Goal: Task Accomplishment & Management: Use online tool/utility

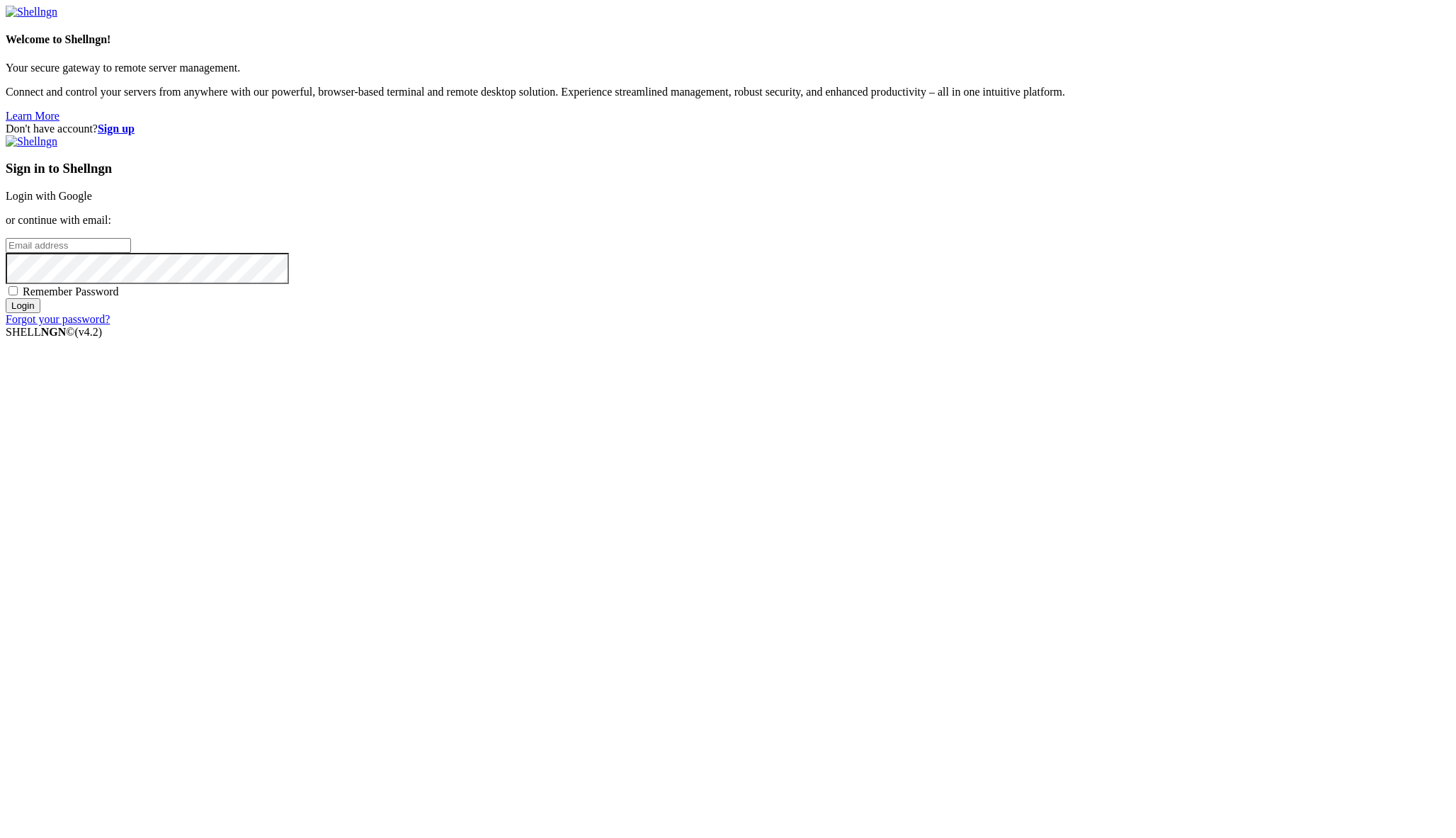
click at [92, 202] on link "Login with Google" at bounding box center [49, 196] width 86 height 12
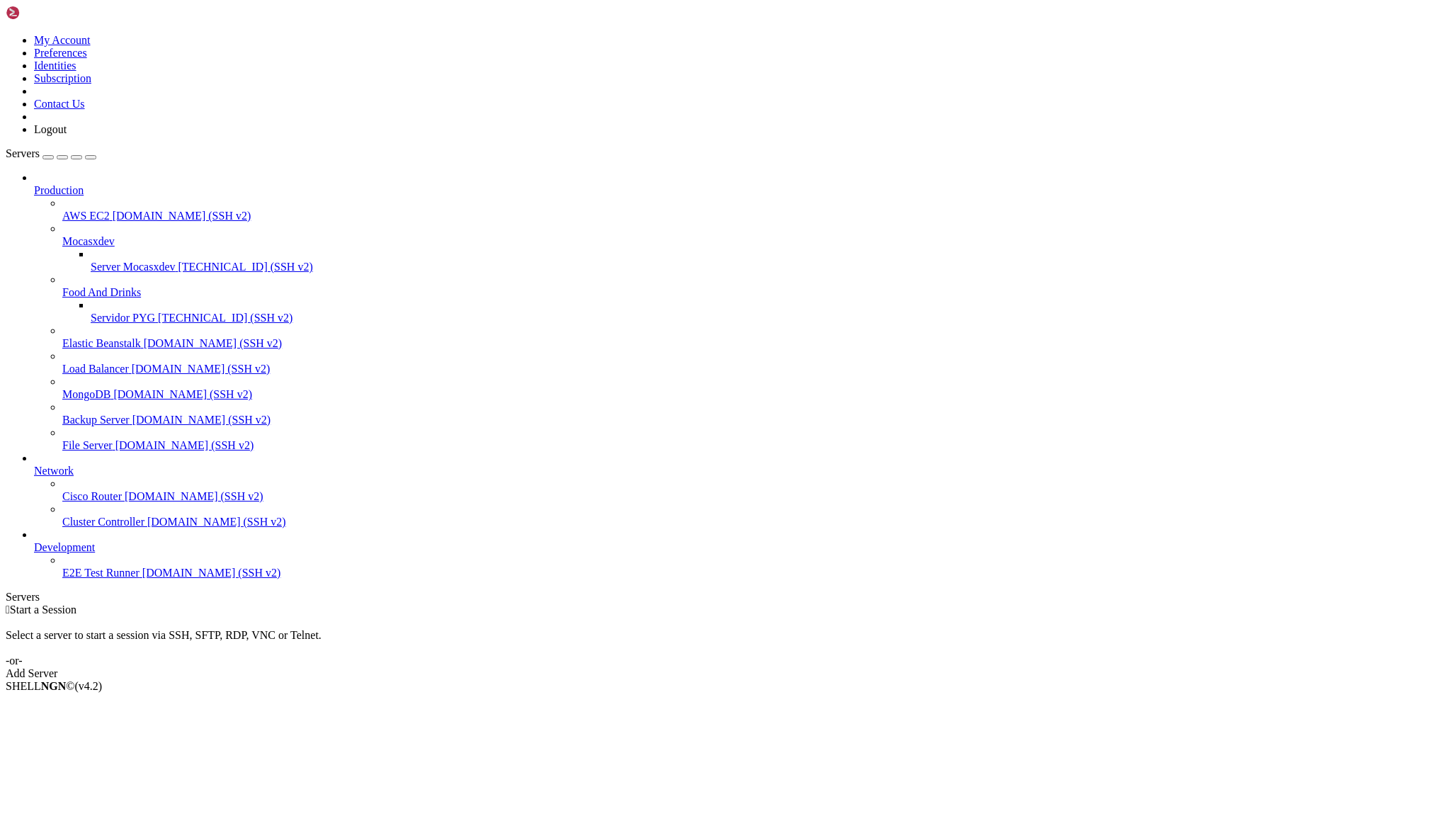
click at [114, 312] on span "Servidor PYG" at bounding box center [122, 317] width 64 height 12
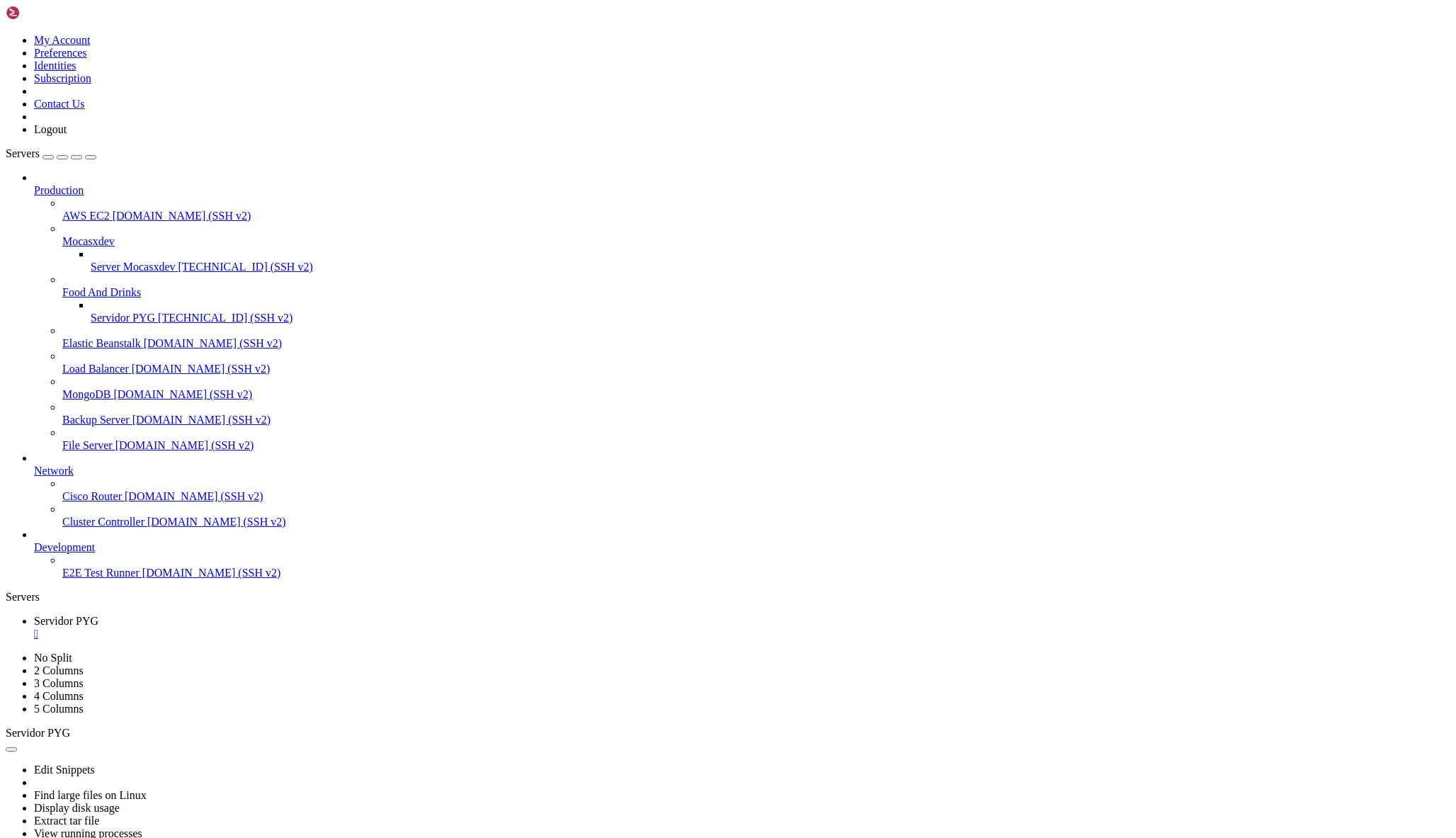
type input "/home/ubuntu/bot_visitas"
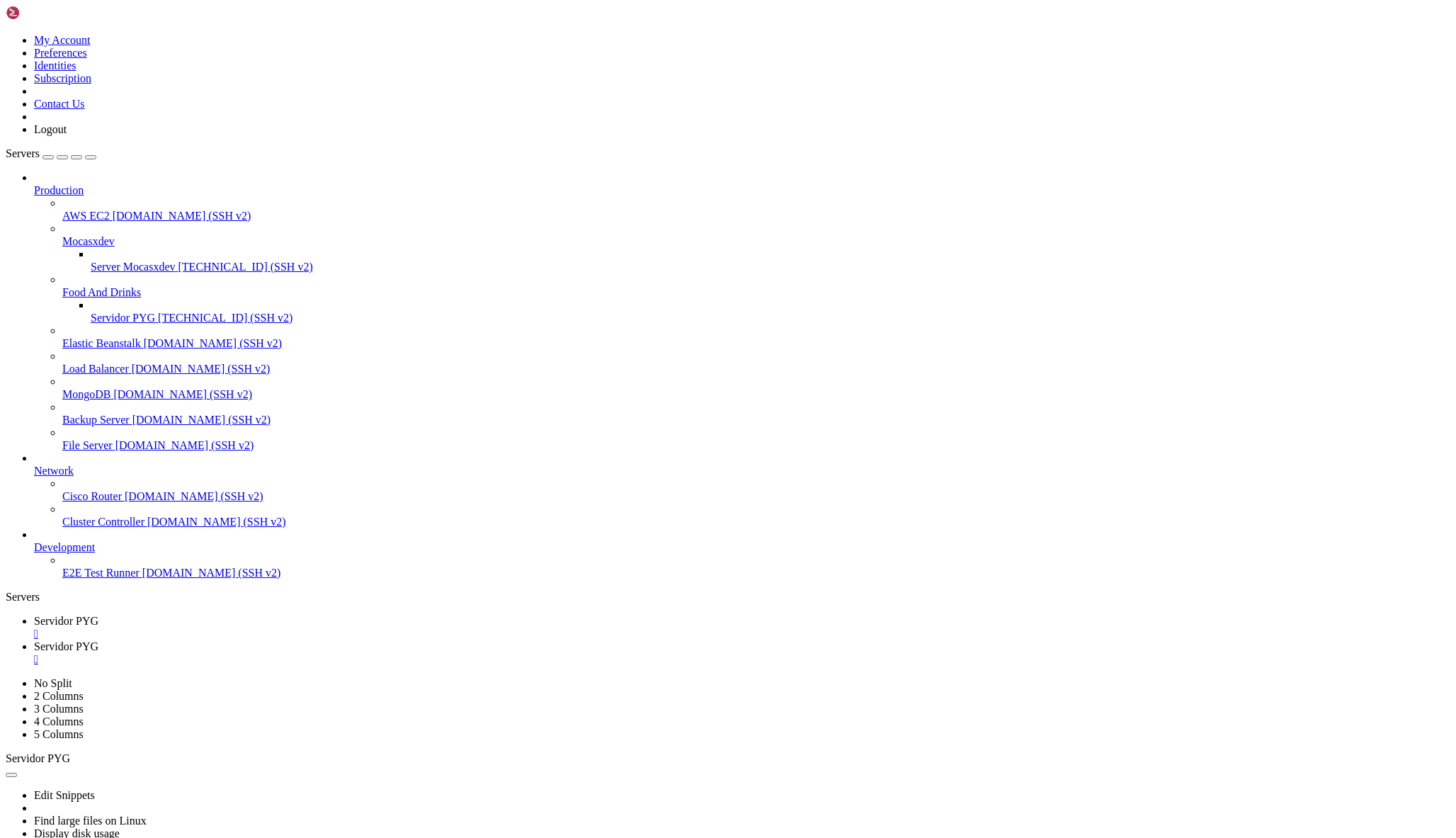
drag, startPoint x: 217, startPoint y: 264, endPoint x: 605, endPoint y: 562, distance: 489.2
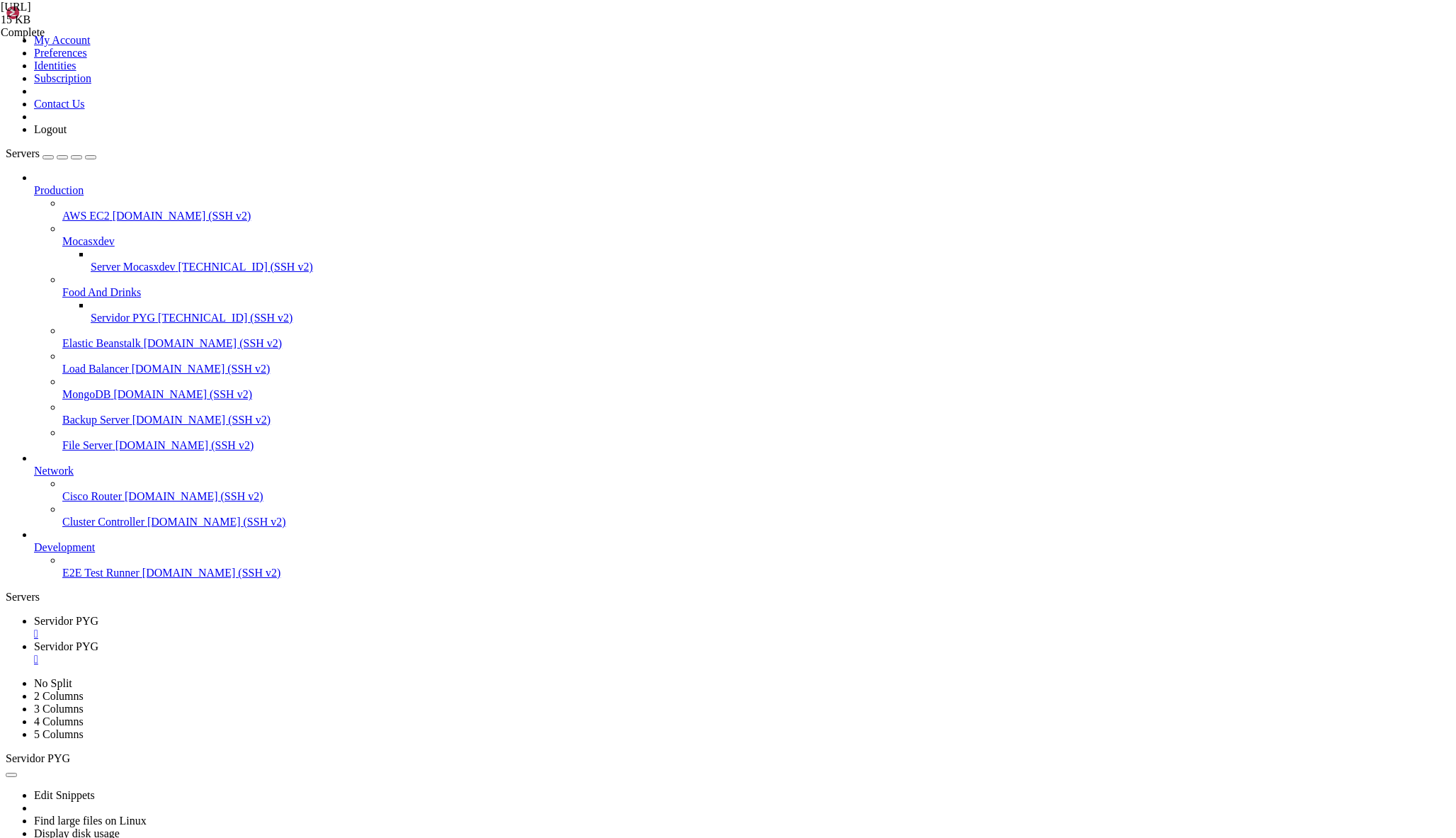
drag, startPoint x: 212, startPoint y: 428, endPoint x: 582, endPoint y: 406, distance: 370.7
type textarea "else: await update.message.reply_text("[GEOGRAPHIC_DATA] /inicio para comenzar.…"
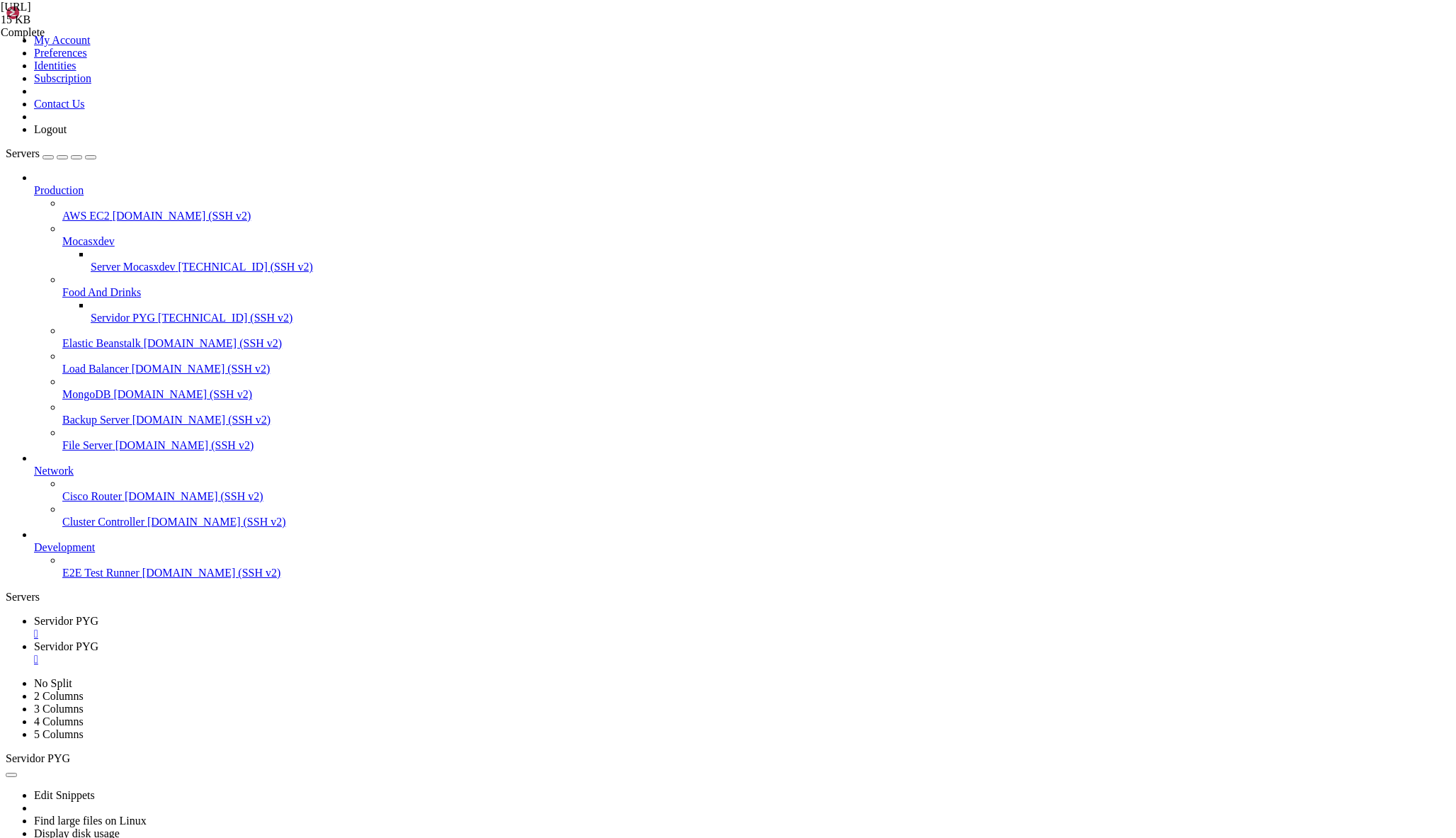
paste textarea
click at [98, 614] on span "Servidor PYG" at bounding box center [66, 620] width 64 height 12
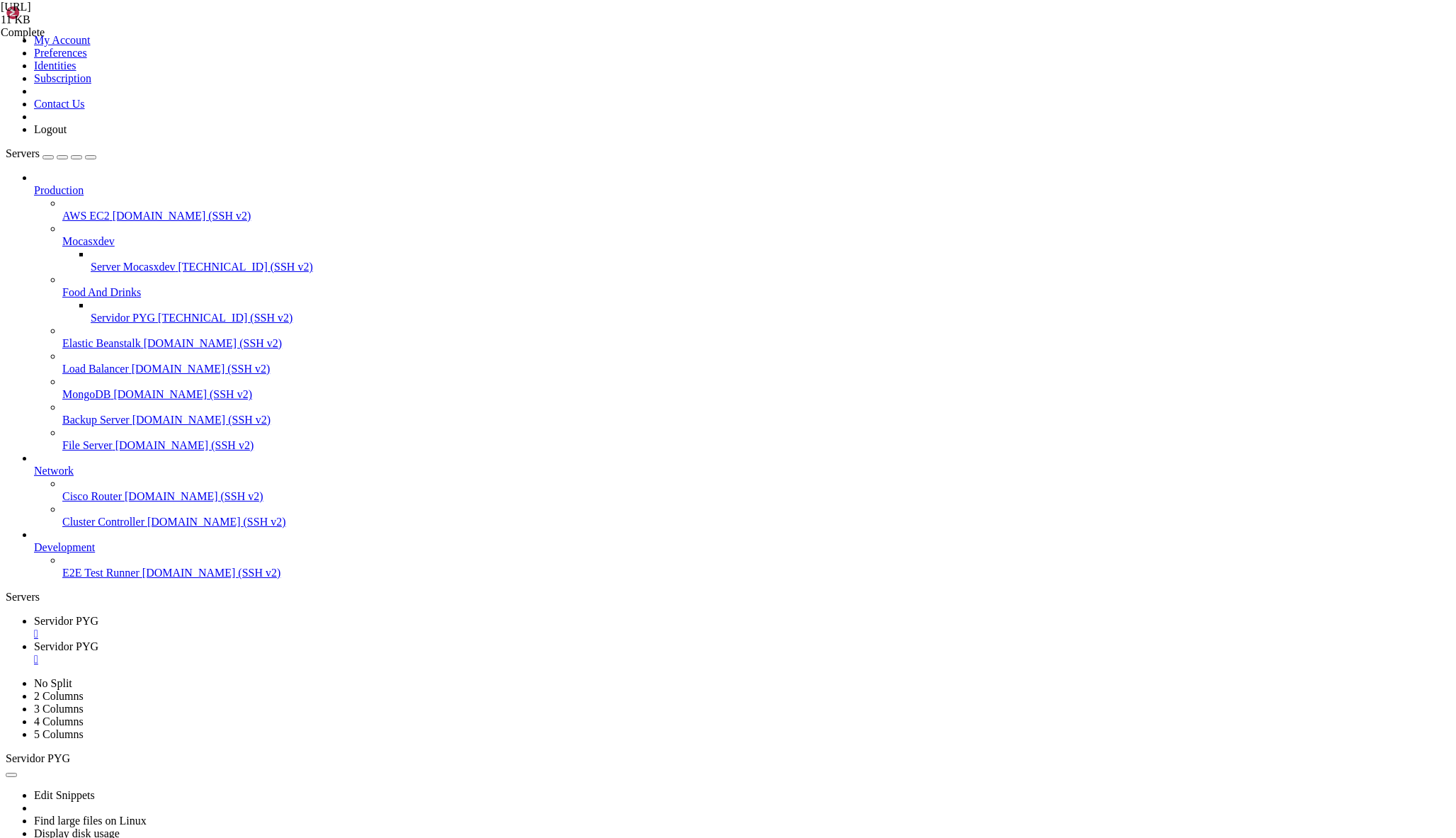
click at [98, 640] on span "Servidor PYG" at bounding box center [66, 646] width 64 height 12
click at [219, 614] on link "Servidor PYG " at bounding box center [742, 627] width 1416 height 26
click at [98, 640] on span "Servidor PYG" at bounding box center [66, 646] width 64 height 12
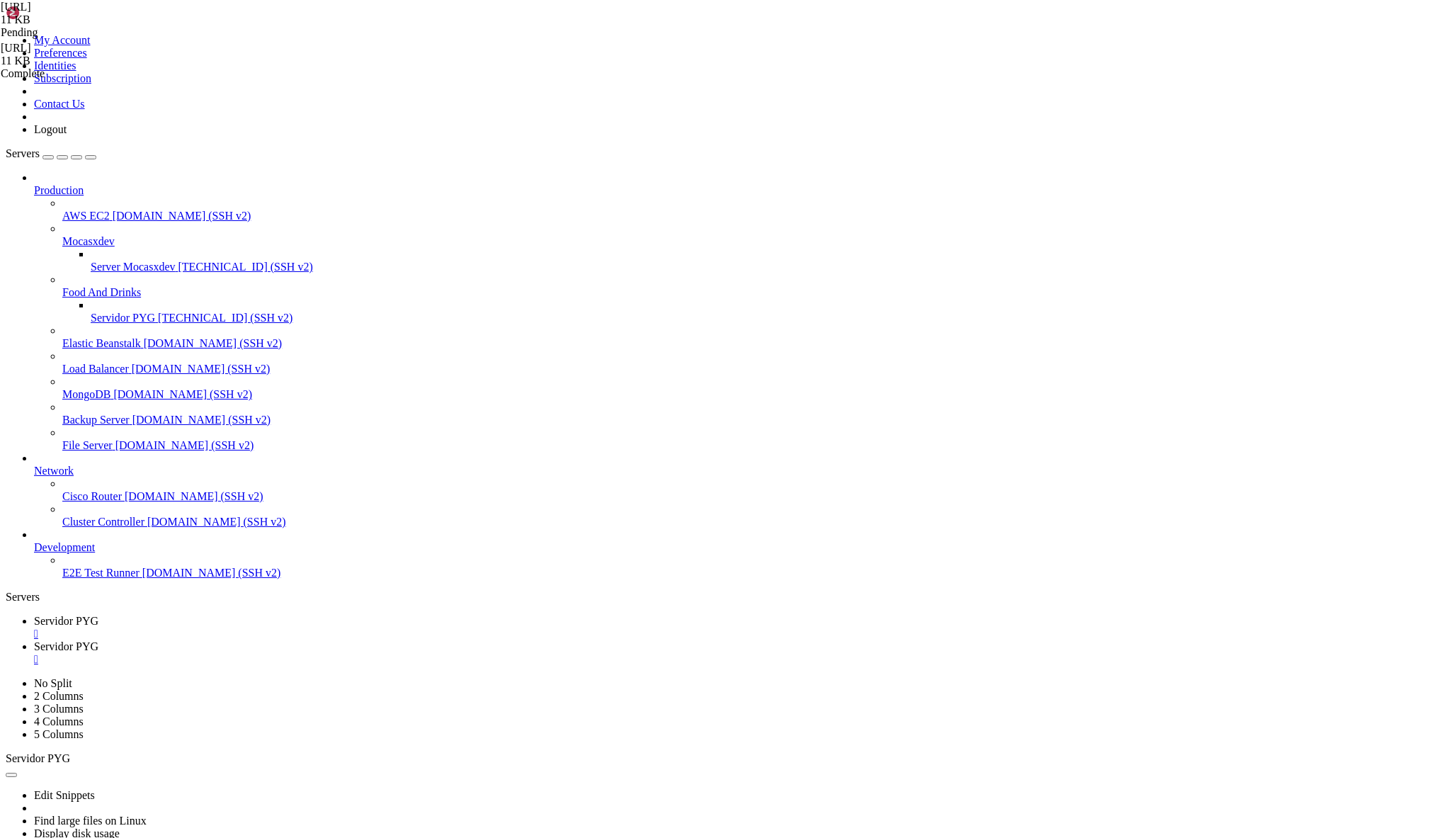
drag, startPoint x: 466, startPoint y: 612, endPoint x: 212, endPoint y: 302, distance: 400.8
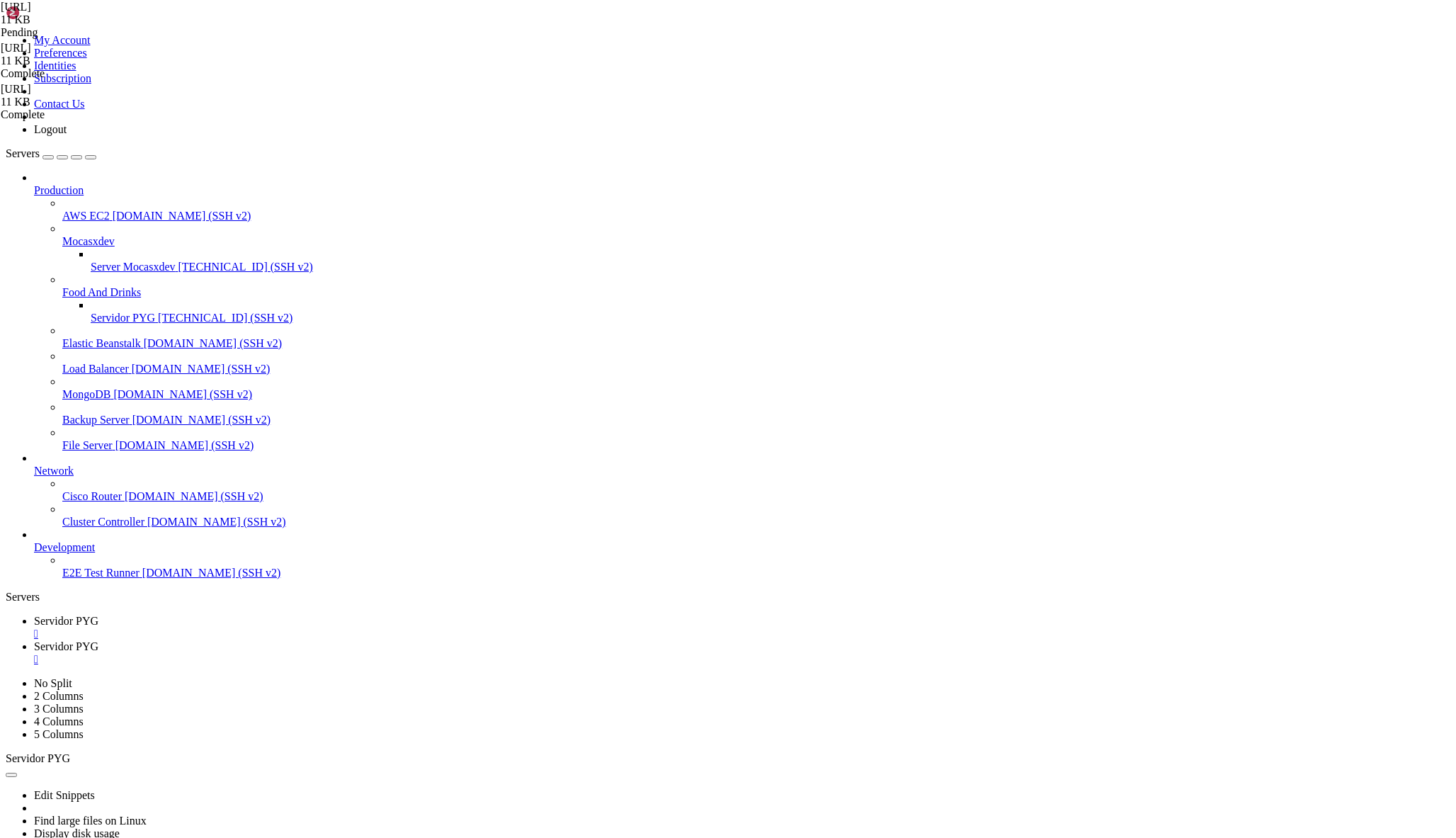
type textarea "async def manejar_texto(update: Update, context: ContextTypes.DEFAULT_TYPE): us…"
click at [269, 628] on div "" at bounding box center [742, 634] width 1416 height 12
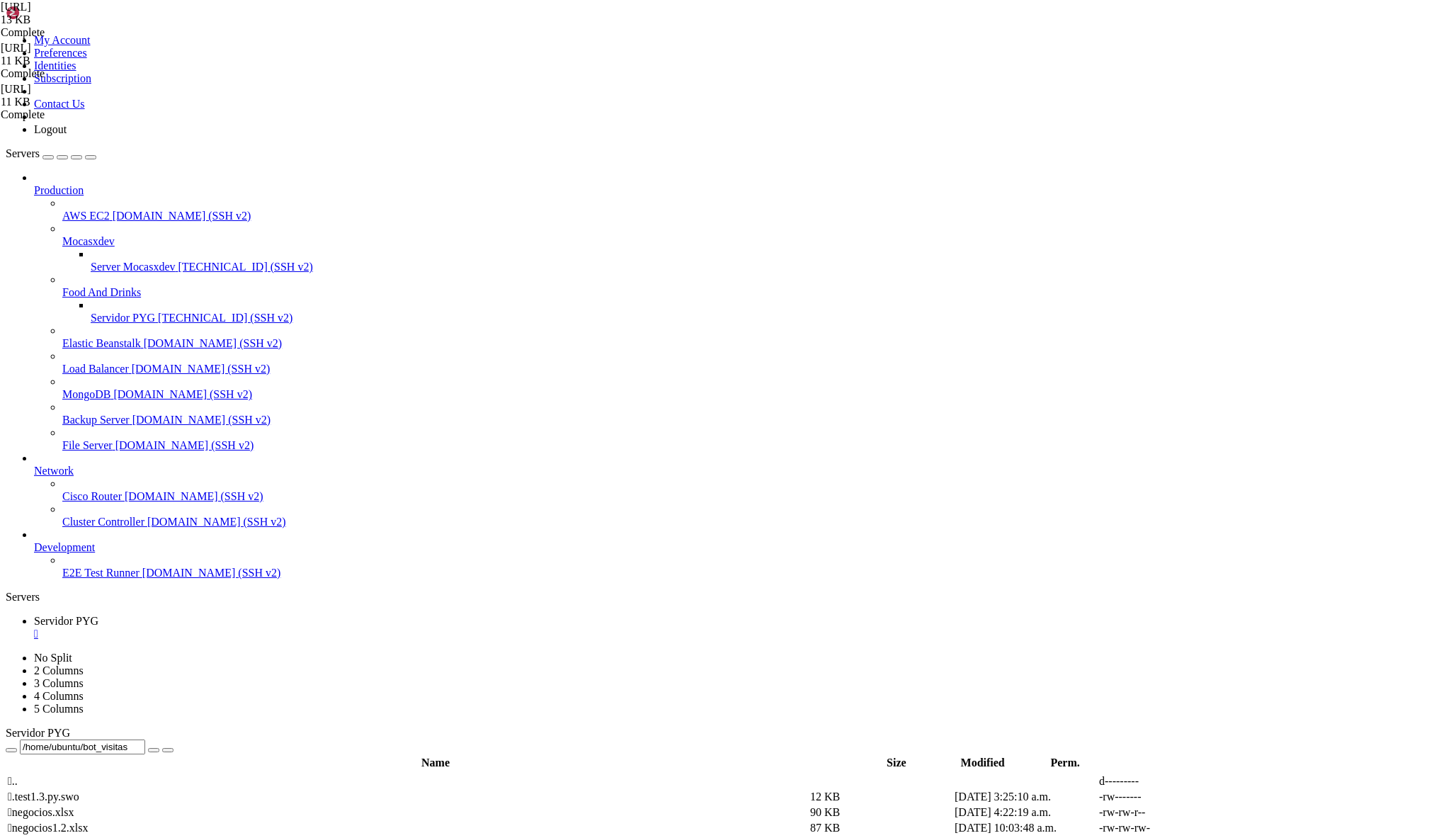
click at [104, 312] on span "Servidor PYG" at bounding box center [122, 317] width 64 height 12
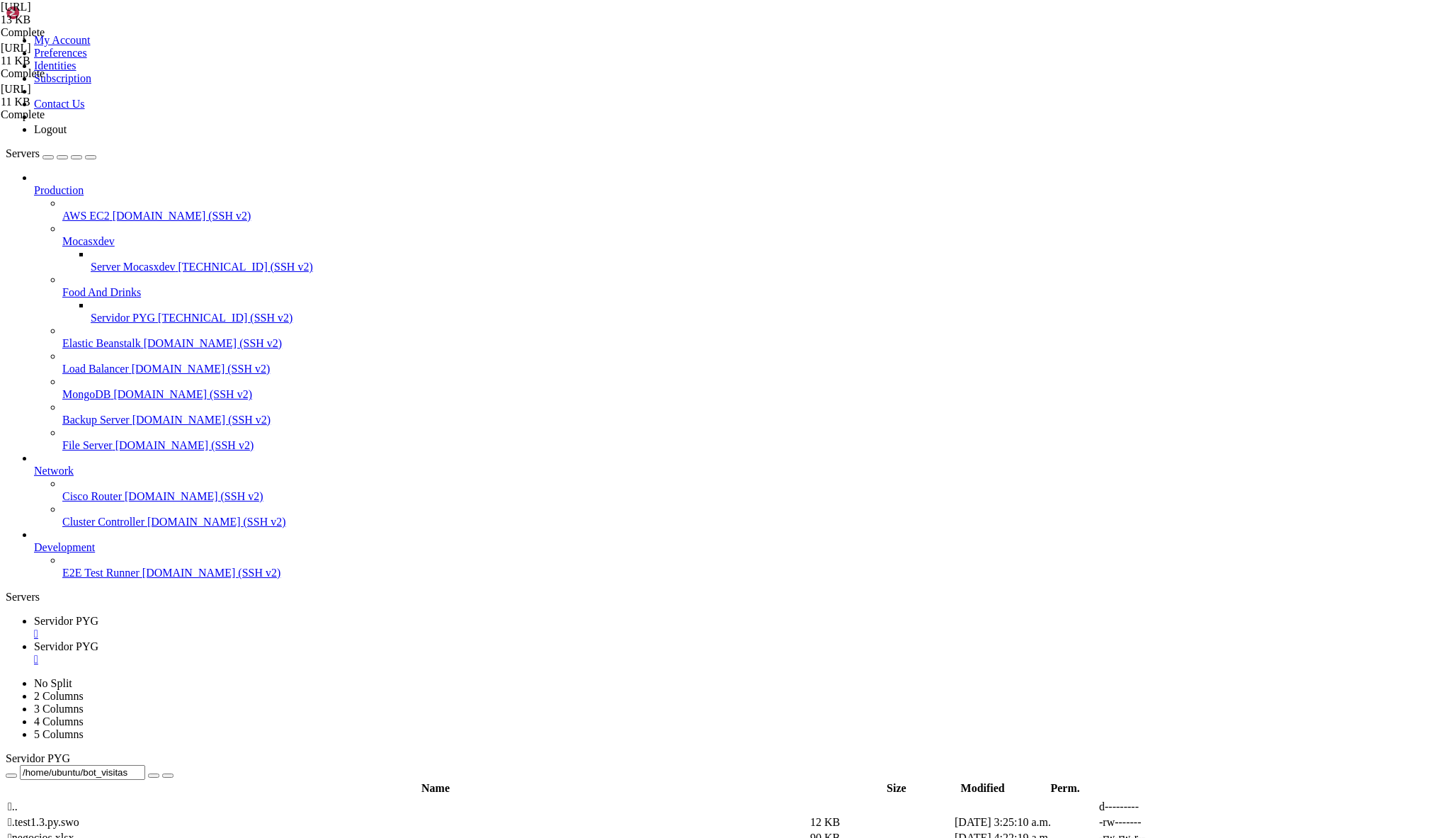
scroll to position [0, 0]
click at [98, 614] on span "Servidor PYG" at bounding box center [66, 620] width 64 height 12
drag, startPoint x: 215, startPoint y: 454, endPoint x: 435, endPoint y: 527, distance: 231.8
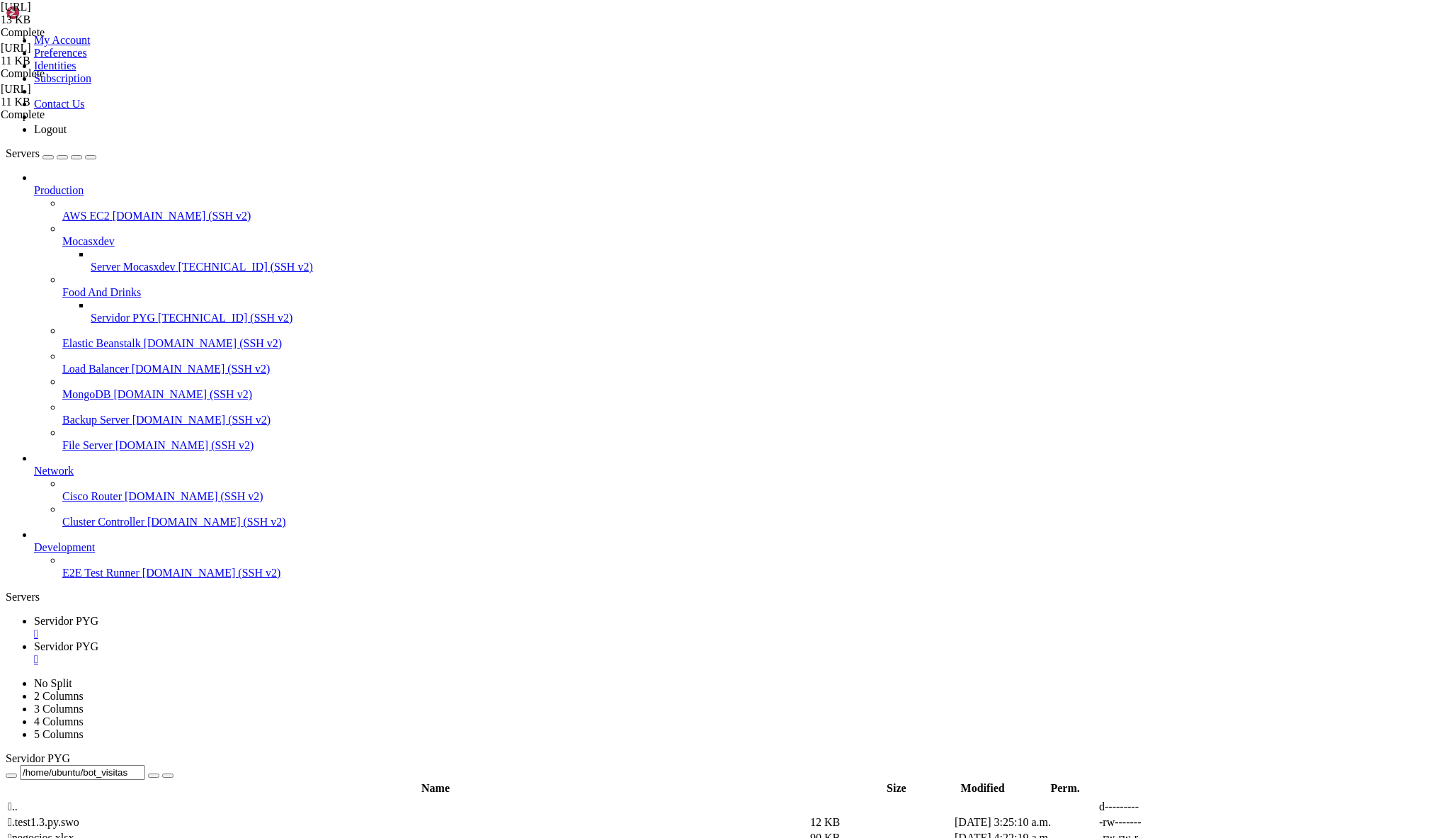
drag, startPoint x: 213, startPoint y: 485, endPoint x: 225, endPoint y: 495, distance: 15.6
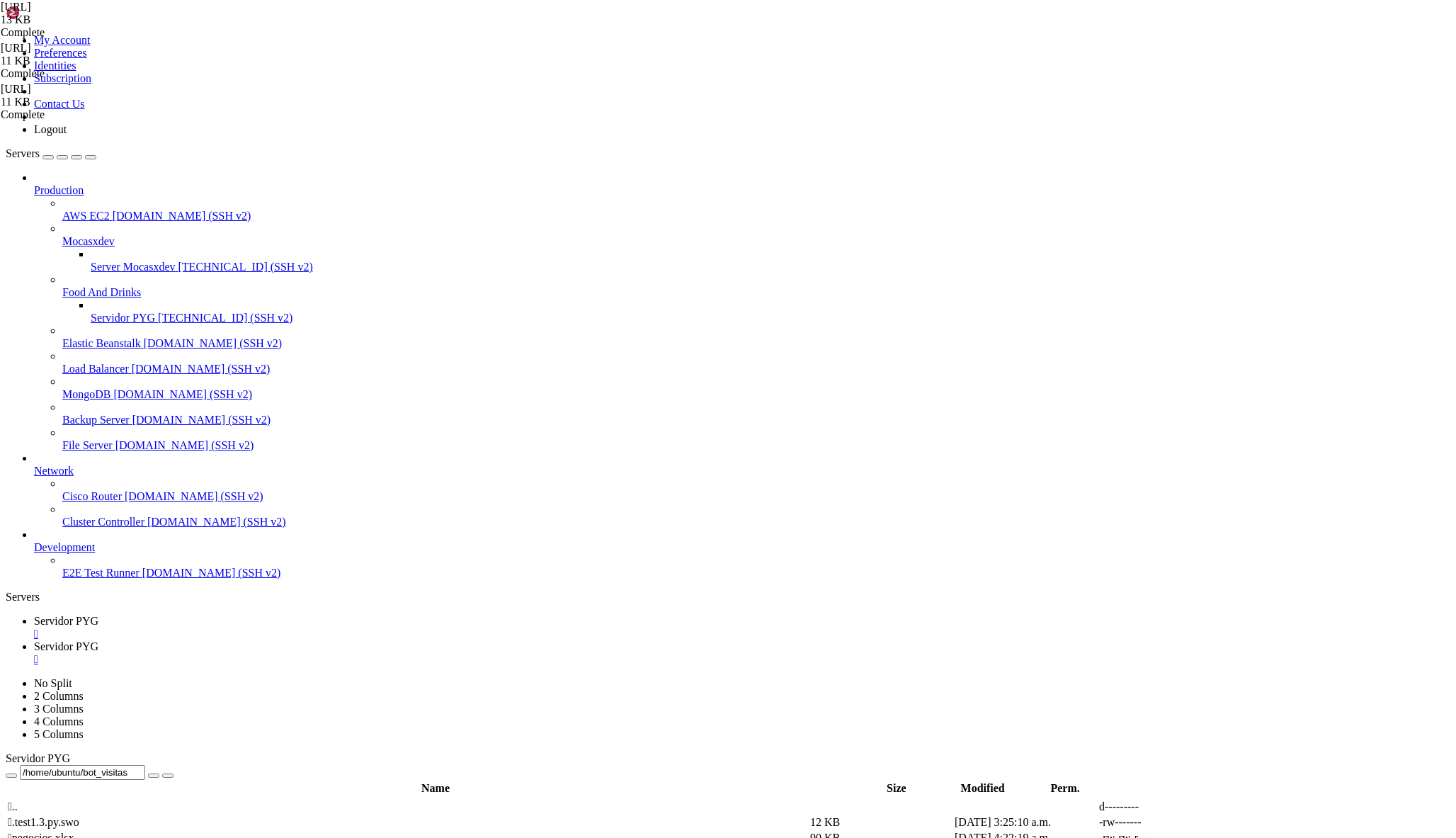
scroll to position [2172, 0]
drag, startPoint x: 216, startPoint y: 474, endPoint x: 701, endPoint y: 472, distance: 485.0
type textarea "await update.message.reply_text("✅ Respuesta guardada. (Aquí continúa el flujo.…"
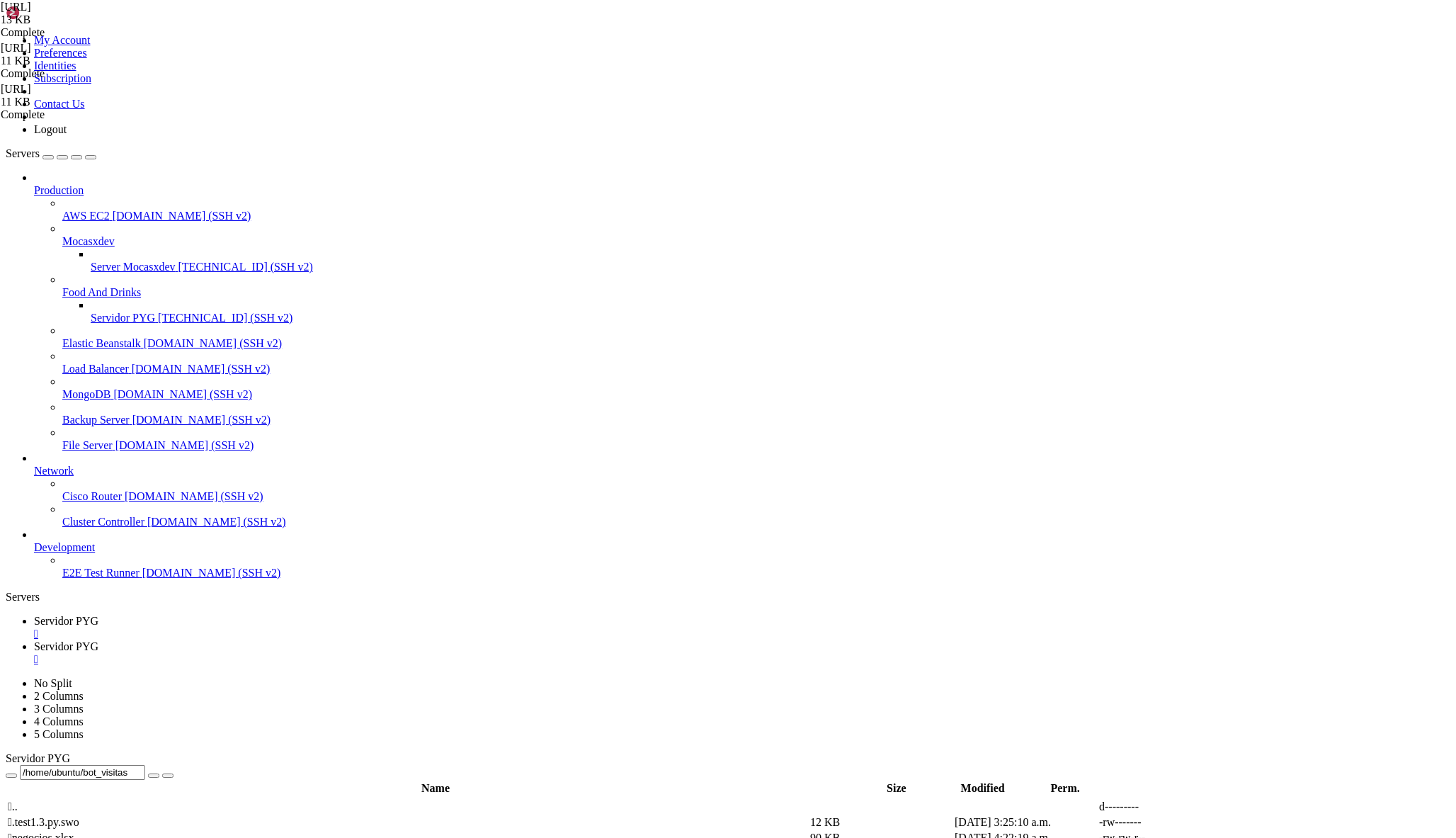
click at [98, 640] on span "Servidor PYG" at bounding box center [66, 646] width 64 height 12
click at [381, 653] on div "" at bounding box center [742, 658] width 1416 height 12
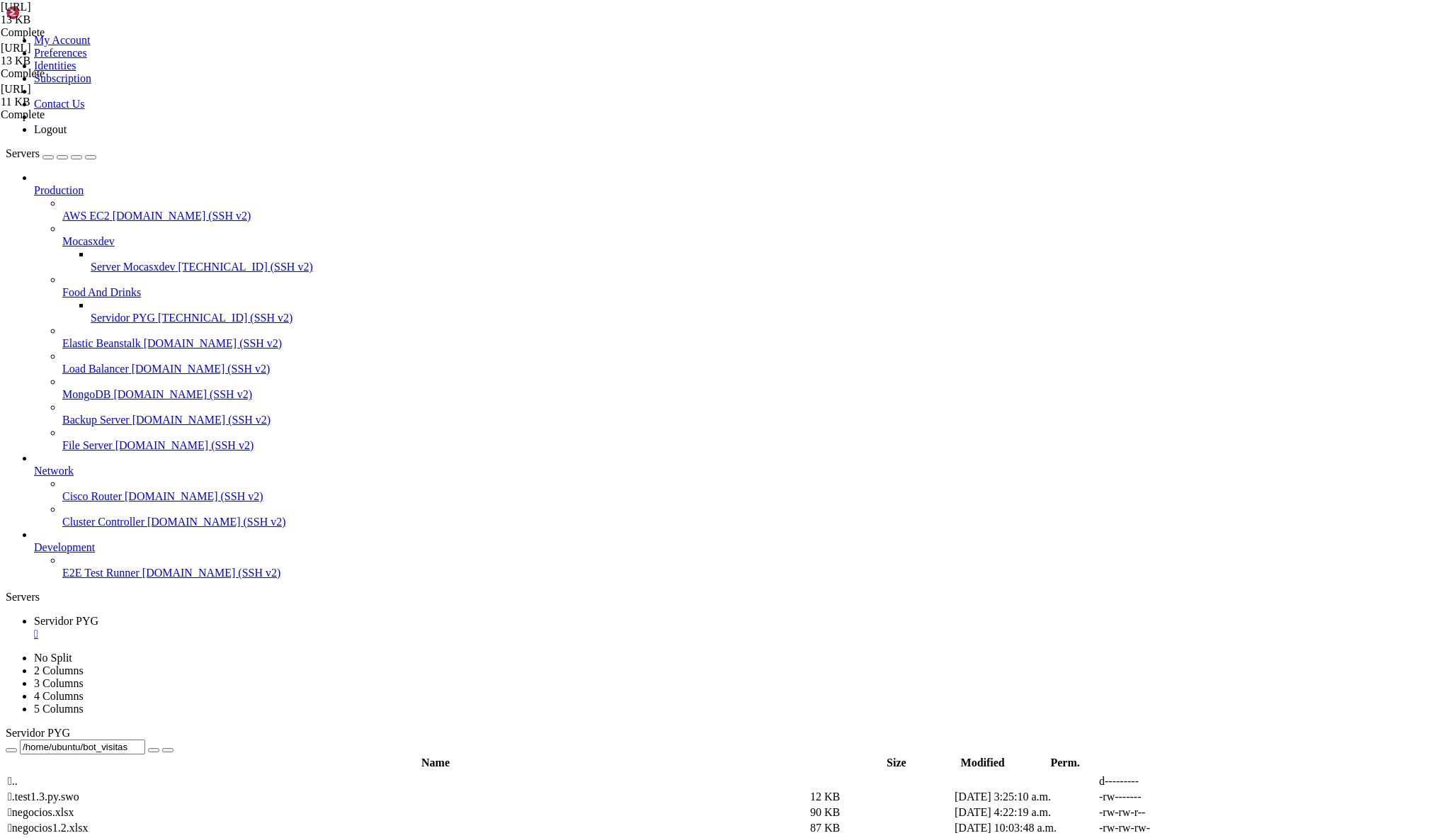
click at [92, 312] on span "Servidor PYG" at bounding box center [122, 317] width 64 height 12
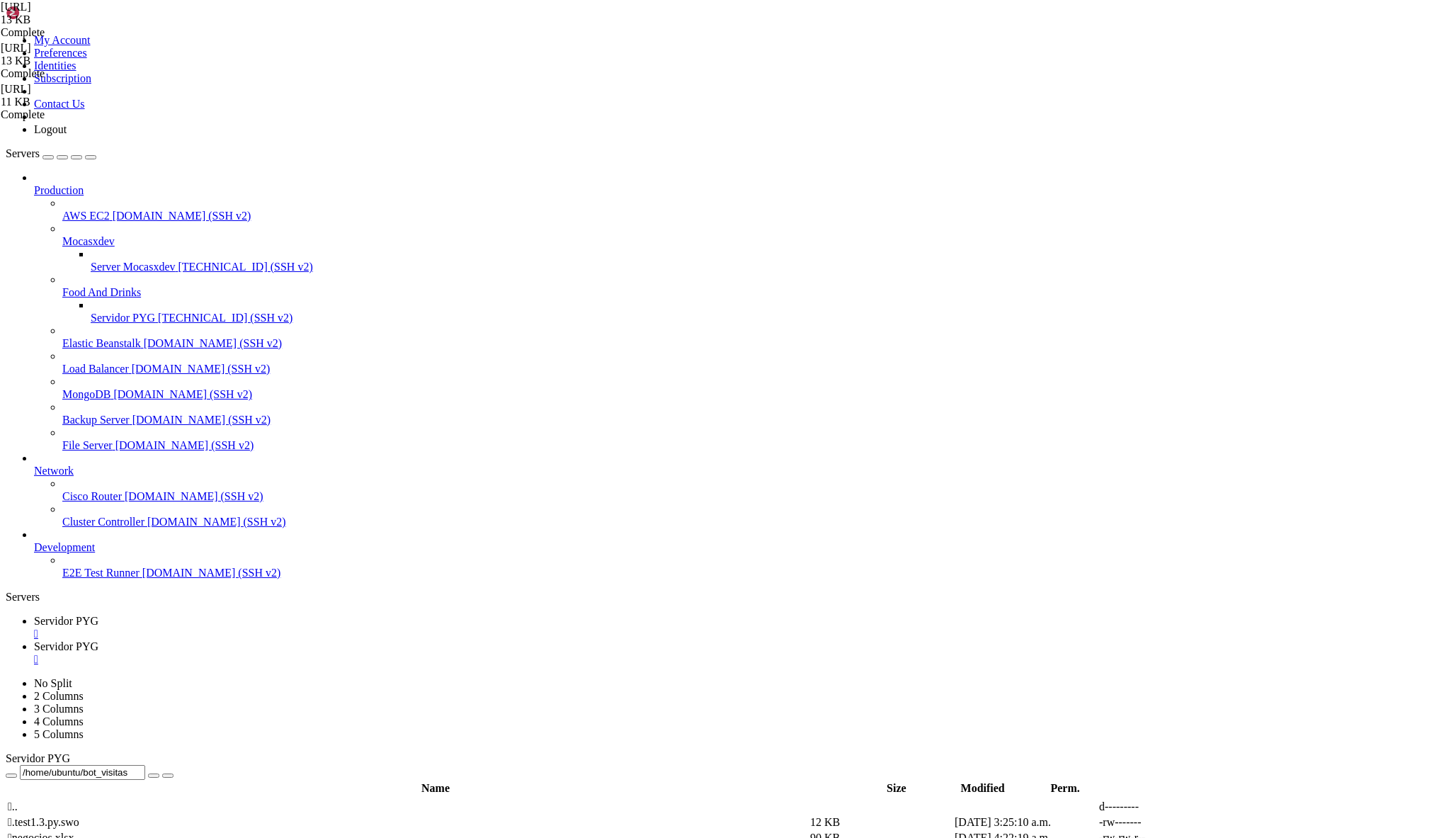
scroll to position [0, 0]
click at [98, 614] on span "Servidor PYG" at bounding box center [66, 620] width 64 height 12
drag, startPoint x: 503, startPoint y: 704, endPoint x: 215, endPoint y: 310, distance: 488.0
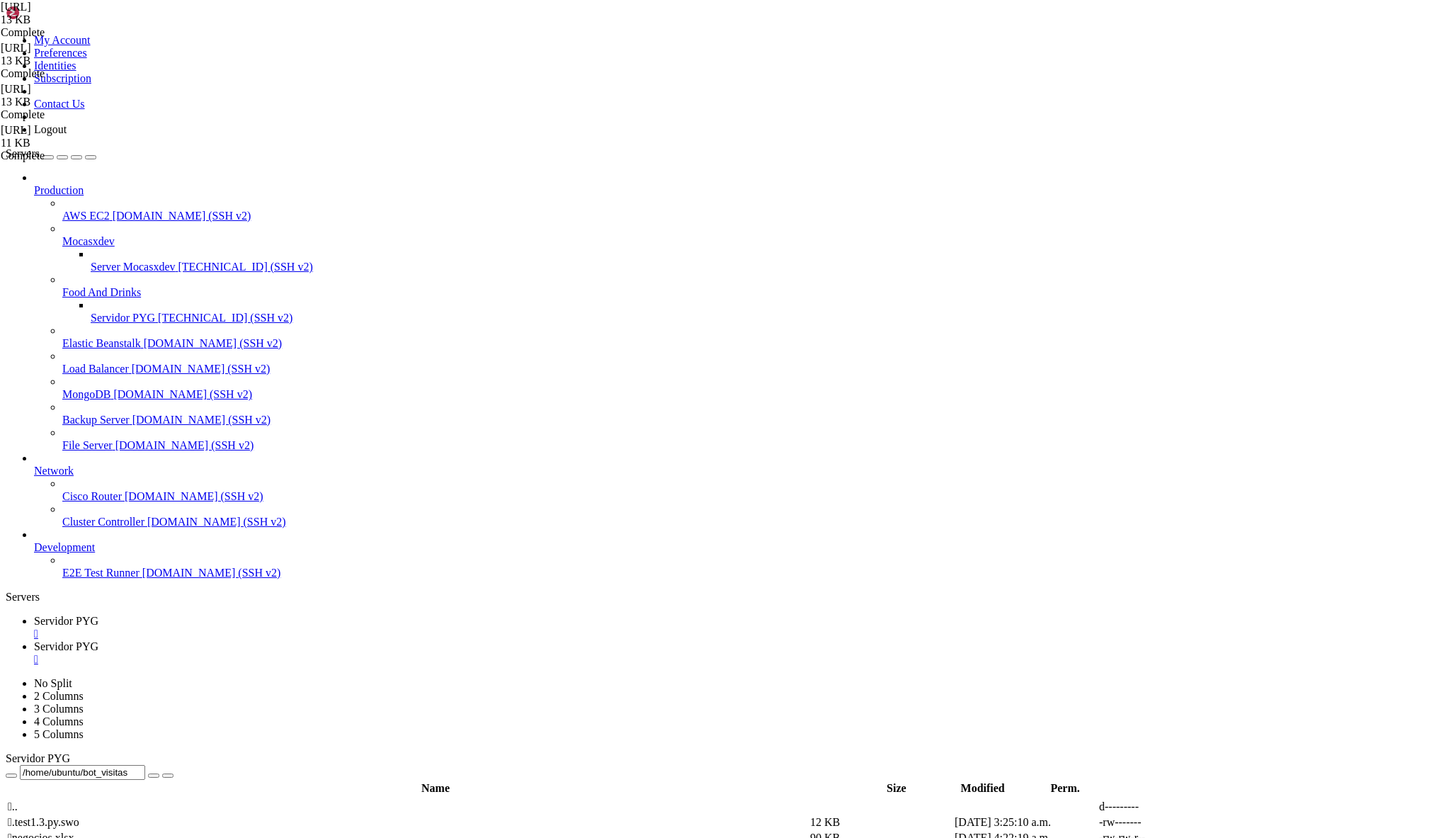
drag, startPoint x: 236, startPoint y: 483, endPoint x: 510, endPoint y: 737, distance: 373.6
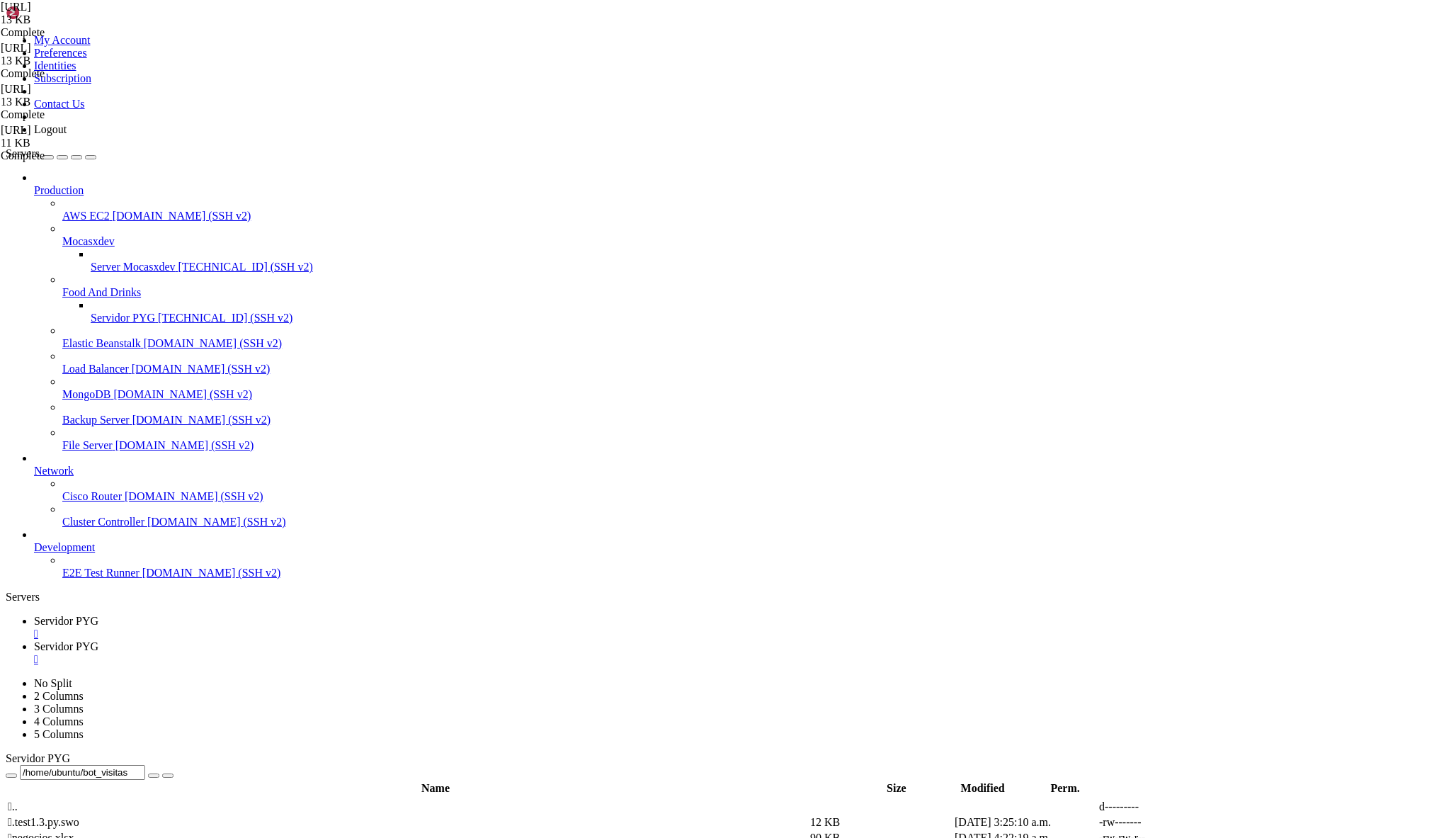
type textarea "await update.message.reply_text("¿El cliente está en ruta o es extra ruta?", re…"
paste textarea
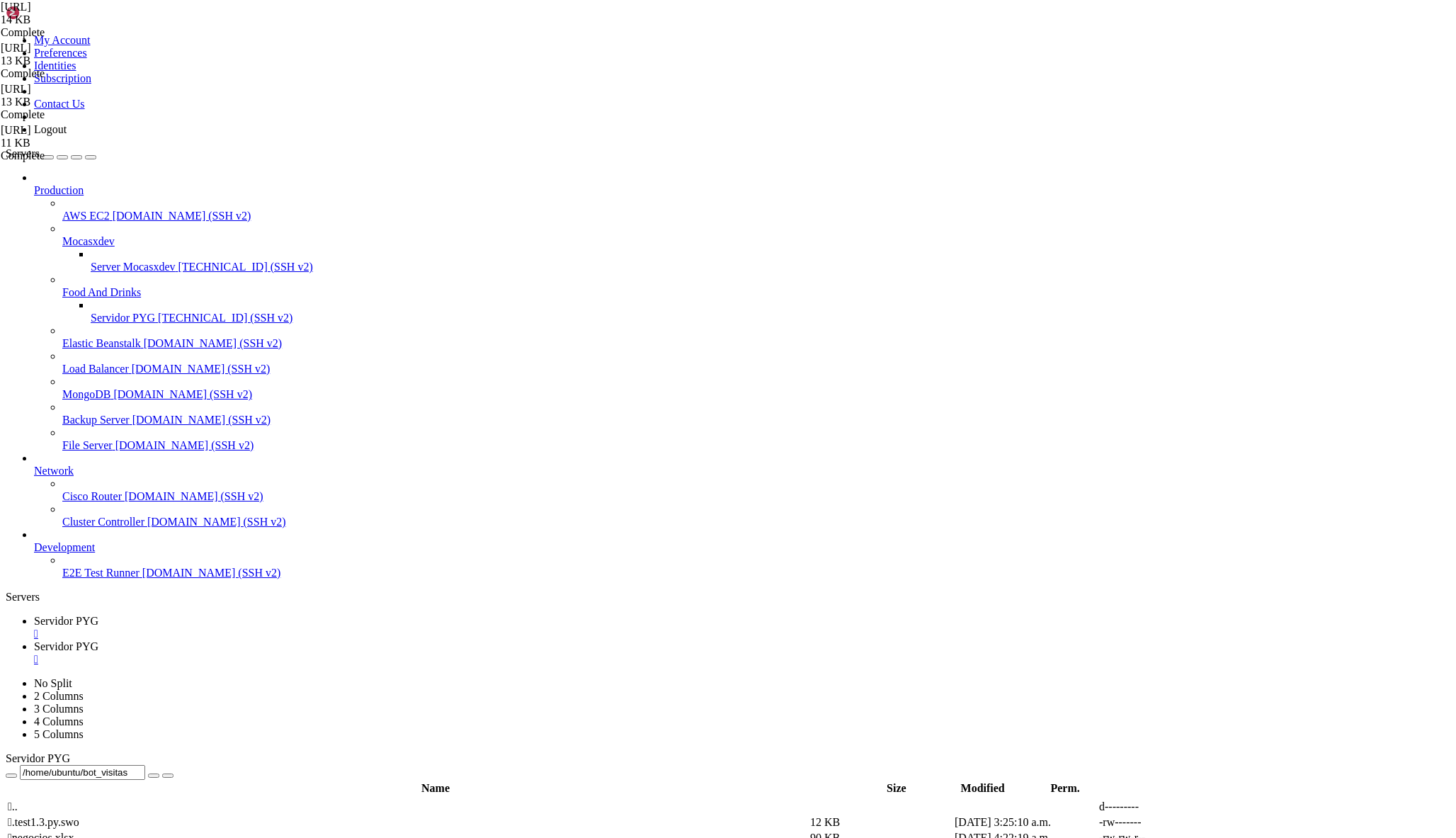
click at [98, 640] on span "Servidor PYG" at bounding box center [66, 646] width 64 height 12
click at [384, 653] on div "" at bounding box center [742, 658] width 1416 height 12
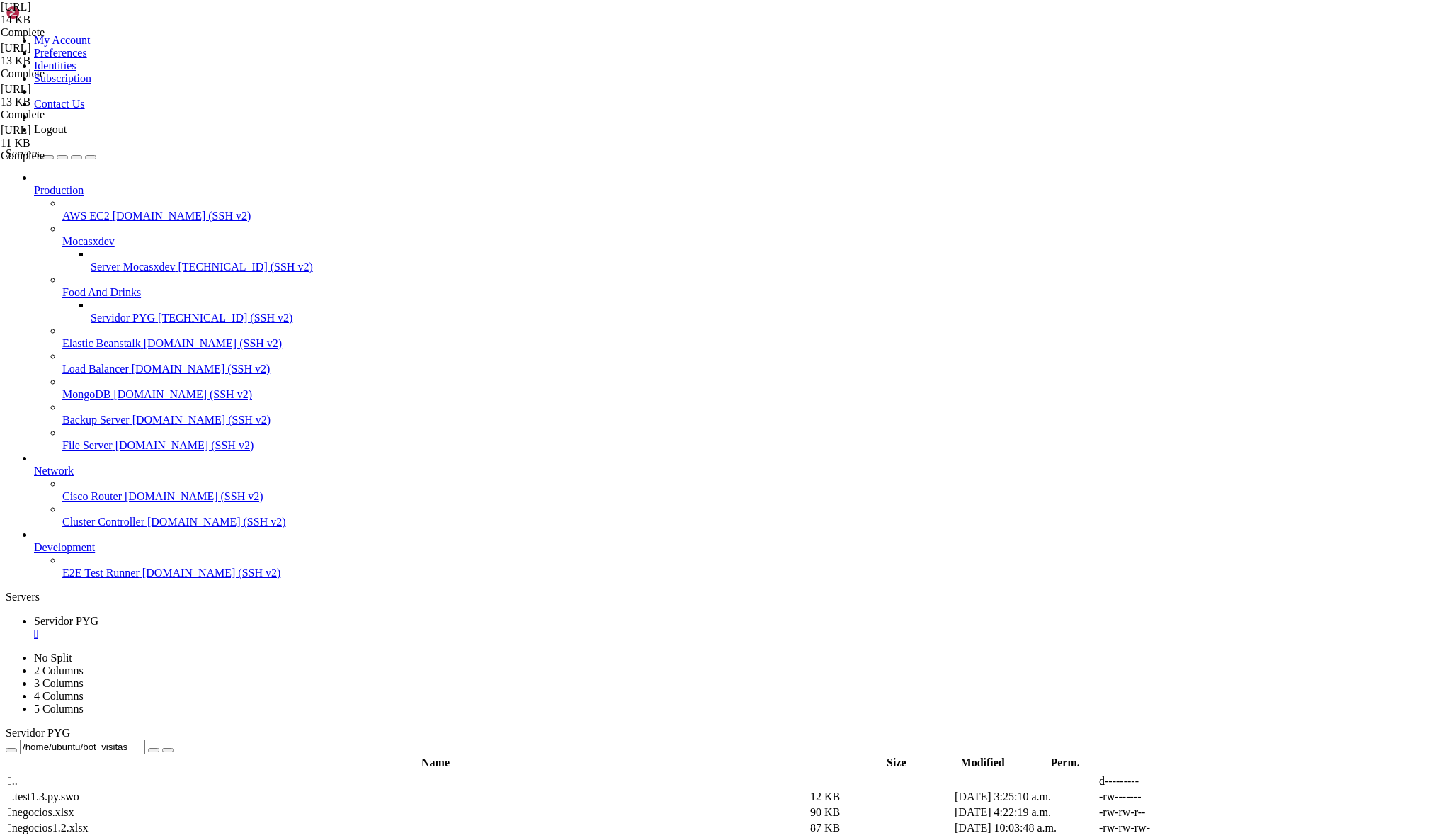
click at [107, 312] on span "Servidor PYG" at bounding box center [122, 317] width 64 height 12
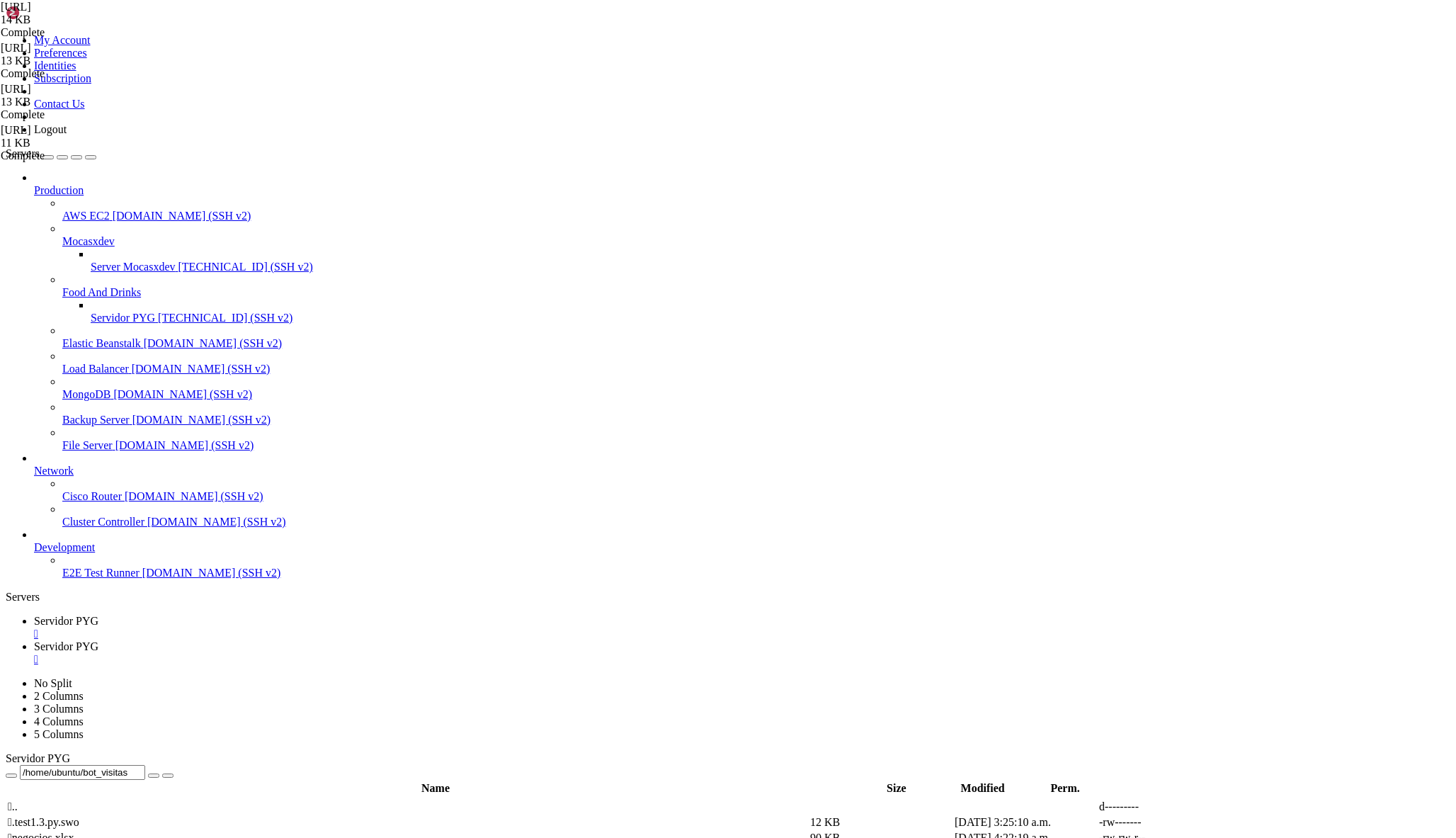
scroll to position [0, 0]
click at [98, 614] on span "Servidor PYG" at bounding box center [66, 620] width 64 height 12
click at [98, 640] on span "Servidor PYG" at bounding box center [66, 646] width 64 height 12
click at [98, 614] on span "Servidor PYG" at bounding box center [66, 620] width 64 height 12
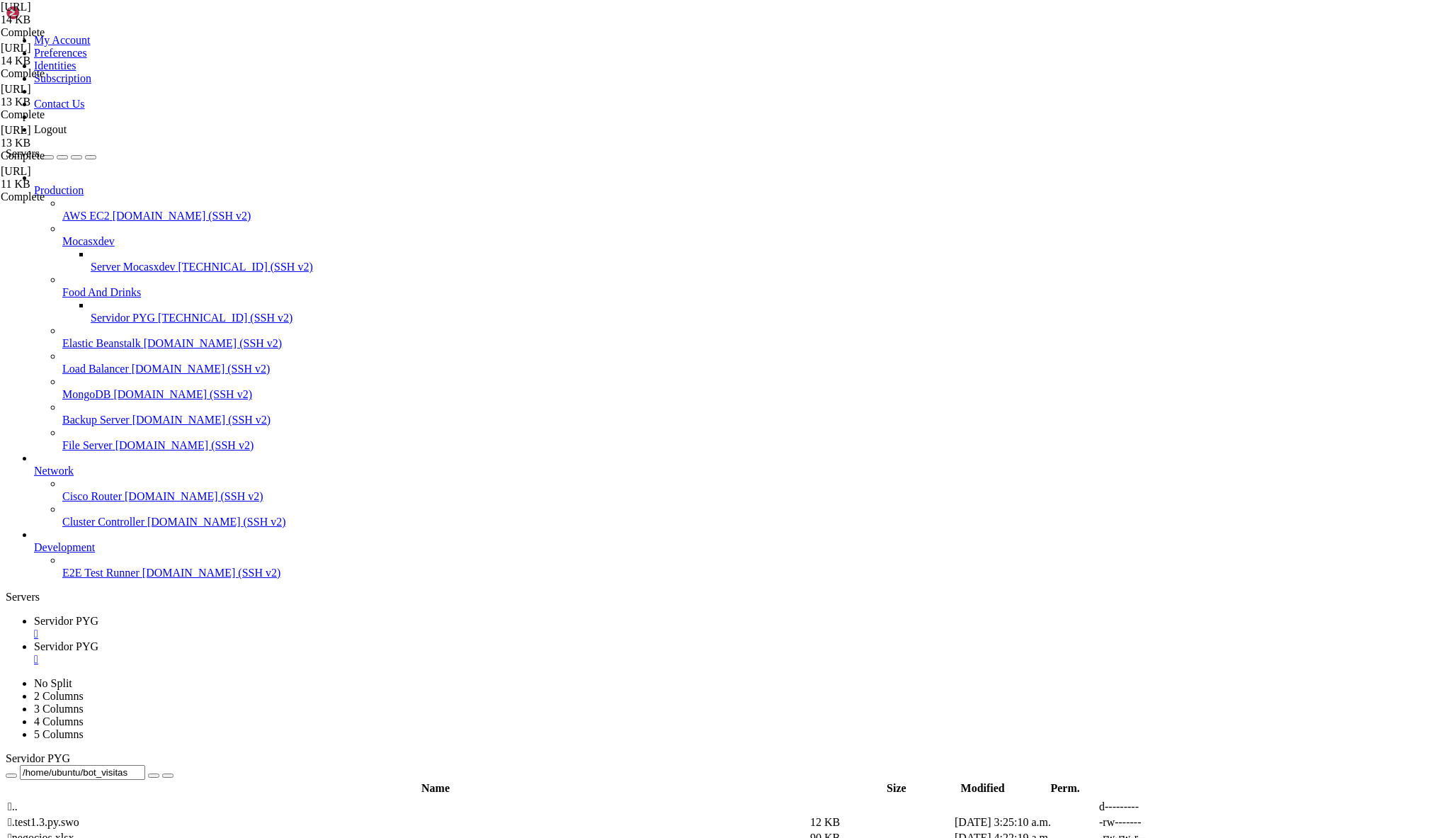
scroll to position [2278, 0]
drag, startPoint x: 212, startPoint y: 454, endPoint x: 448, endPoint y: 649, distance: 306.1
click at [98, 640] on span "Servidor PYG" at bounding box center [66, 646] width 64 height 12
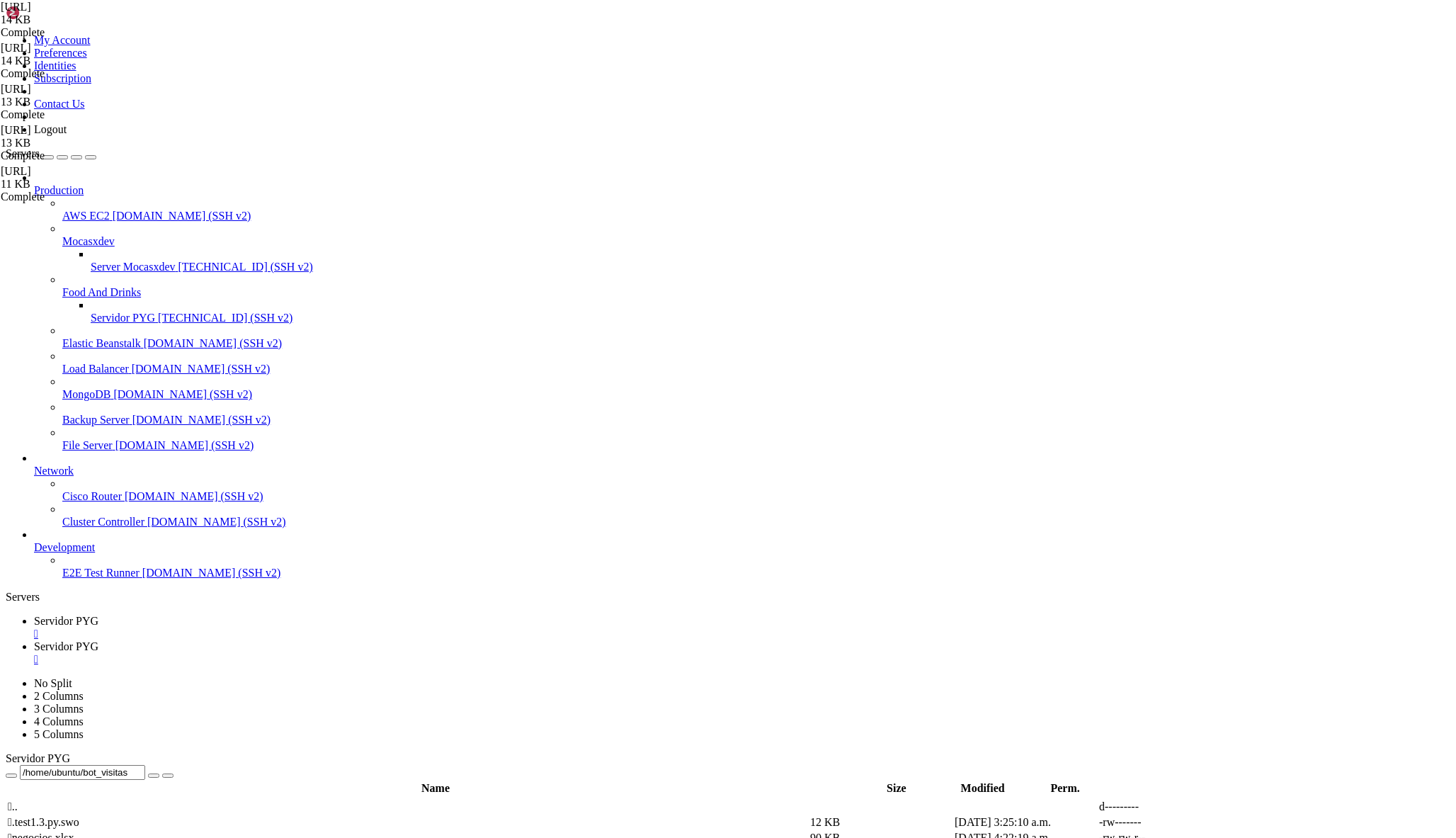
drag, startPoint x: 25, startPoint y: 2227, endPoint x: 182, endPoint y: 2258, distance: 160.0
copy div "File "/home/ubuntu/bot_visitas/[URL]", line 137 elif fase == "definir_tipo_ruta…"
click at [98, 614] on span "Servidor PYG" at bounding box center [66, 620] width 64 height 12
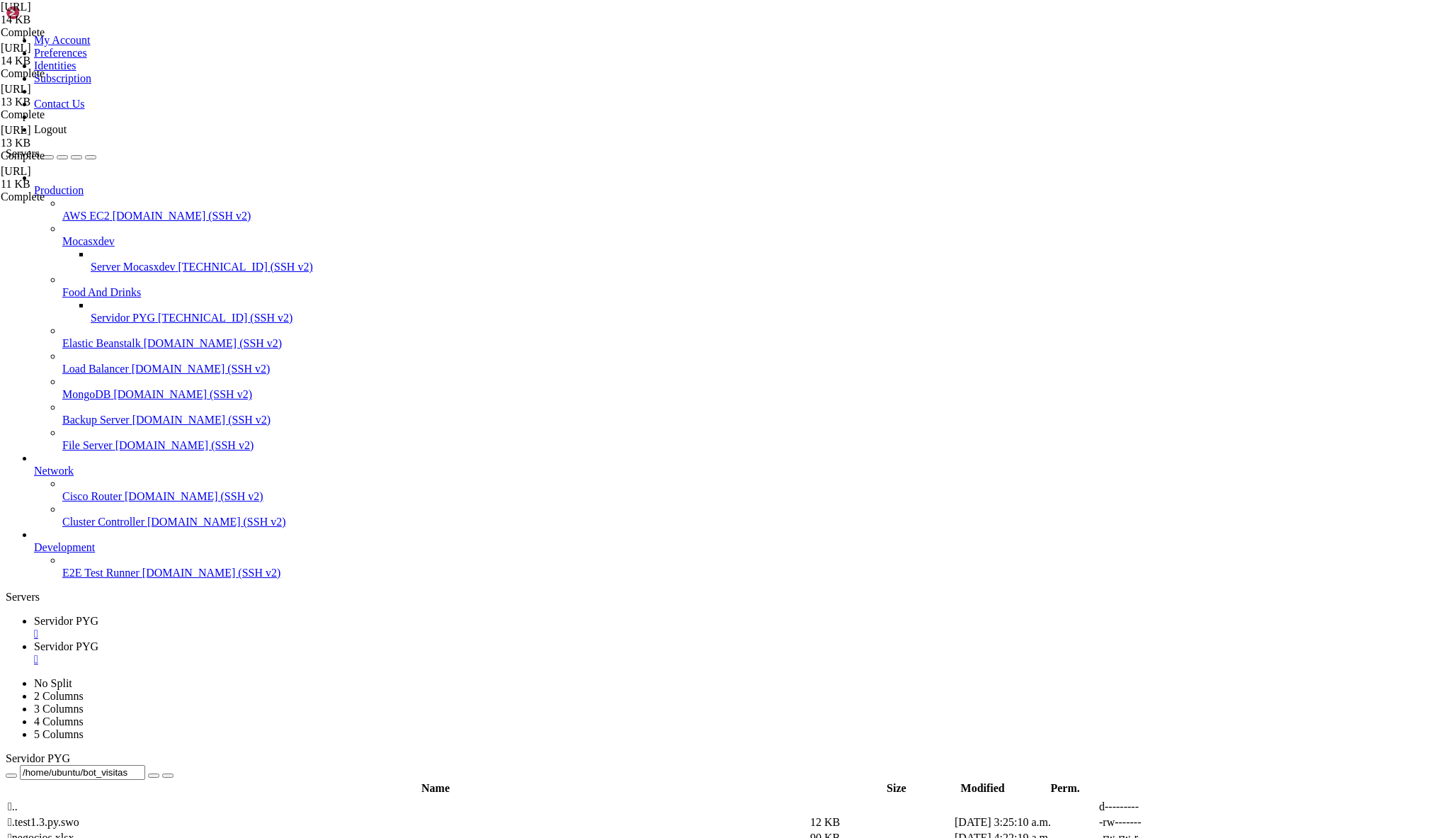
type textarea "await update.message.reply_text"
drag, startPoint x: 433, startPoint y: 655, endPoint x: 217, endPoint y: 282, distance: 431.0
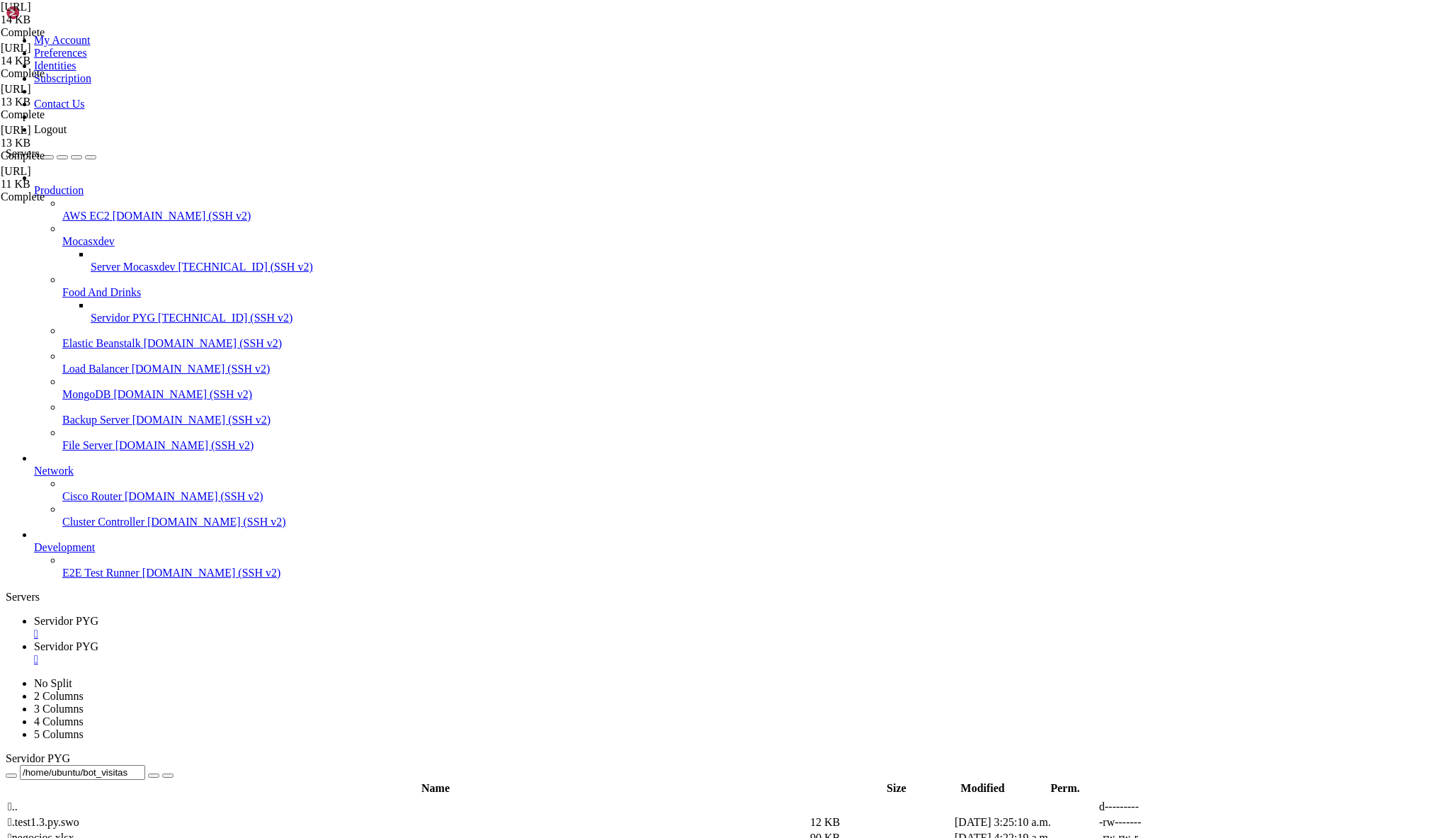
type textarea "async def manejar_texto(update: Update, context: ContextTypes.DEFAULT_TYPE): us…"
click at [98, 640] on span "Servidor PYG" at bounding box center [66, 646] width 64 height 12
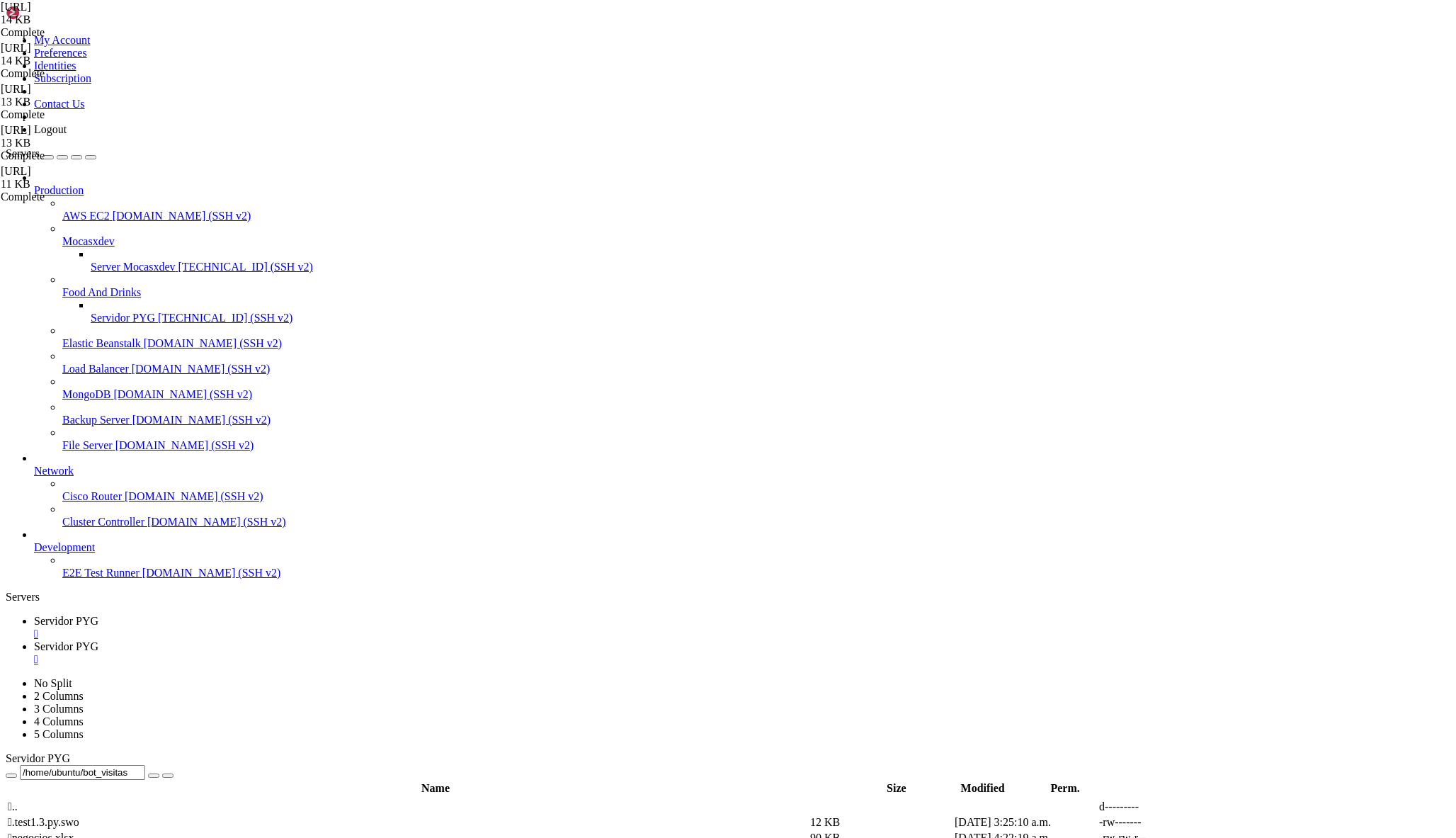
click at [386, 653] on div "" at bounding box center [742, 658] width 1416 height 12
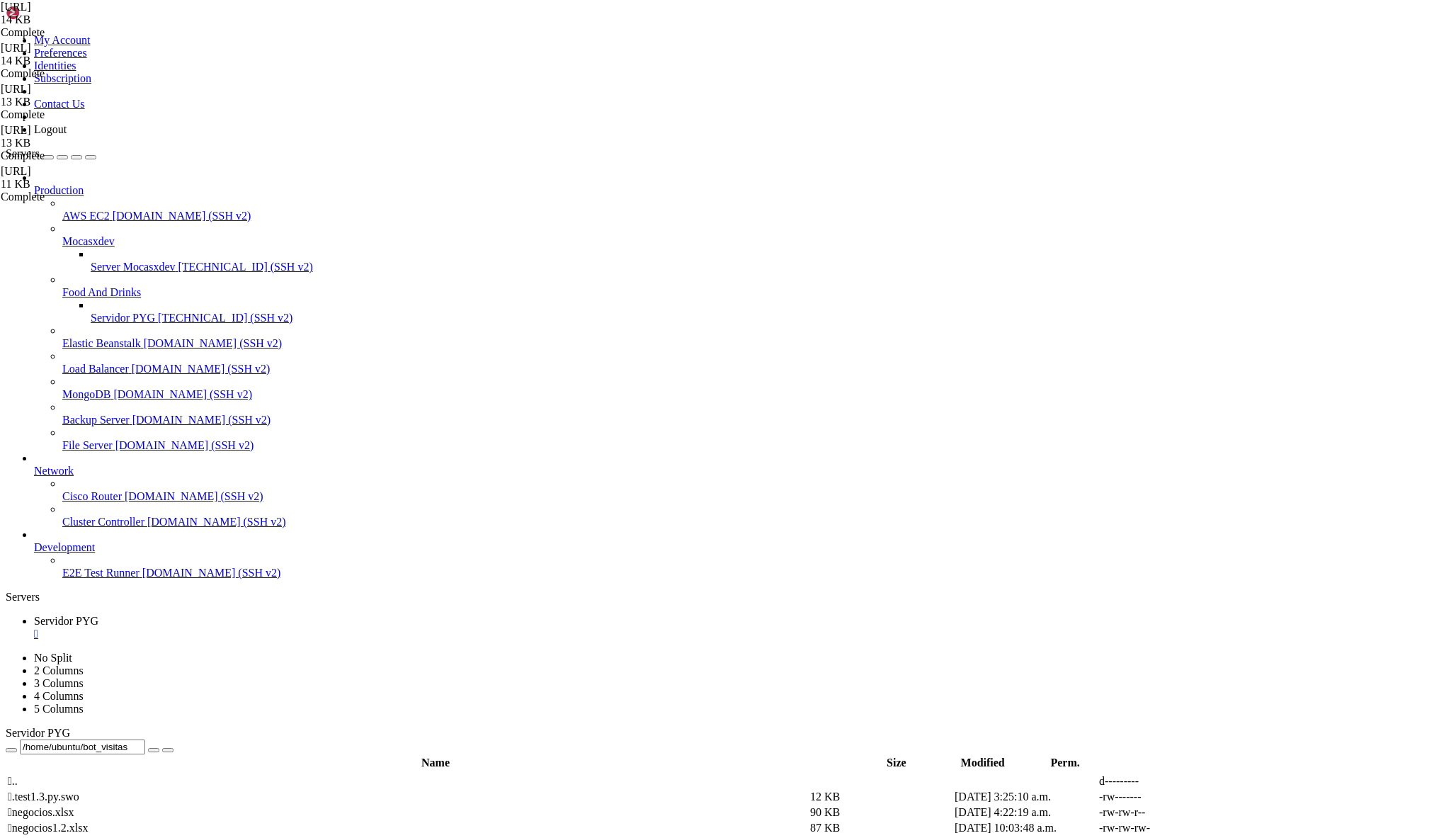
click at [91, 312] on span "Servidor PYG" at bounding box center [122, 317] width 64 height 12
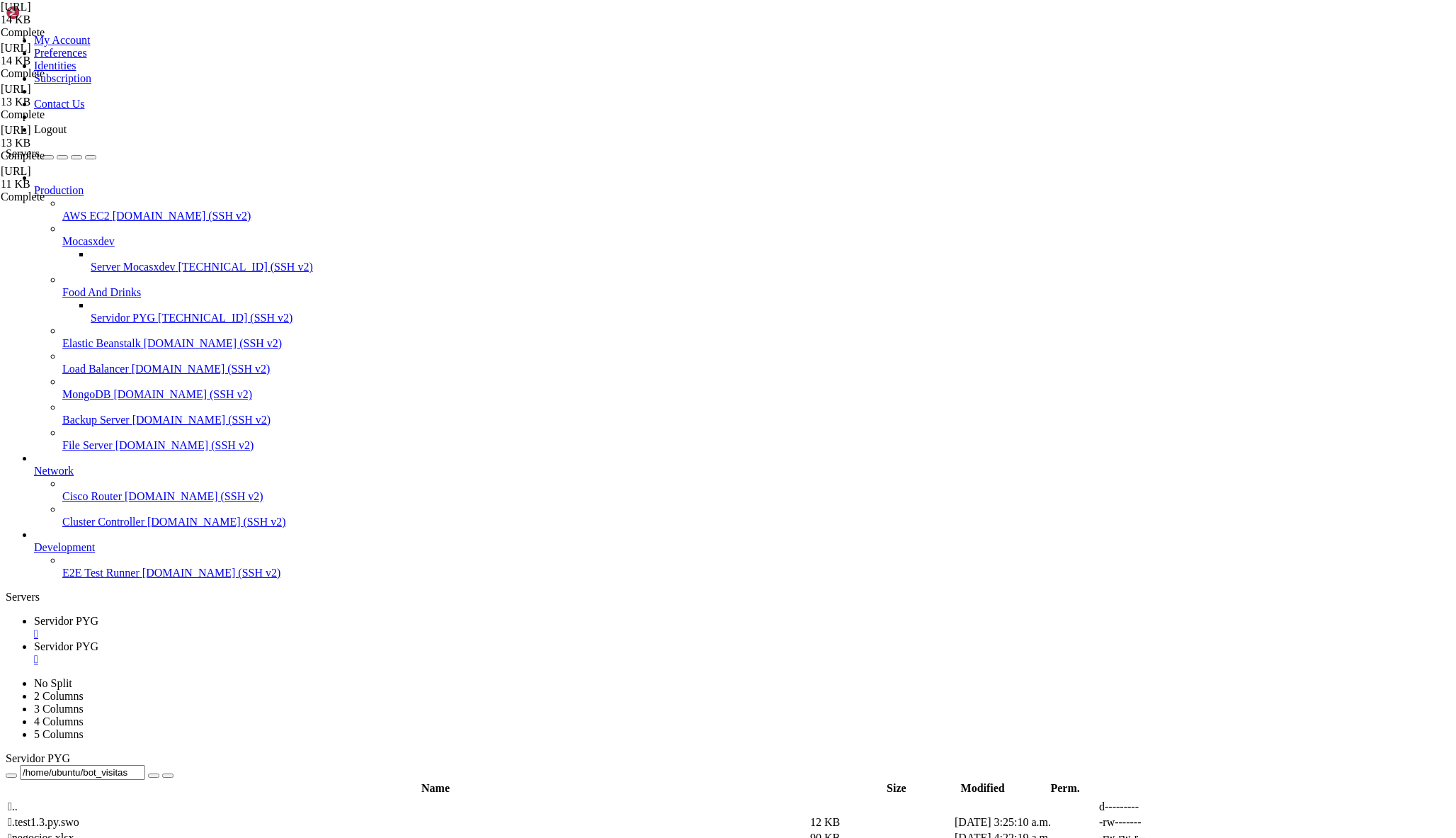
scroll to position [0, 0]
drag, startPoint x: 6, startPoint y: 1929, endPoint x: 14, endPoint y: 2120, distance: 191.2
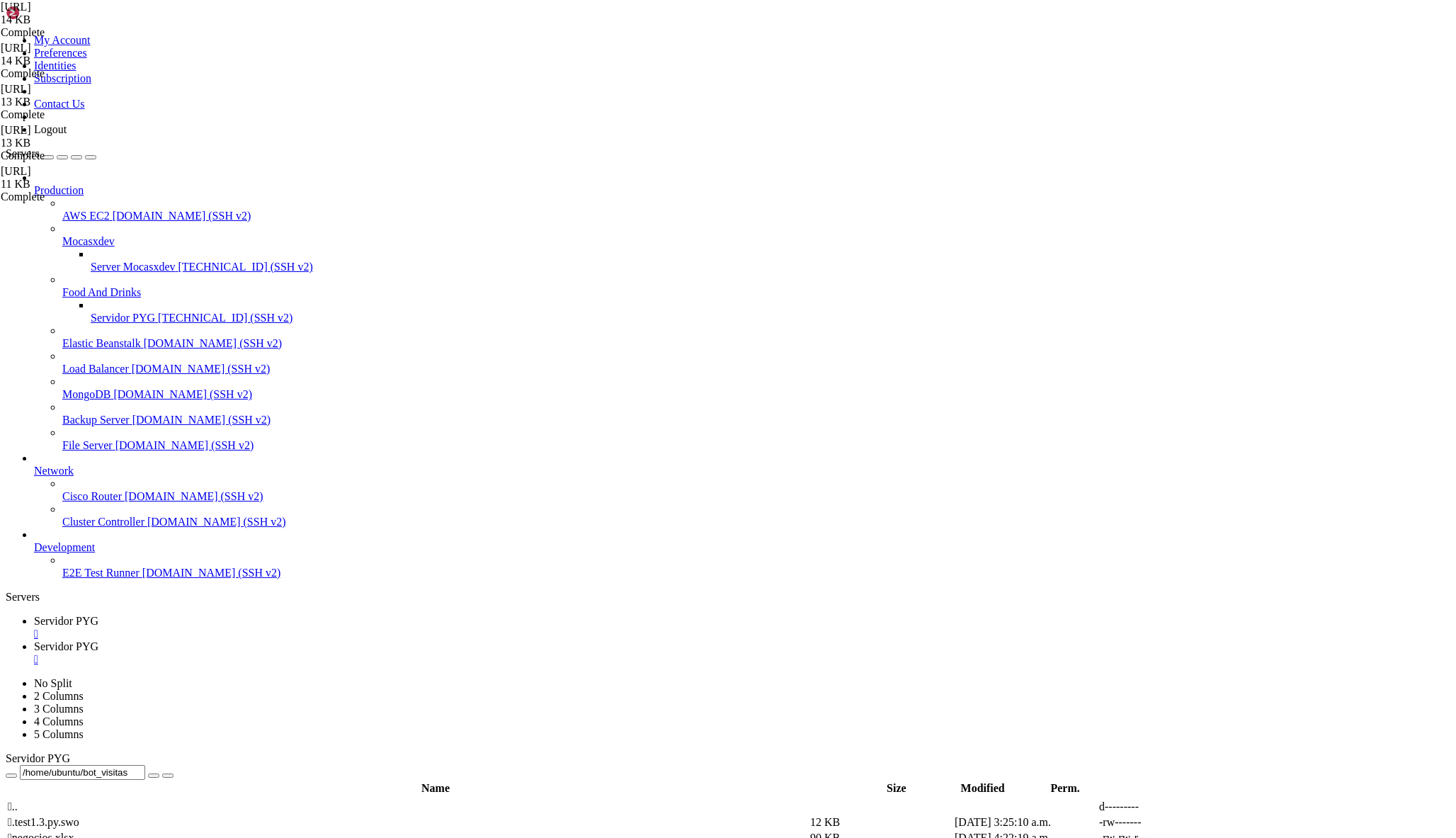
copy div "No error handlers are registered, logging exception. Traceback (most recent cal…"
click at [98, 614] on span "Servidor PYG" at bounding box center [66, 620] width 64 height 12
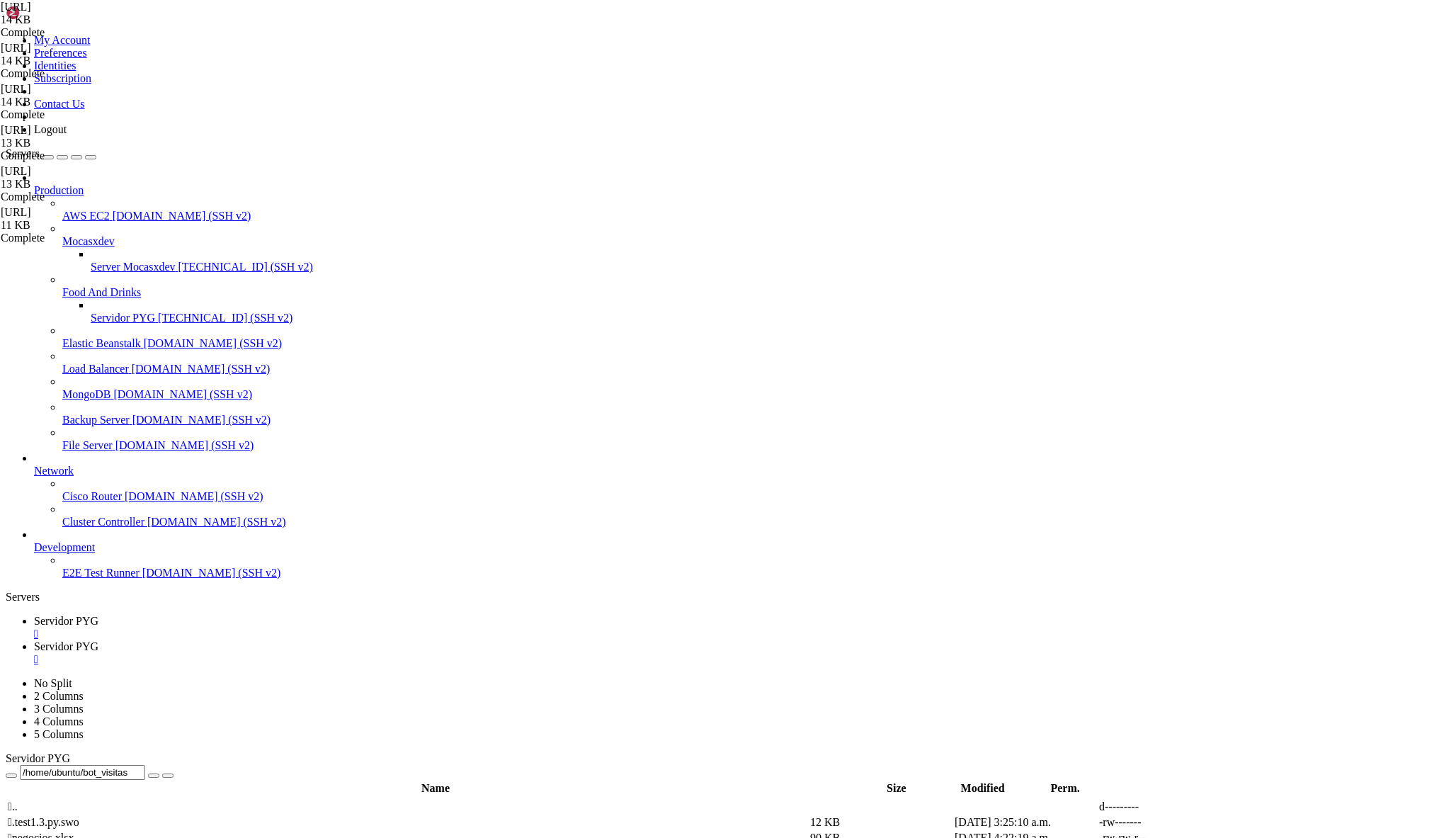
drag, startPoint x: 496, startPoint y: 178, endPoint x: 258, endPoint y: 153, distance: 239.3
type textarea "# Enviar sticker ([MEDICAL_DATA] el file_id por el que quieras) sticker_id = "C…"
drag, startPoint x: 286, startPoint y: 190, endPoint x: 426, endPoint y: 222, distance: 143.6
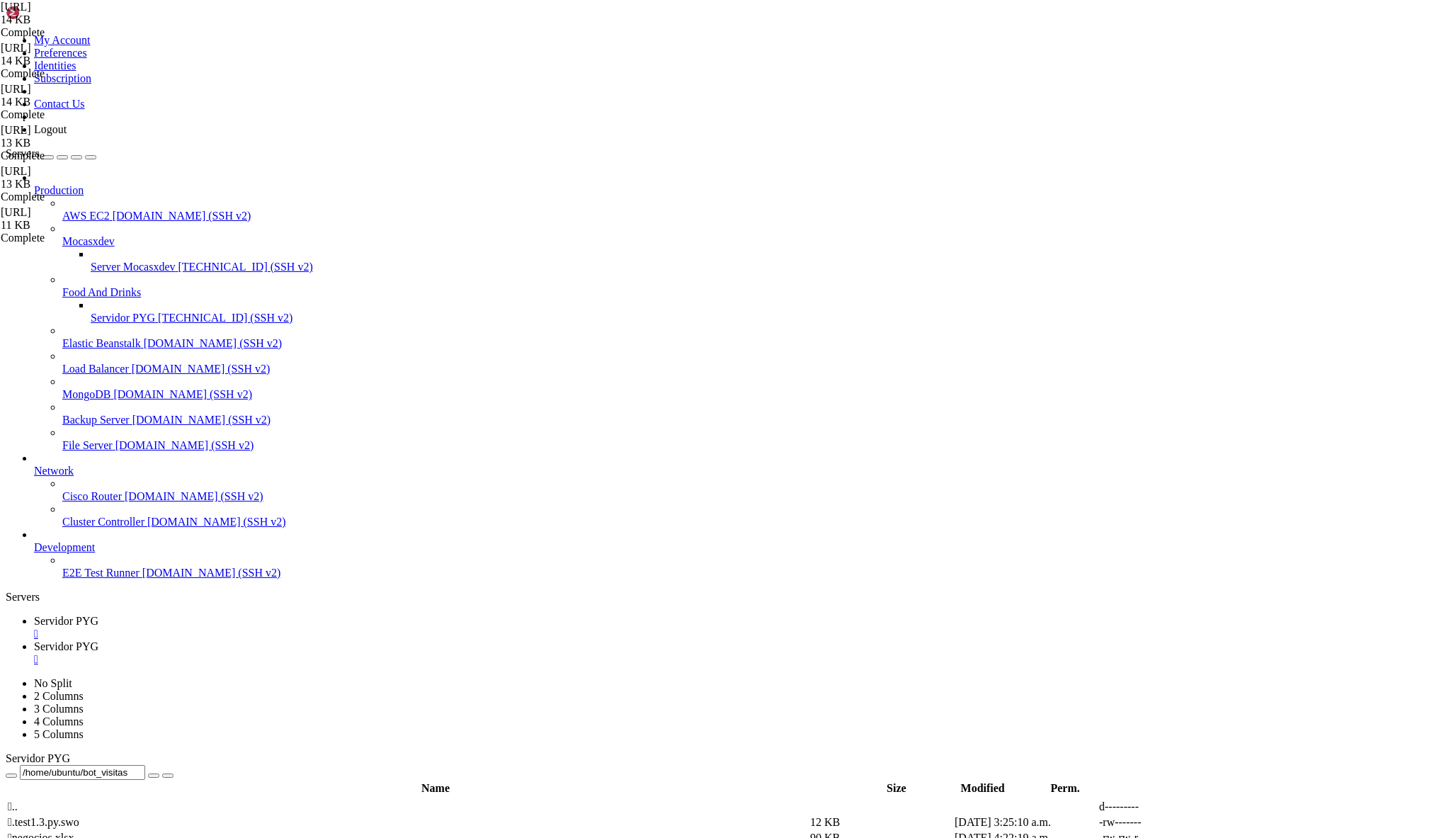
paste textarea "f"🏠"
drag, startPoint x: 282, startPoint y: 188, endPoint x: 433, endPoint y: 219, distance: 154.1
paste textarea "f"🏠"
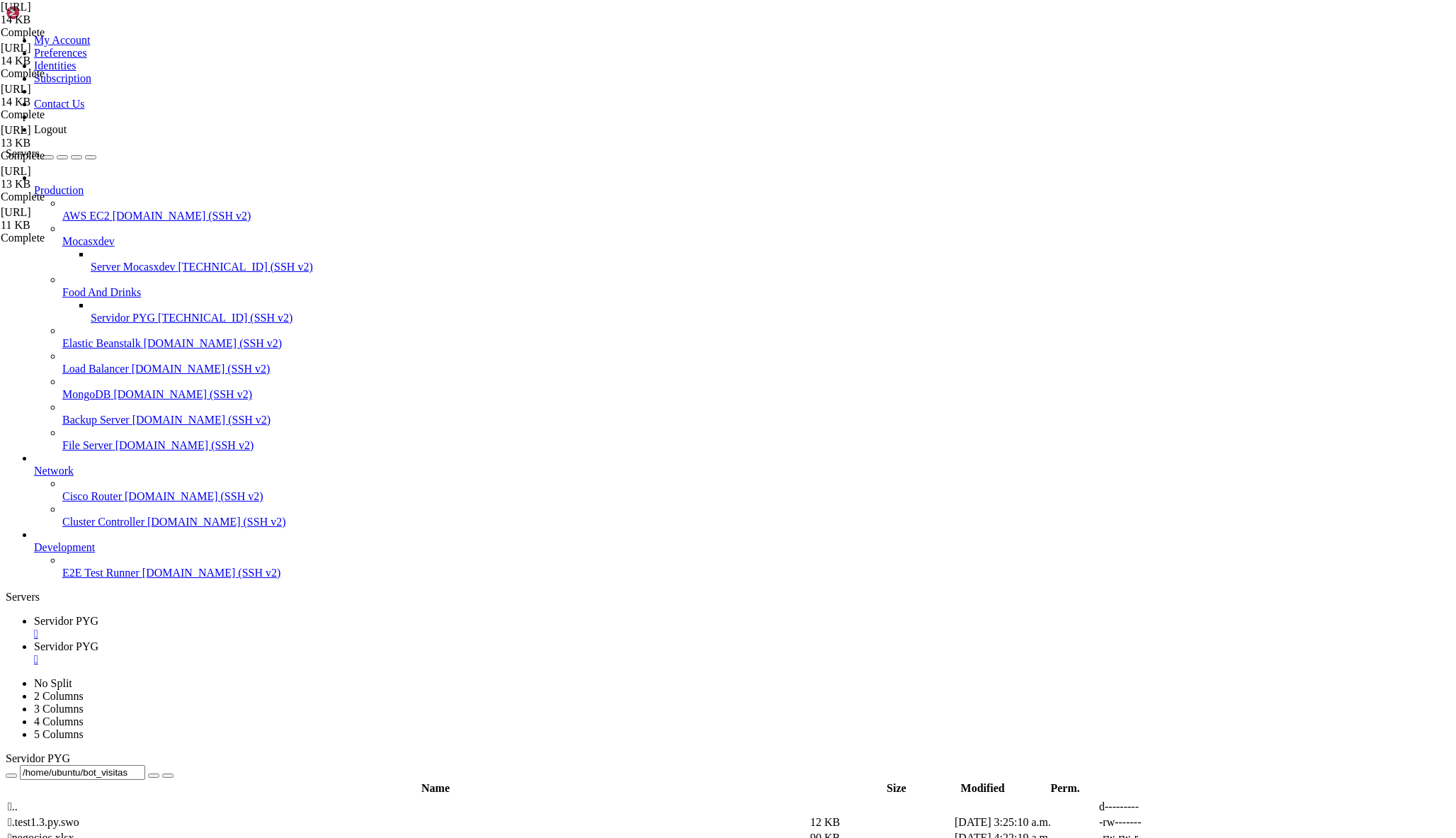
type textarea "f"🏠 *Dirección:* {direccion}""
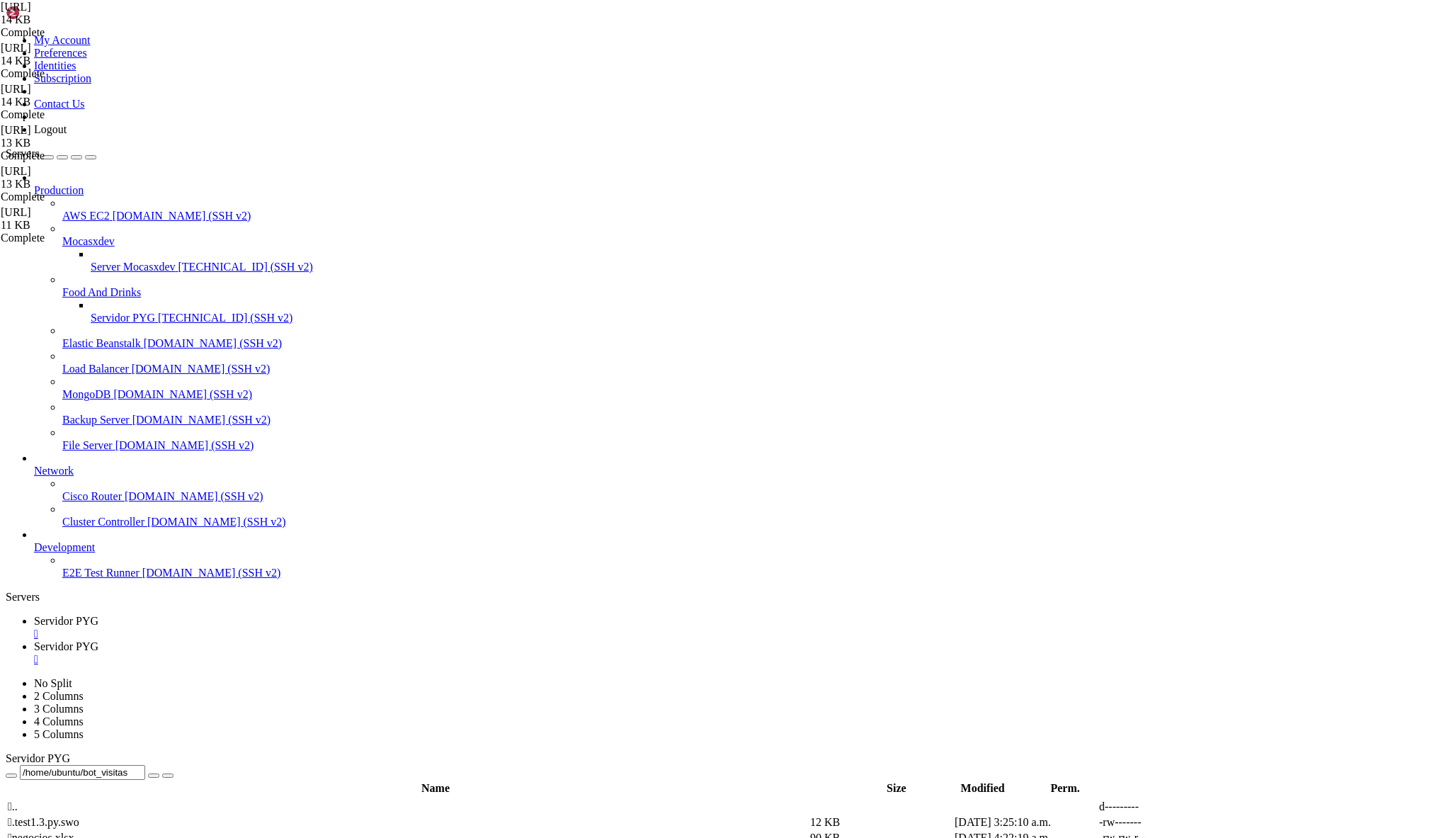
click at [98, 640] on span "Servidor PYG" at bounding box center [66, 646] width 64 height 12
drag, startPoint x: 908, startPoint y: 2101, endPoint x: 674, endPoint y: 2034, distance: 243.4
click at [382, 653] on div "" at bounding box center [742, 658] width 1416 height 12
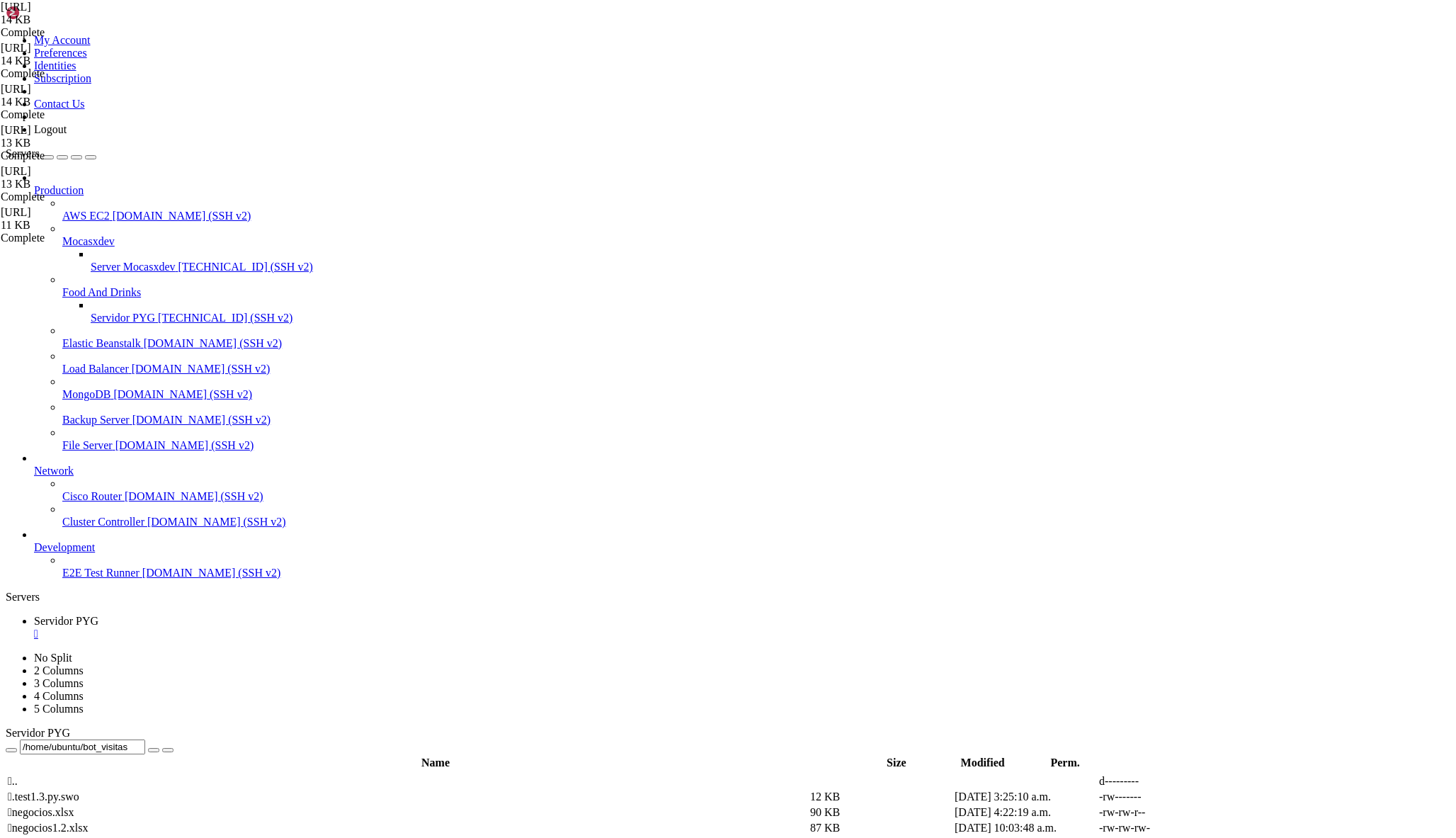
click at [95, 312] on span "Servidor PYG" at bounding box center [122, 317] width 64 height 12
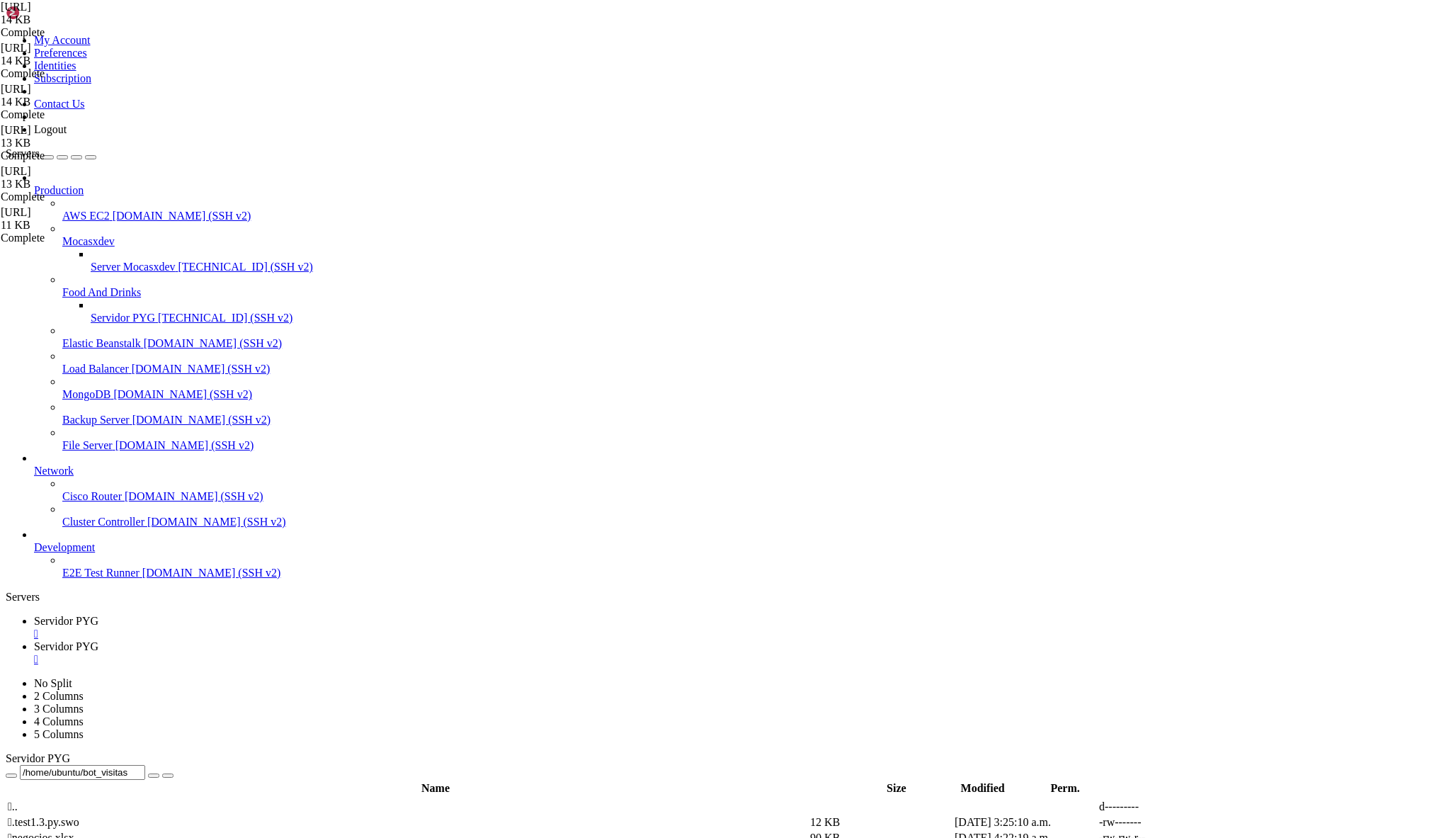
scroll to position [0, 0]
drag, startPoint x: 598, startPoint y: 2098, endPoint x: 587, endPoint y: 2099, distance: 11.0
click at [98, 614] on span "Servidor PYG" at bounding box center [66, 620] width 64 height 12
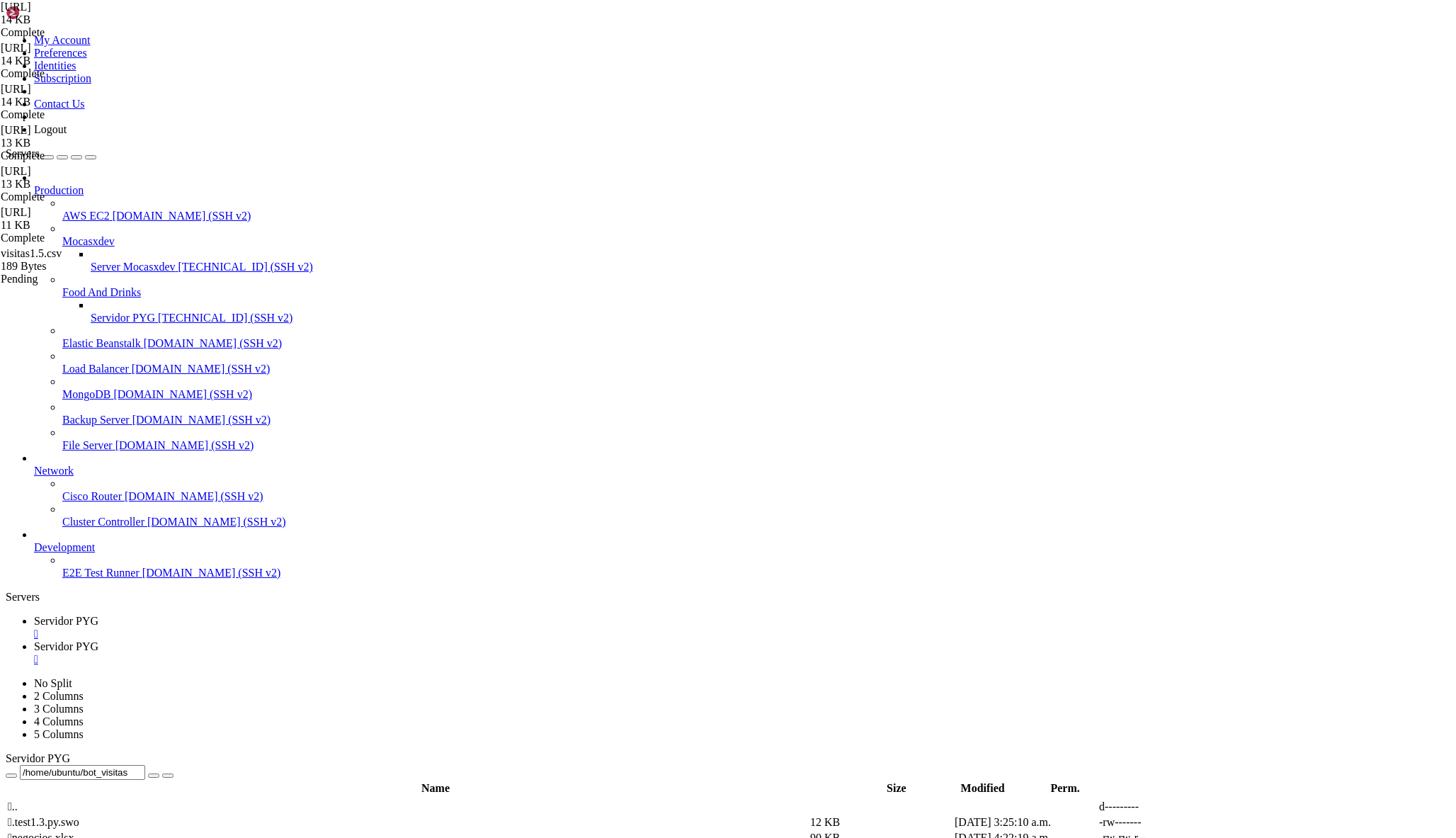
click at [98, 640] on span "Servidor PYG" at bounding box center [66, 646] width 64 height 12
click at [98, 614] on span "Servidor PYG" at bounding box center [66, 620] width 64 height 12
click at [98, 640] on span "Servidor PYG" at bounding box center [66, 646] width 64 height 12
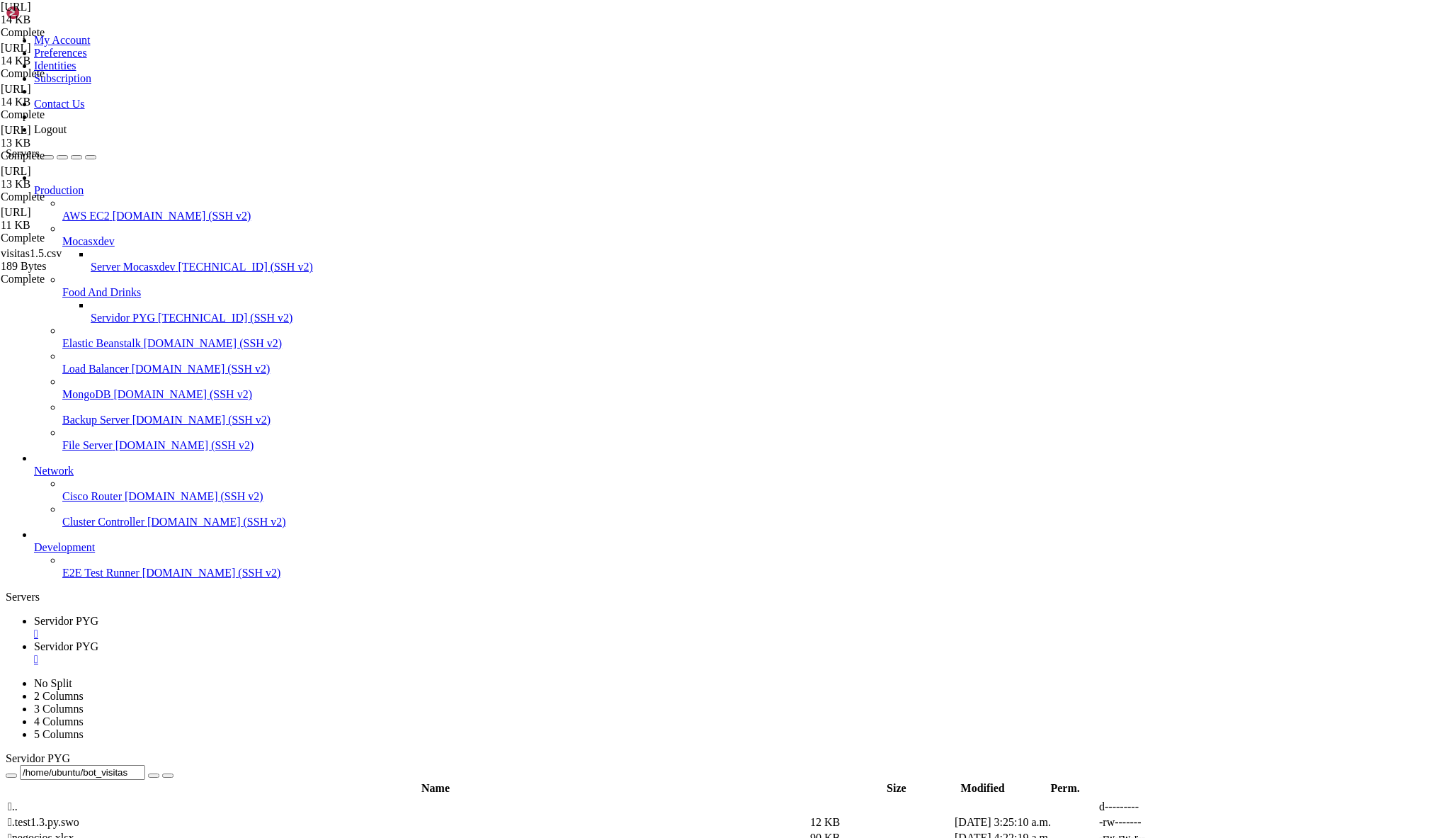
click at [98, 614] on span "Servidor PYG" at bounding box center [66, 620] width 64 height 12
type textarea "CSV_FILE = "visitas1.5.csv""
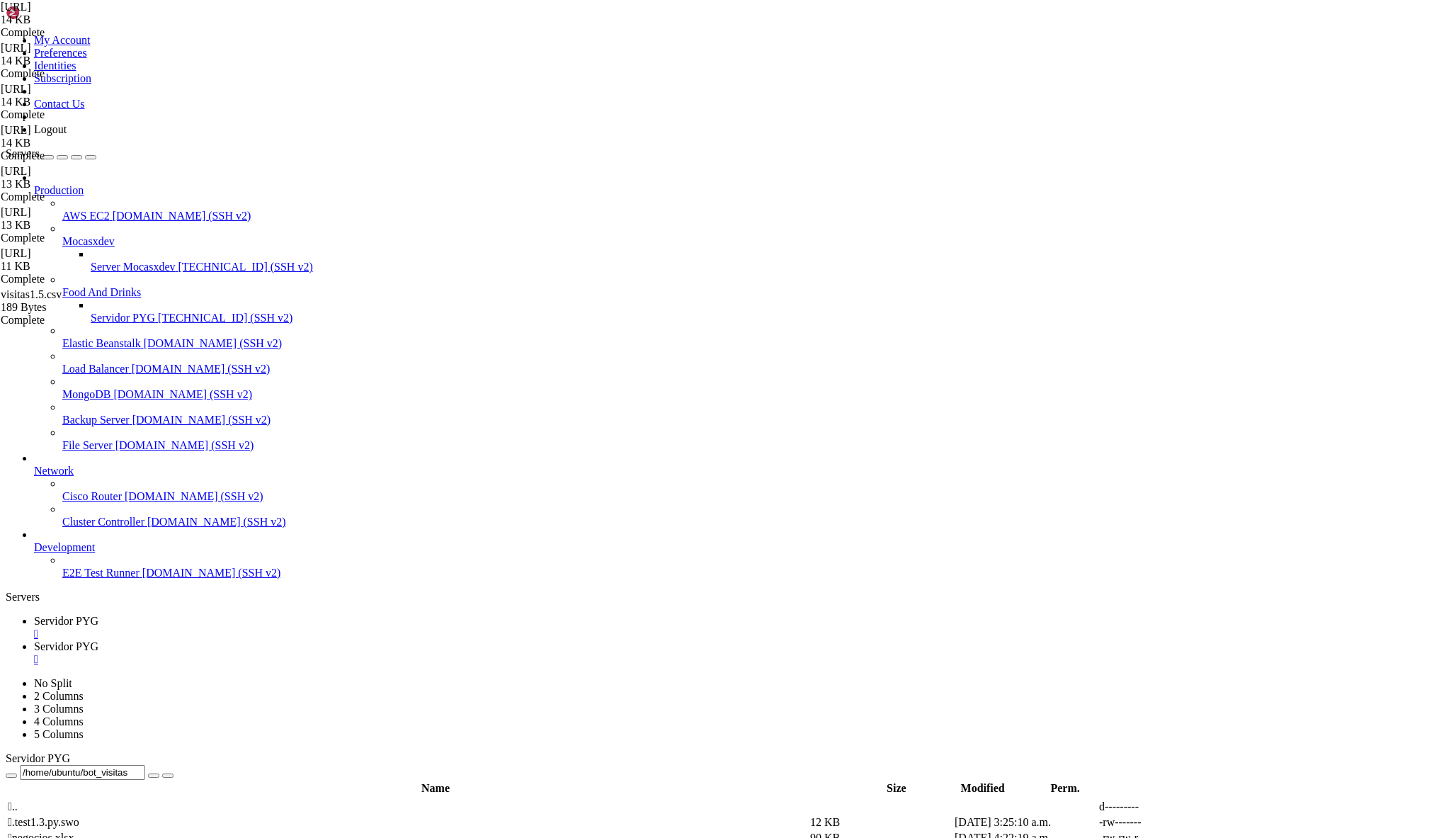
click at [98, 640] on span "Servidor PYG" at bounding box center [66, 646] width 64 height 12
click at [98, 614] on span "Servidor PYG" at bounding box center [66, 620] width 64 height 12
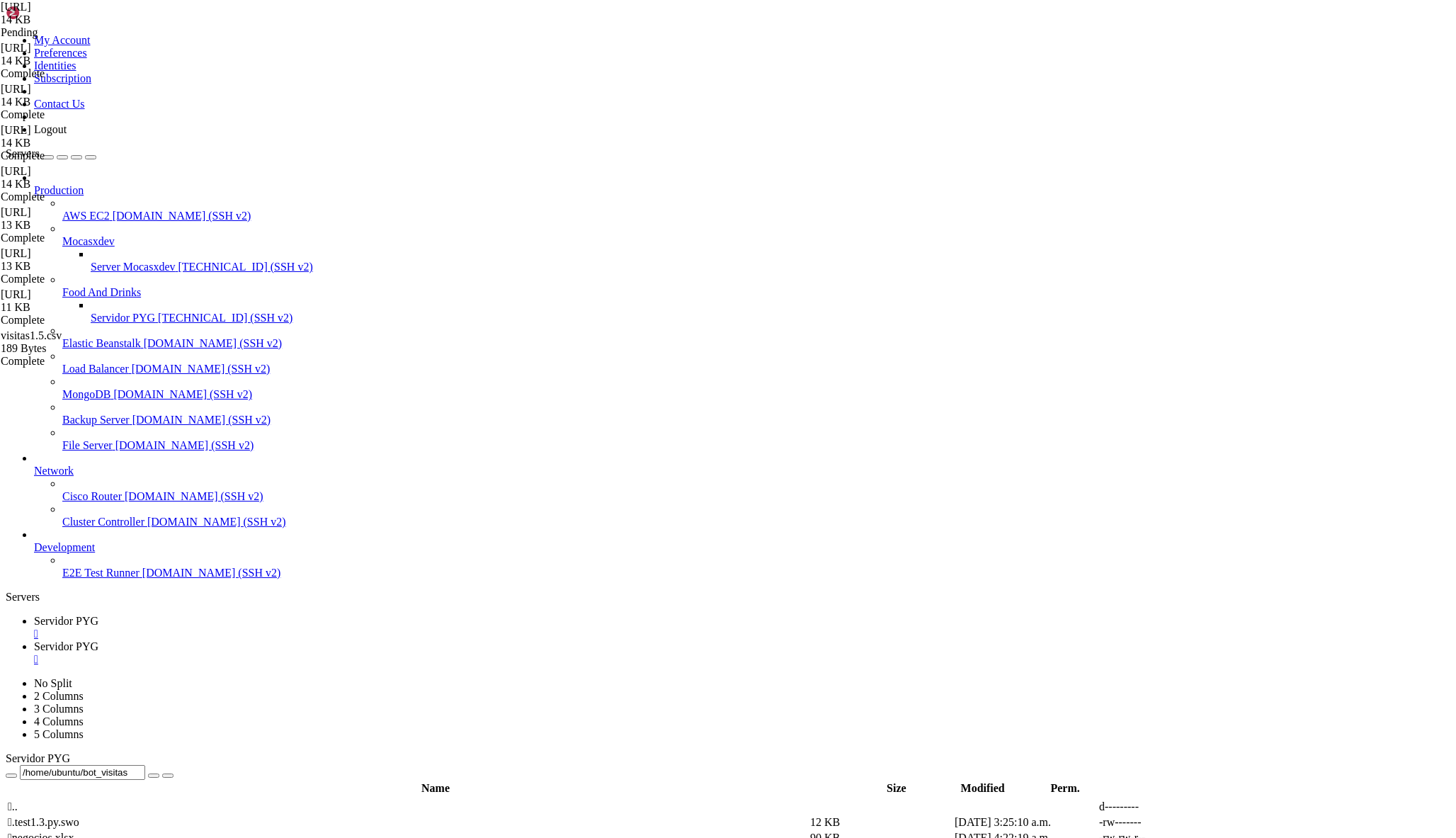
drag, startPoint x: 213, startPoint y: 296, endPoint x: 767, endPoint y: 540, distance: 605.4
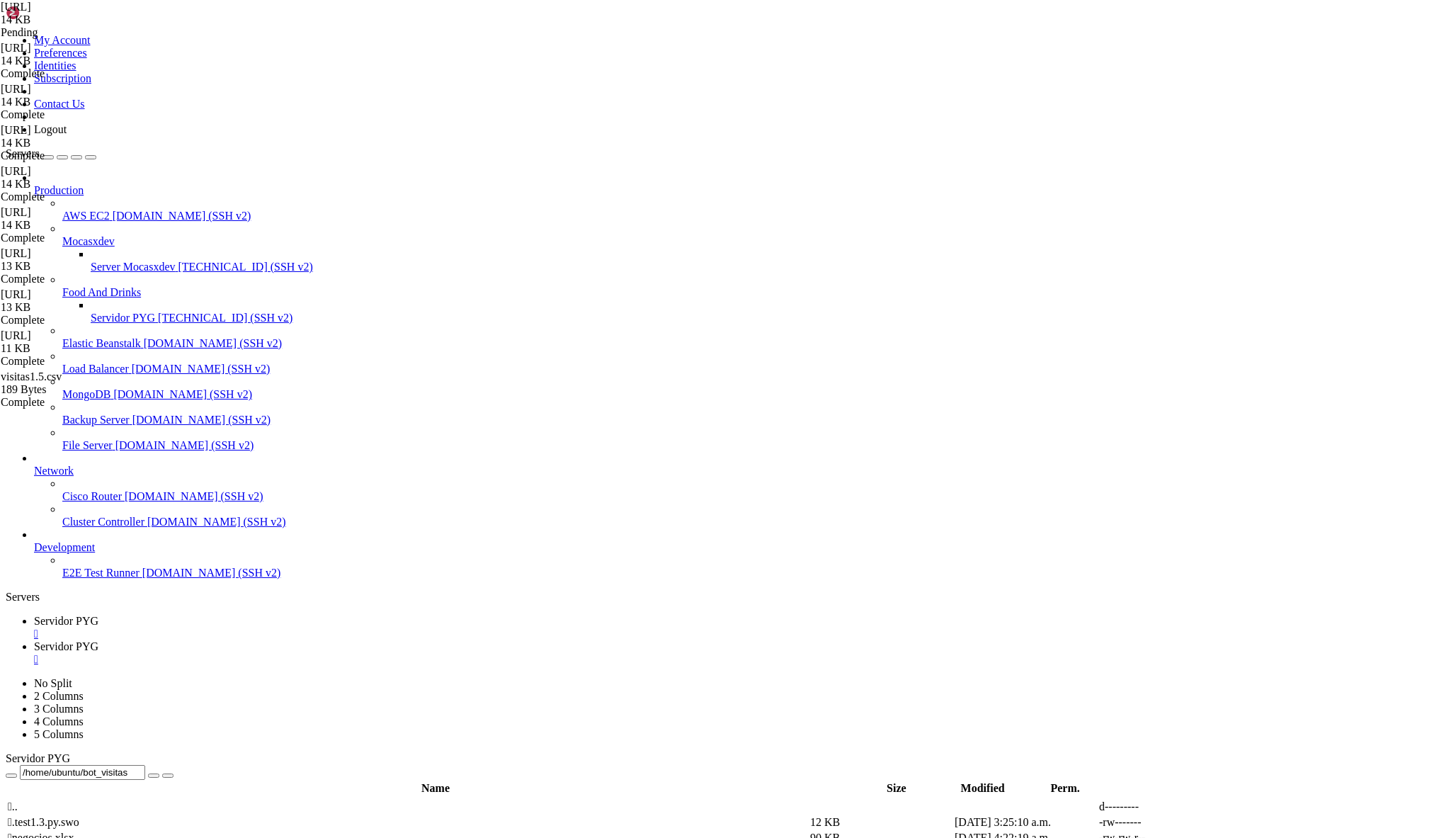
scroll to position [0, 0]
drag, startPoint x: 364, startPoint y: 376, endPoint x: 761, endPoint y: 681, distance: 500.6
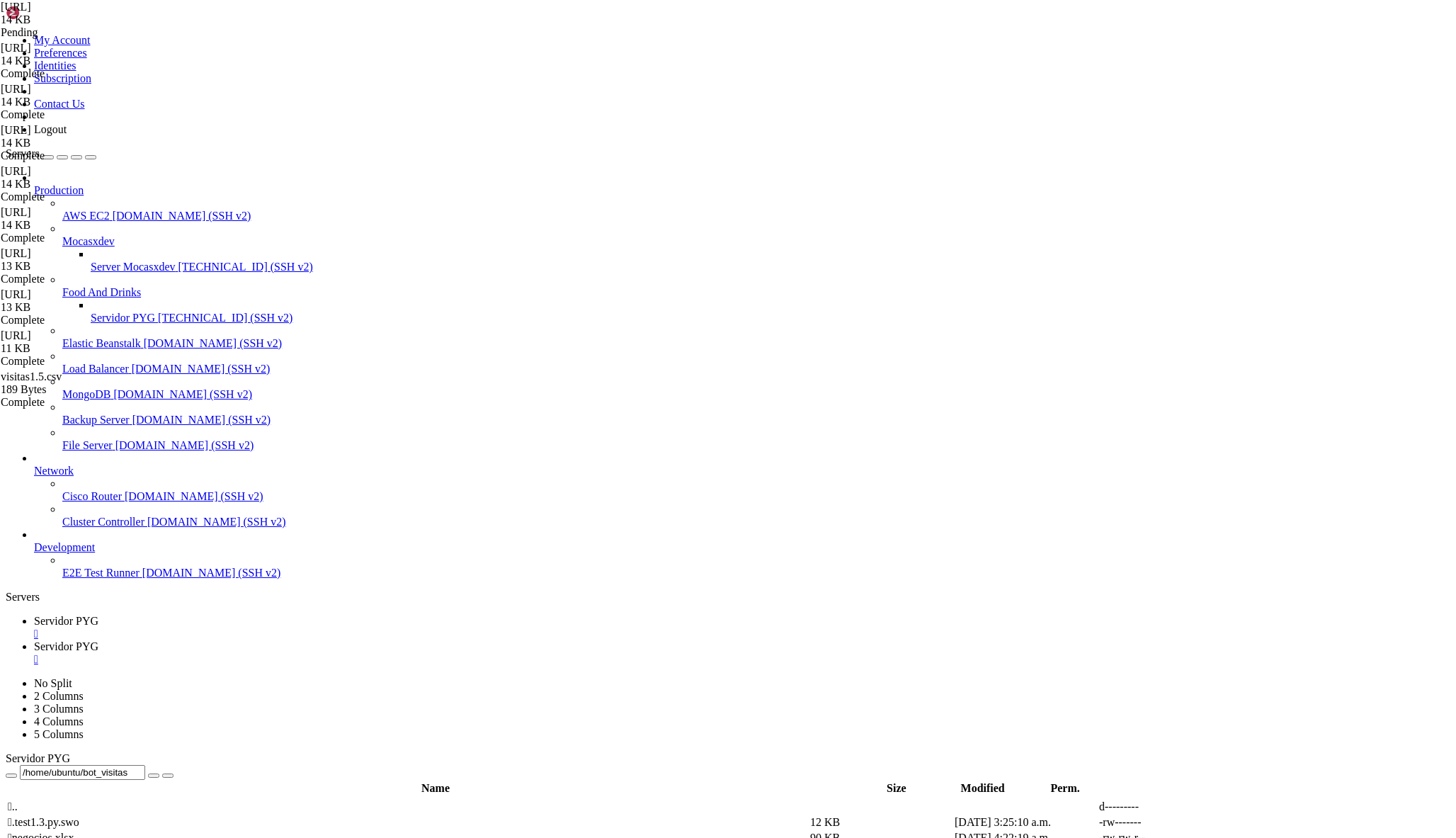
drag, startPoint x: 241, startPoint y: 129, endPoint x: 413, endPoint y: 302, distance: 244.0
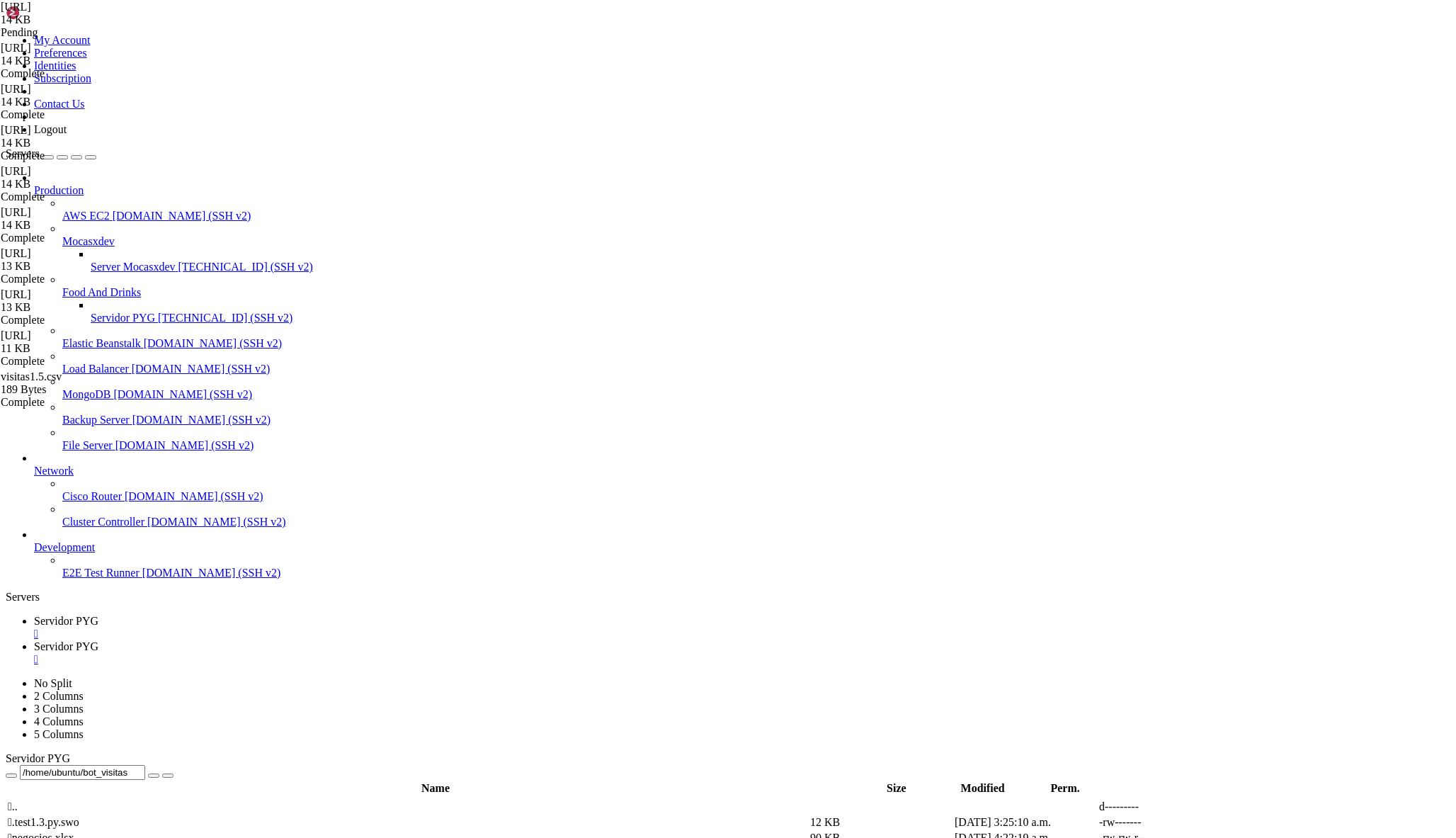
scroll to position [2472, 0]
drag, startPoint x: 240, startPoint y: 133, endPoint x: 757, endPoint y: 409, distance: 586.1
type textarea "else: await update.message.reply_text("Opción no reconocida. Por favor, usa /in…"
paste textarea
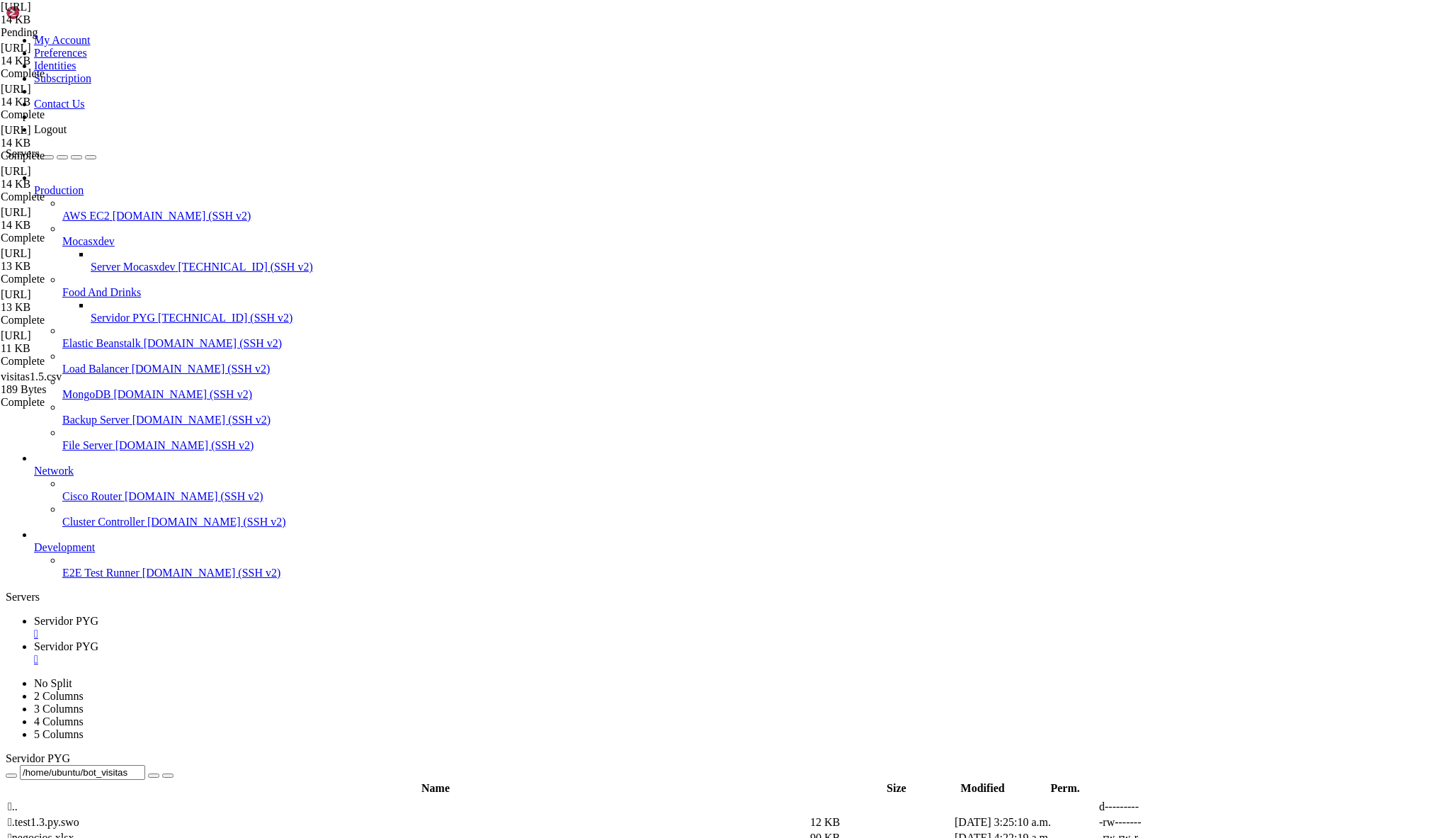
scroll to position [2146, 0]
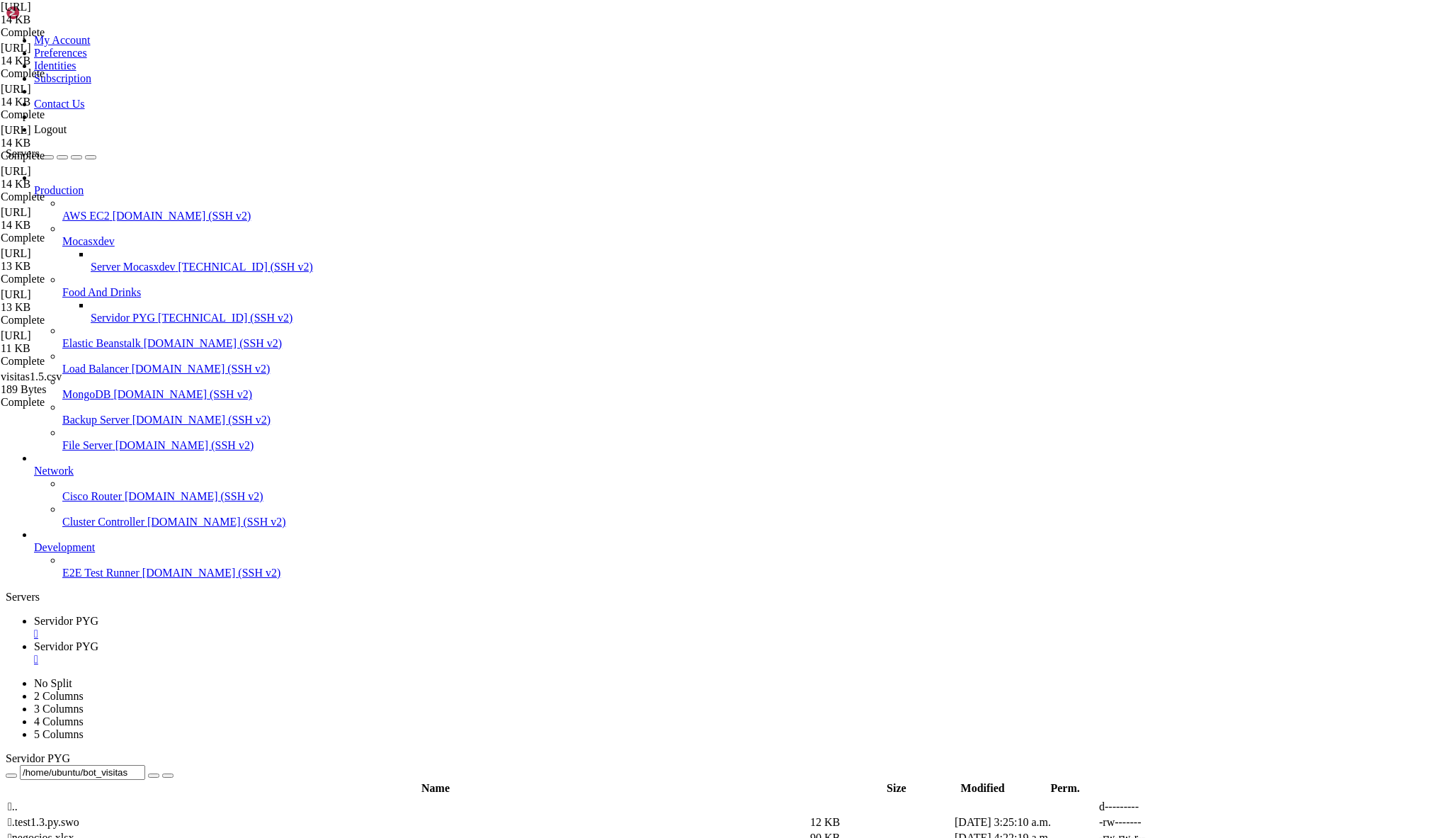
click at [337, 640] on link "Servidor PYG " at bounding box center [742, 653] width 1416 height 26
click at [384, 653] on div "" at bounding box center [742, 658] width 1416 height 12
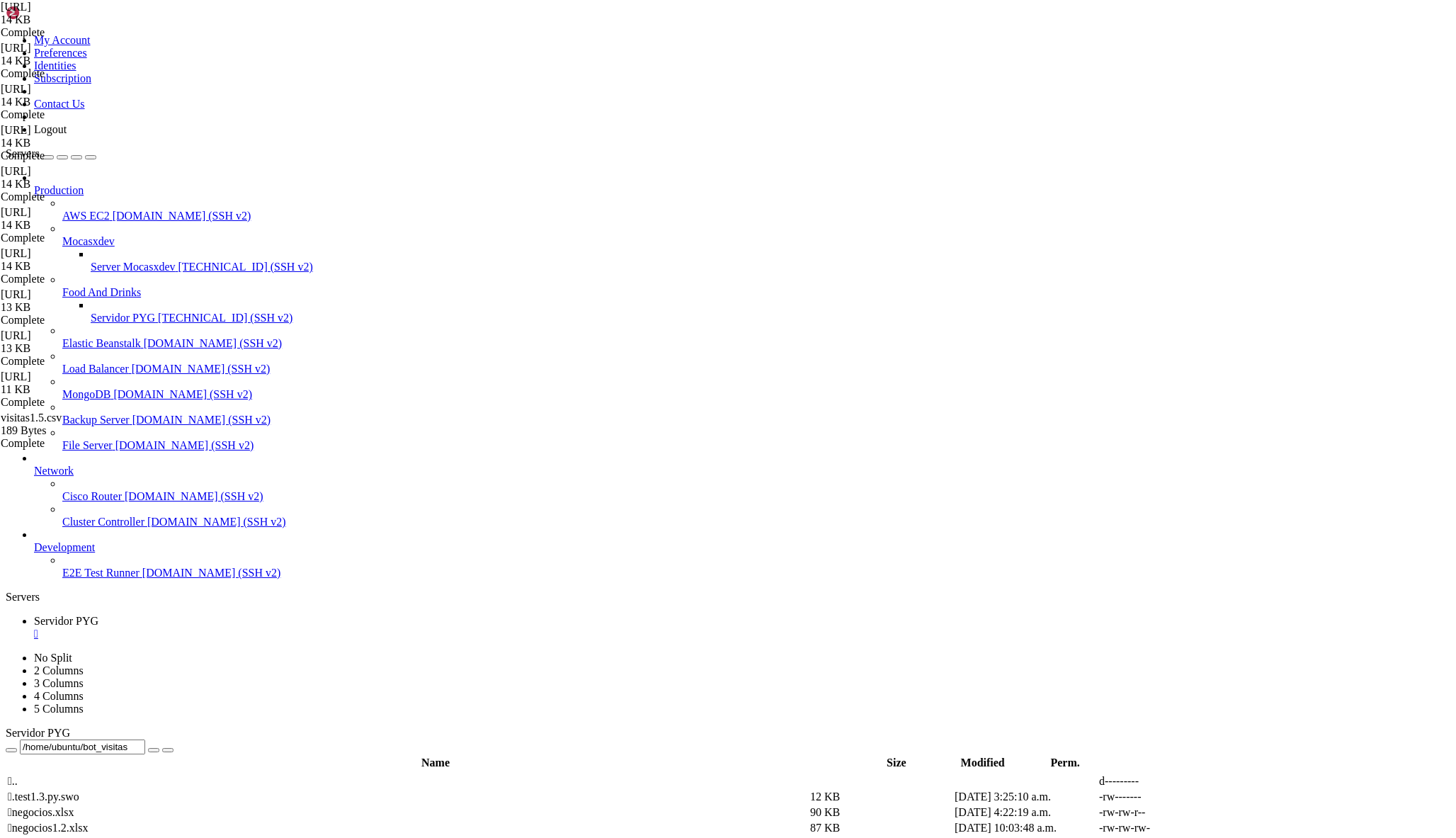
click at [158, 312] on span "[TECHNICAL_ID] (SSH v2)" at bounding box center [225, 317] width 135 height 12
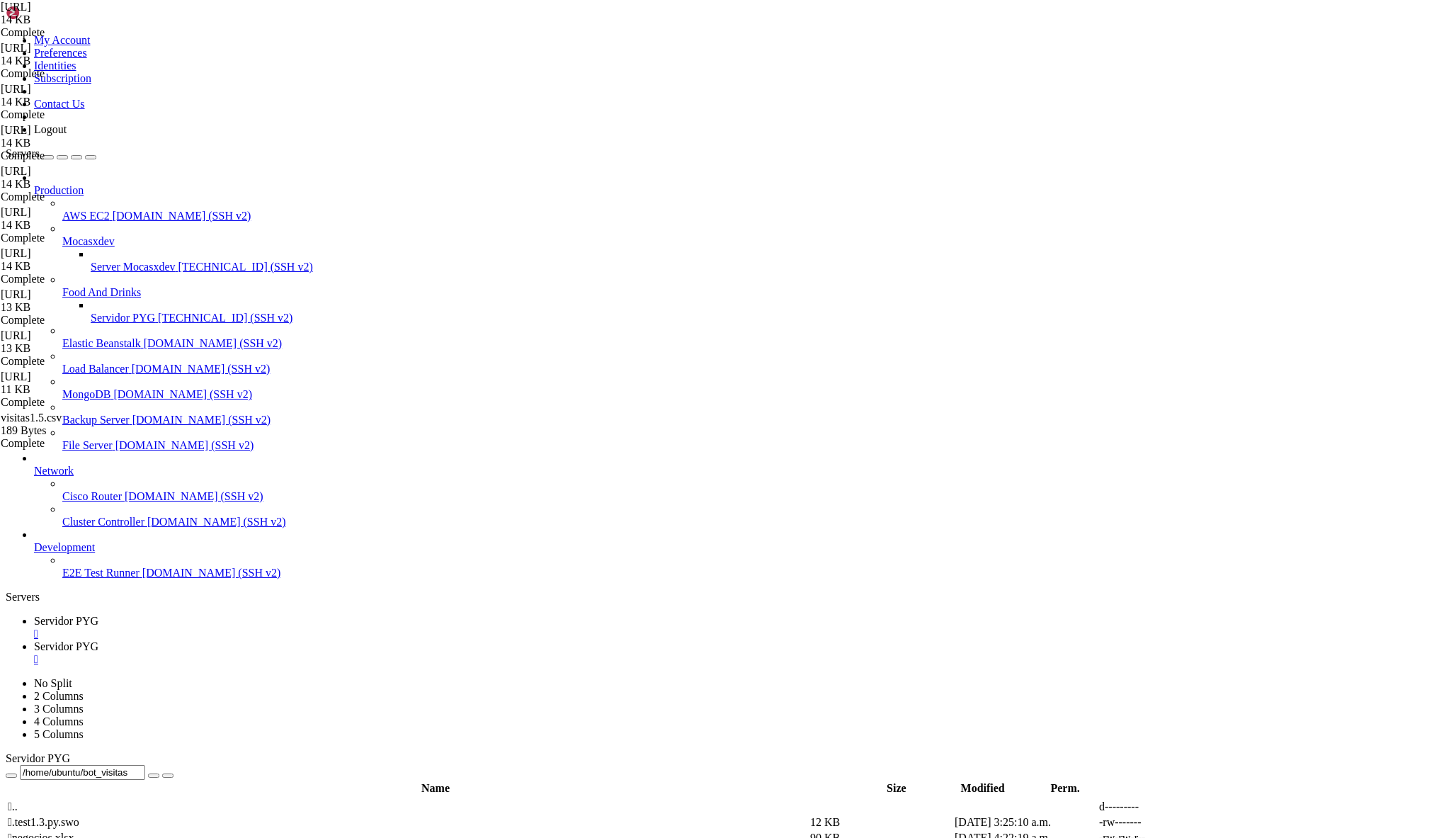
click at [98, 614] on span "Servidor PYG" at bounding box center [66, 620] width 64 height 12
click at [340, 640] on link "Servidor PYG " at bounding box center [742, 653] width 1416 height 26
click at [98, 614] on span "Servidor PYG" at bounding box center [66, 620] width 64 height 12
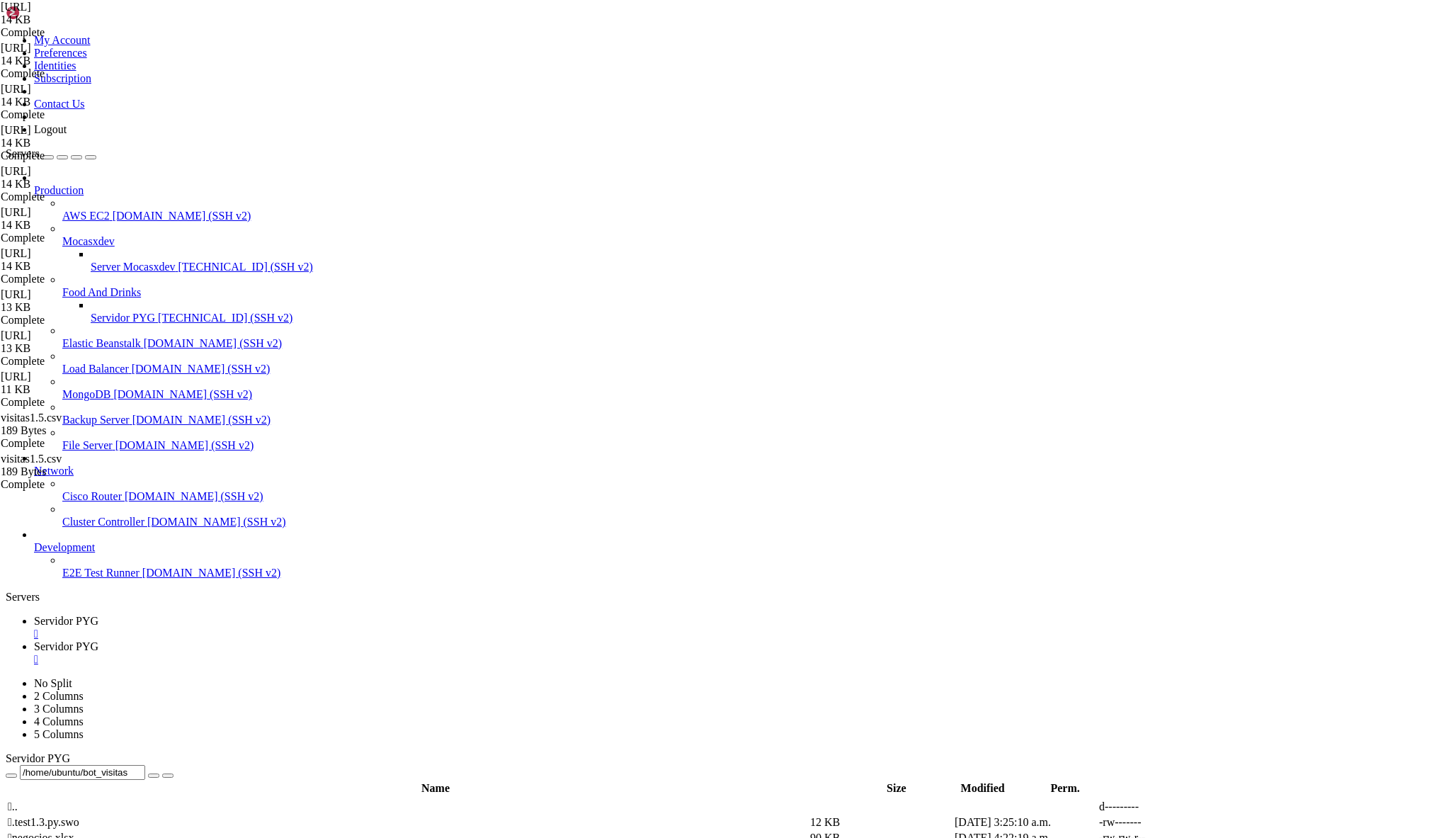
click at [98, 640] on span "Servidor PYG" at bounding box center [66, 646] width 64 height 12
click at [98, 614] on span "Servidor PYG" at bounding box center [66, 620] width 64 height 12
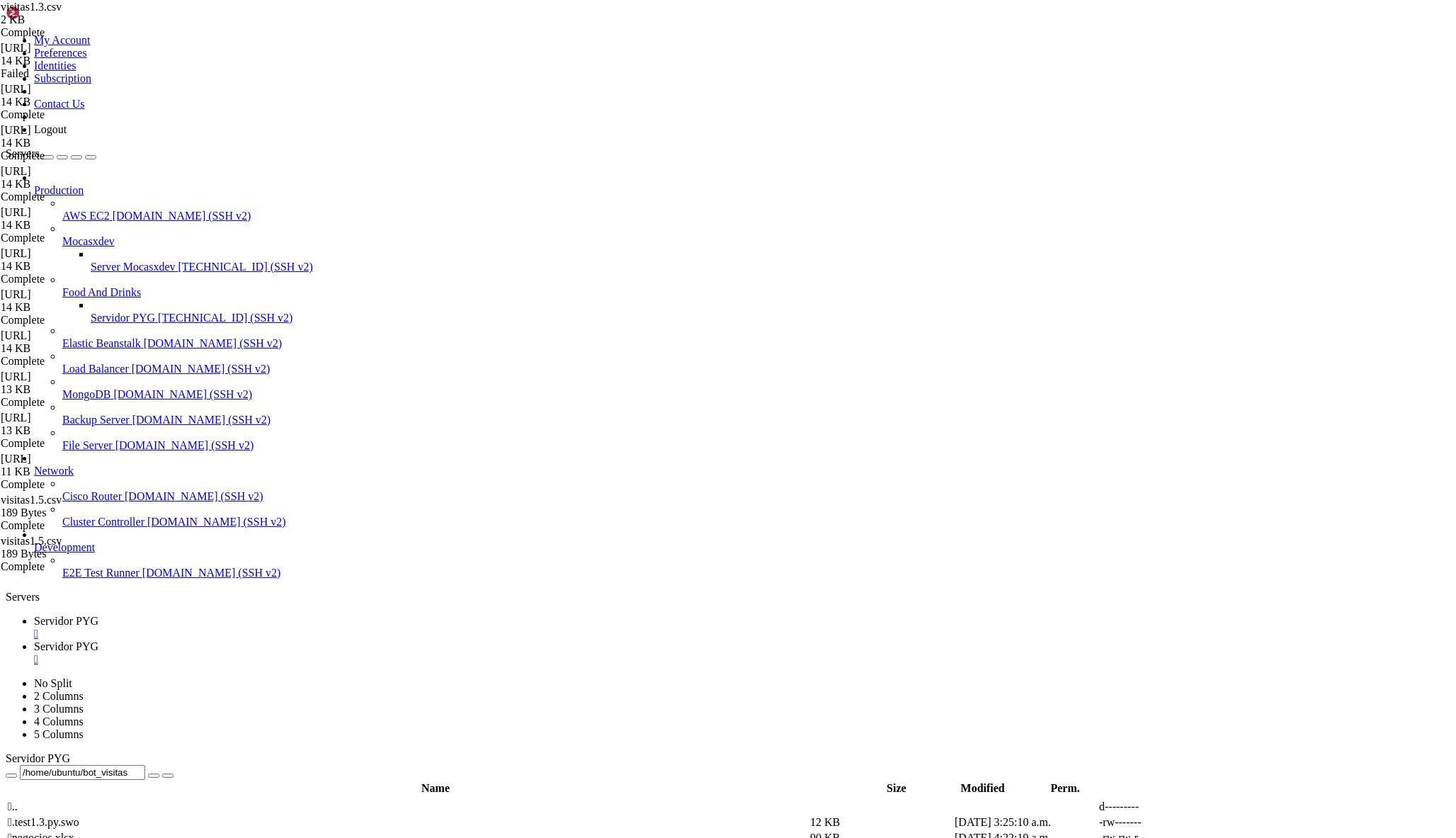
click at [98, 640] on span "Servidor PYG" at bounding box center [66, 646] width 64 height 12
click at [98, 614] on span "Servidor PYG" at bounding box center [66, 620] width 64 height 12
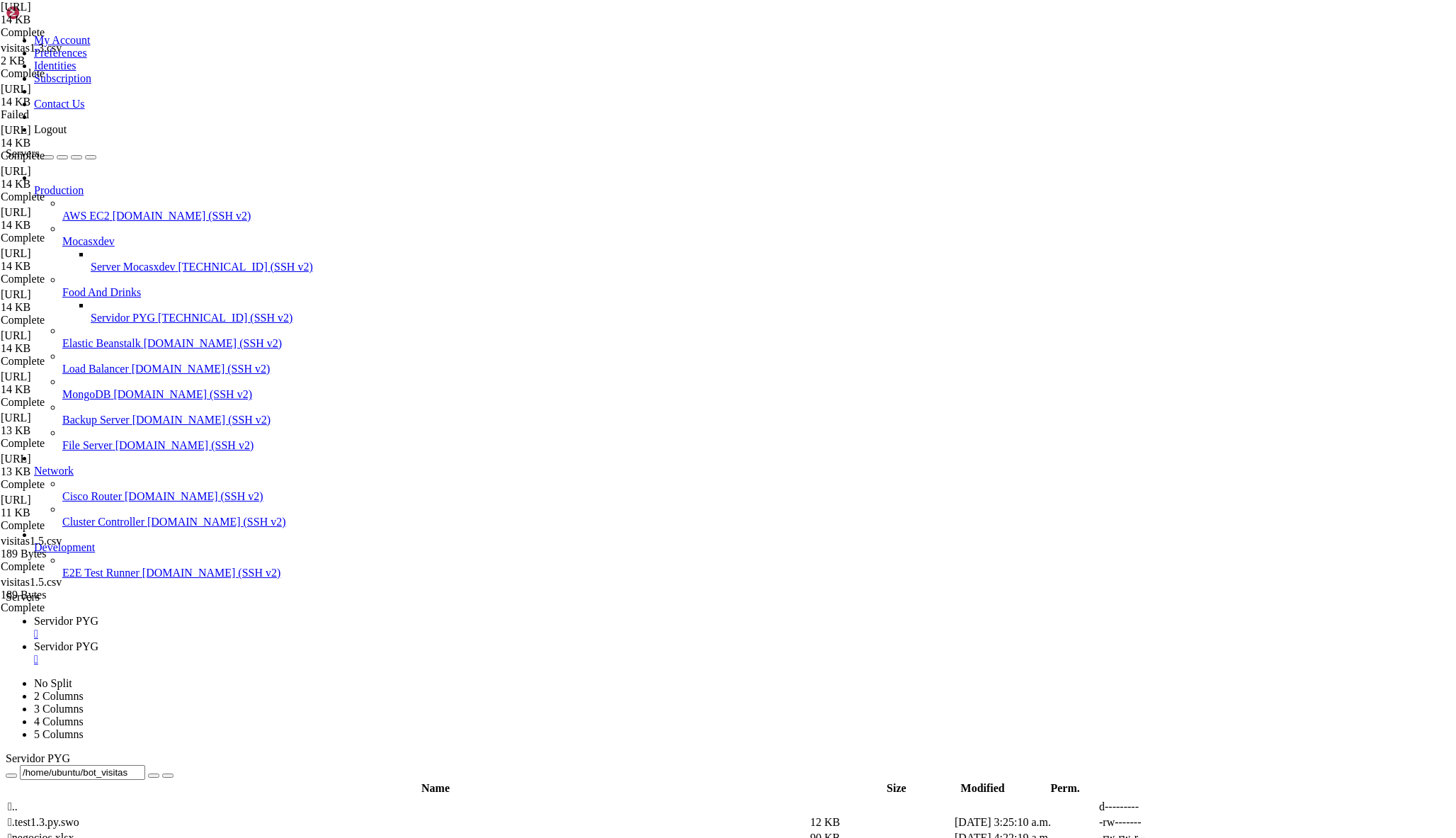
drag, startPoint x: 213, startPoint y: 451, endPoint x: 753, endPoint y: 548, distance: 548.6
drag, startPoint x: 239, startPoint y: 395, endPoint x: 753, endPoint y: 677, distance: 586.3
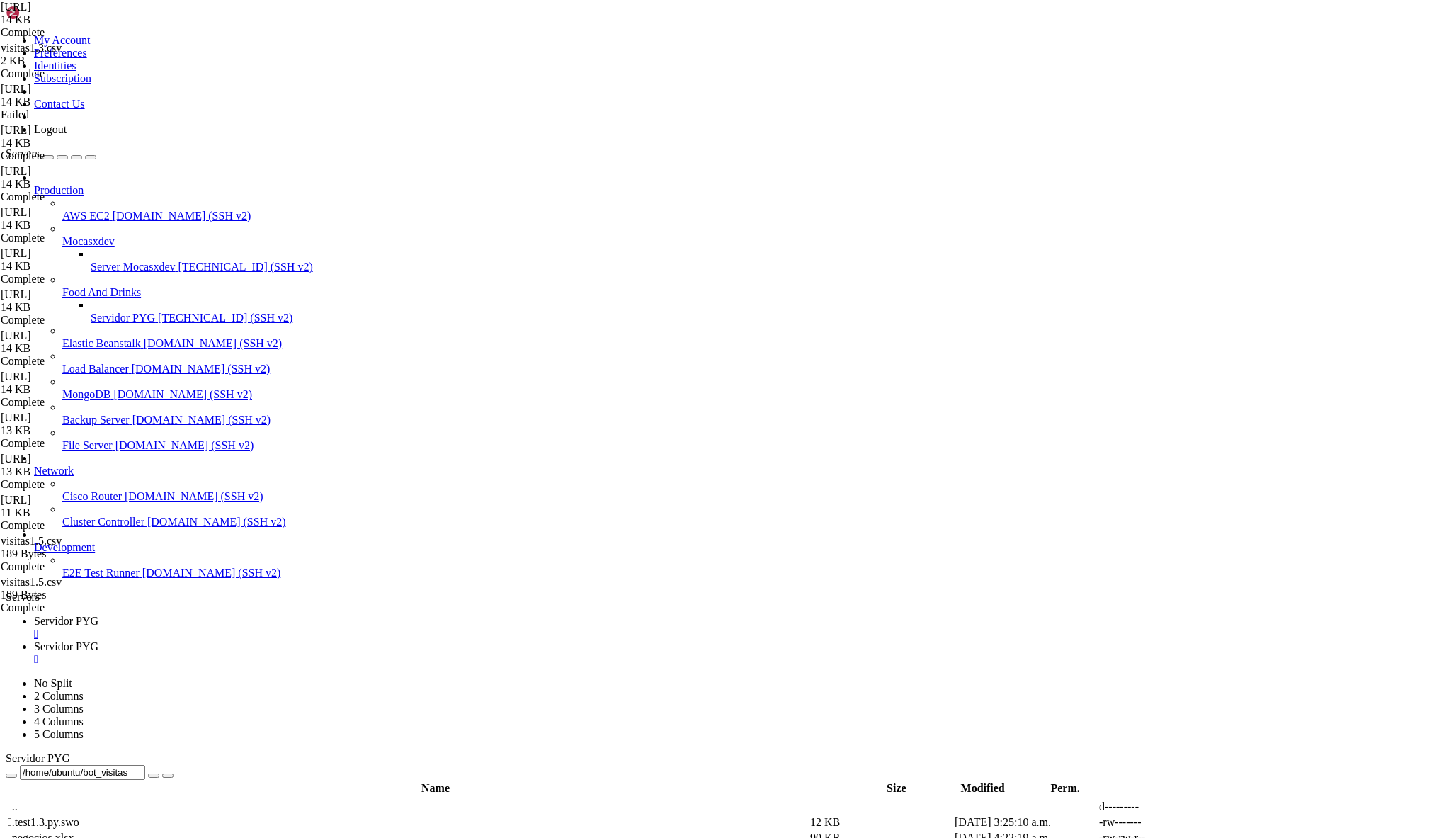
drag, startPoint x: 705, startPoint y: 689, endPoint x: 237, endPoint y: 423, distance: 538.3
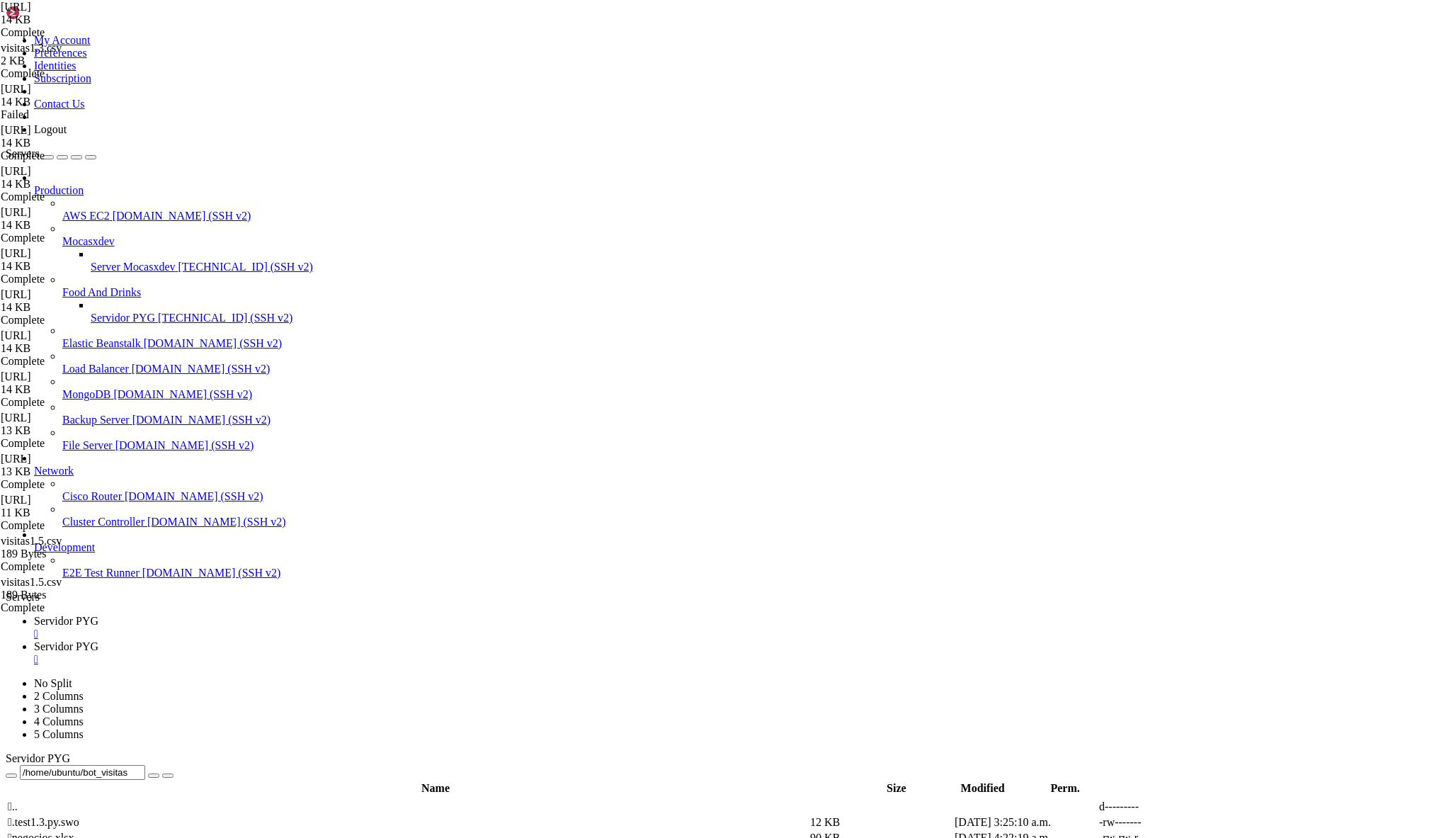
scroll to position [2399, 0]
drag, startPoint x: 709, startPoint y: 533, endPoint x: 239, endPoint y: 269, distance: 539.1
type textarea "# 8️⃣ Capturar respuesta "Realiza pedido" elif fase == "esperando_realiza_pedid…"
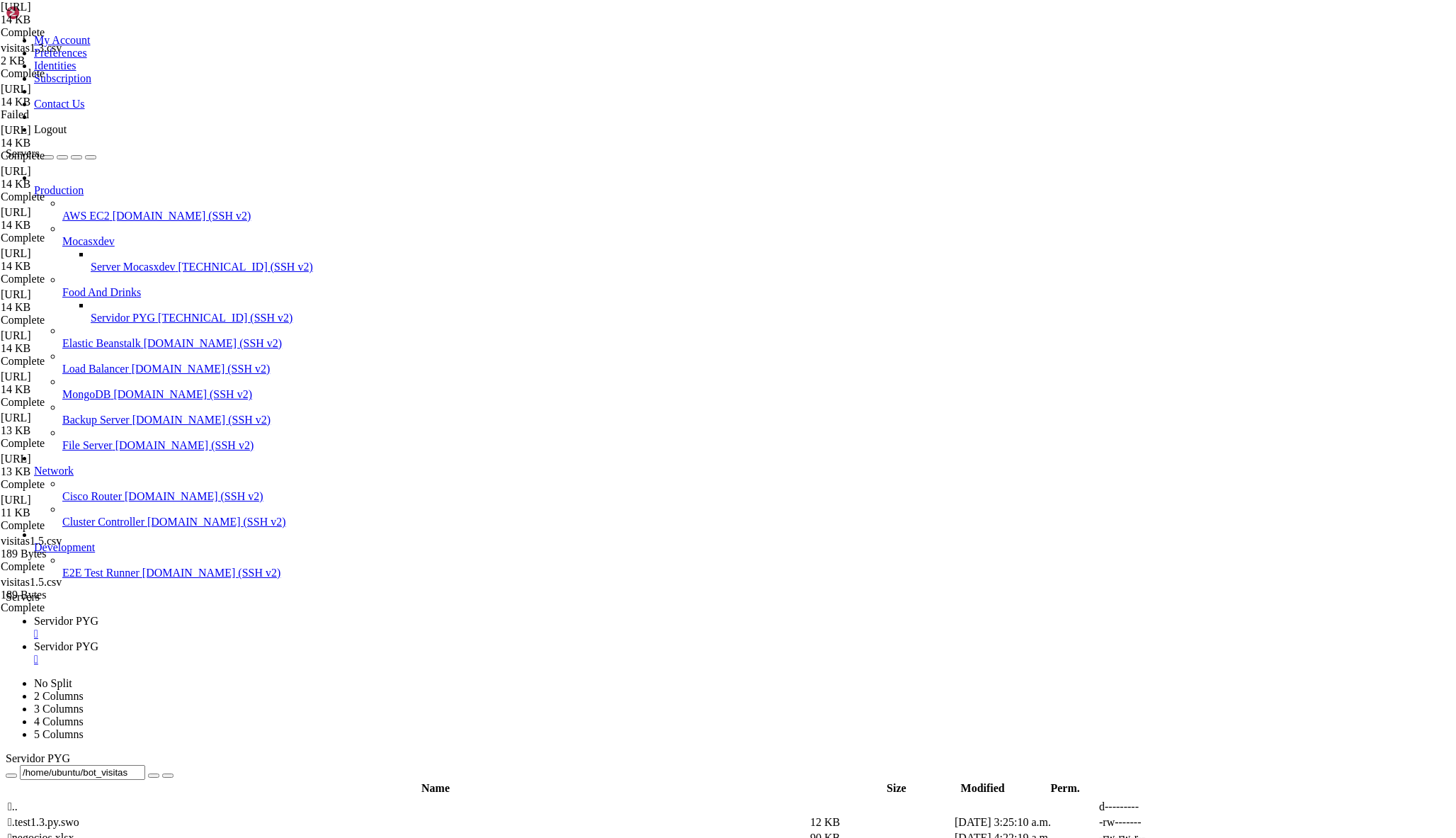
paste textarea
click at [98, 640] on span "Servidor PYG" at bounding box center [66, 646] width 64 height 12
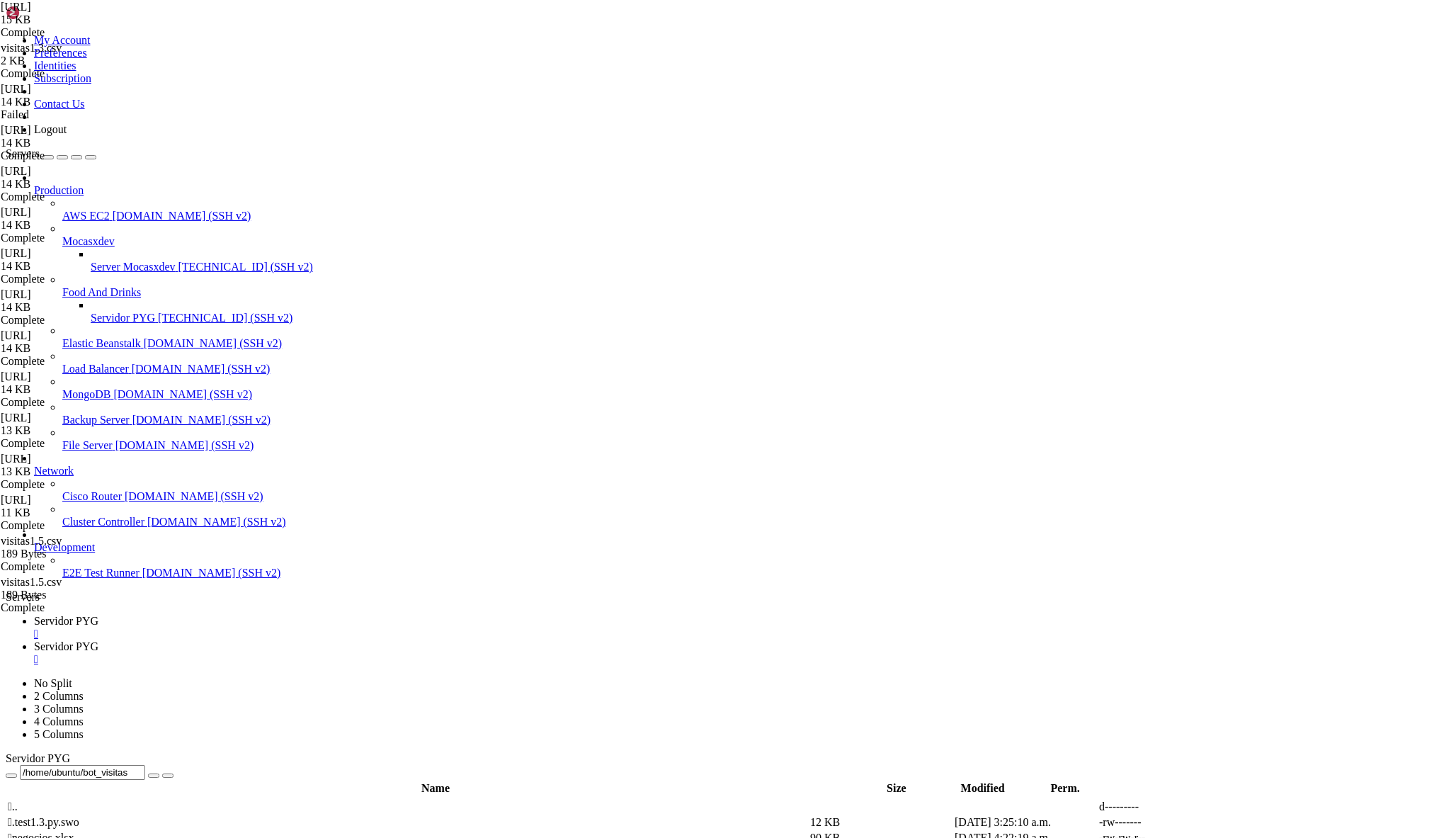
click at [379, 653] on div "" at bounding box center [742, 658] width 1416 height 12
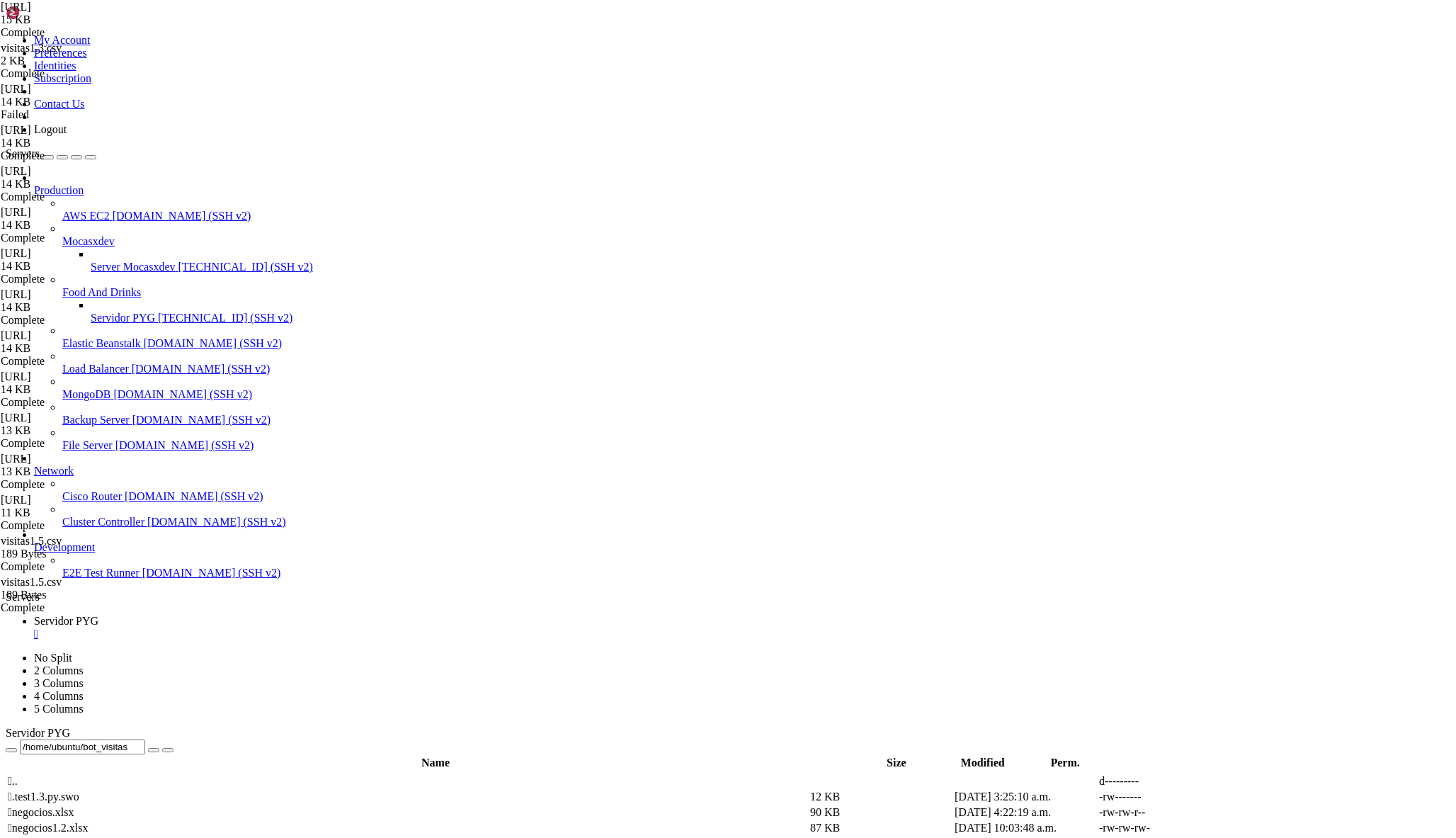
click at [91, 312] on span "Servidor PYG" at bounding box center [122, 317] width 64 height 12
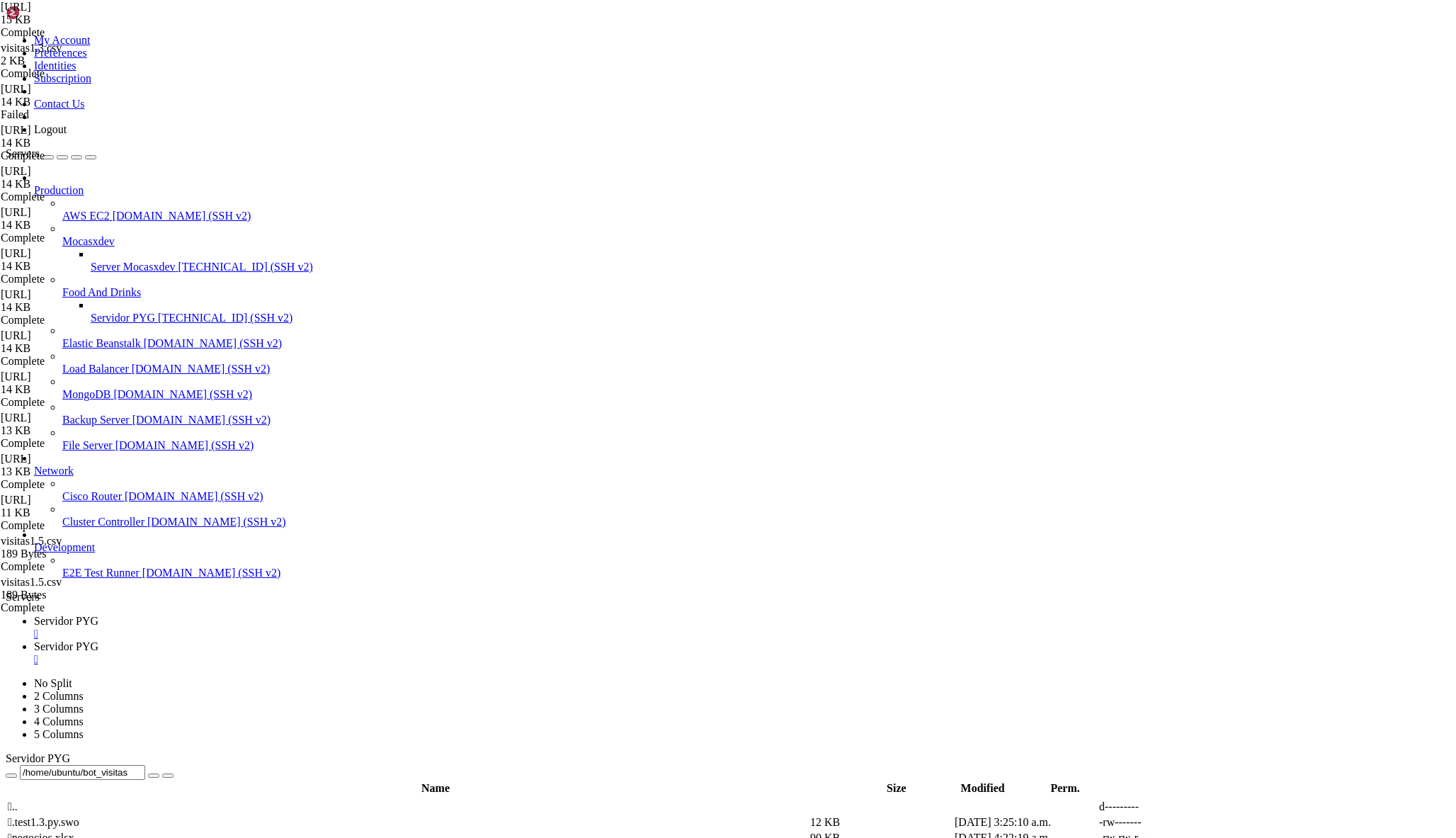
scroll to position [0, 0]
click at [98, 614] on span "Servidor PYG" at bounding box center [66, 620] width 64 height 12
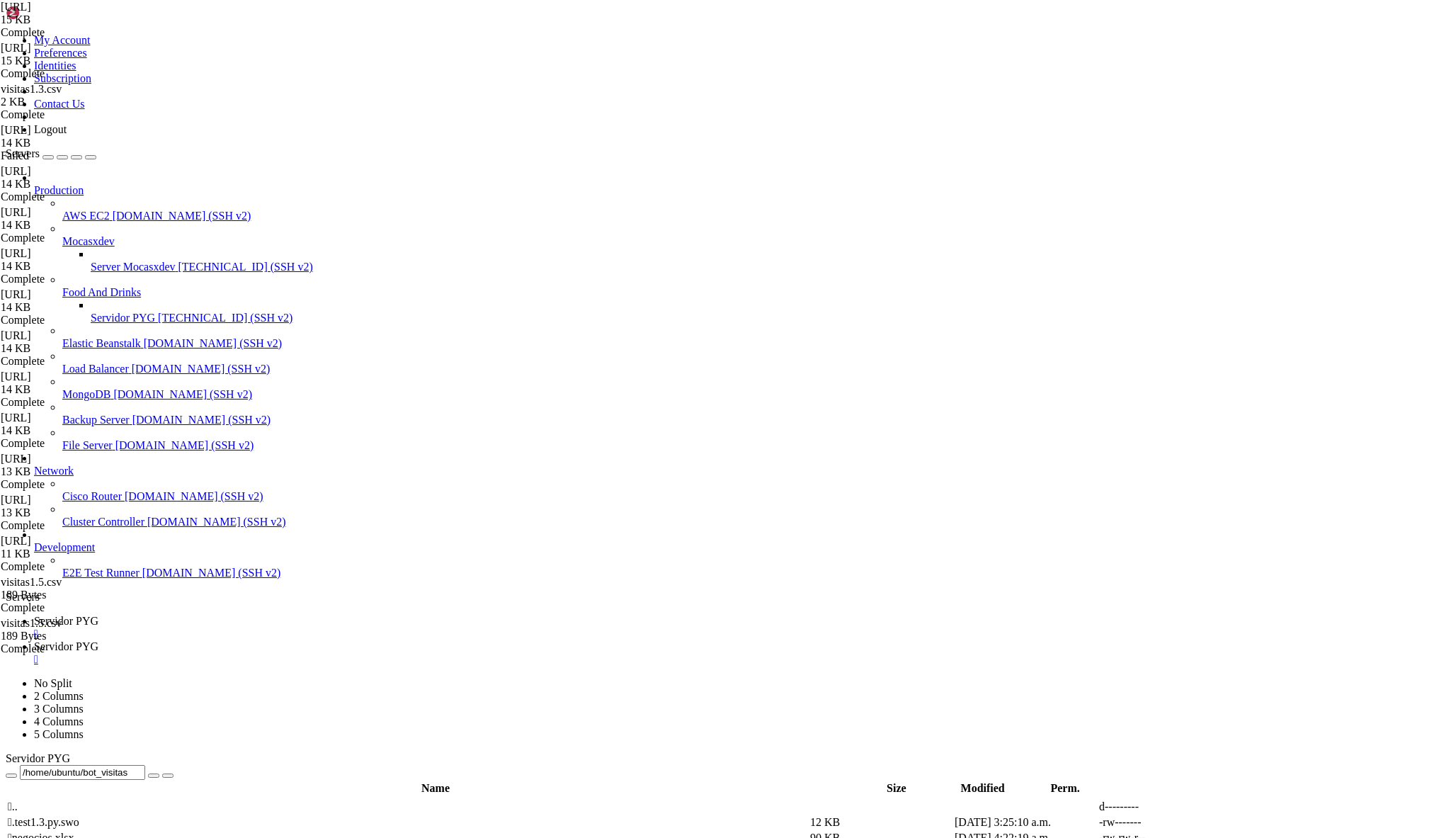
drag, startPoint x: 220, startPoint y: 204, endPoint x: 767, endPoint y: 517, distance: 630.2
type textarea "await update.message.reply_text("¿El cliente es Bees o Cuernavaca?", reply_mark…"
click at [98, 640] on span "Servidor PYG" at bounding box center [66, 646] width 64 height 12
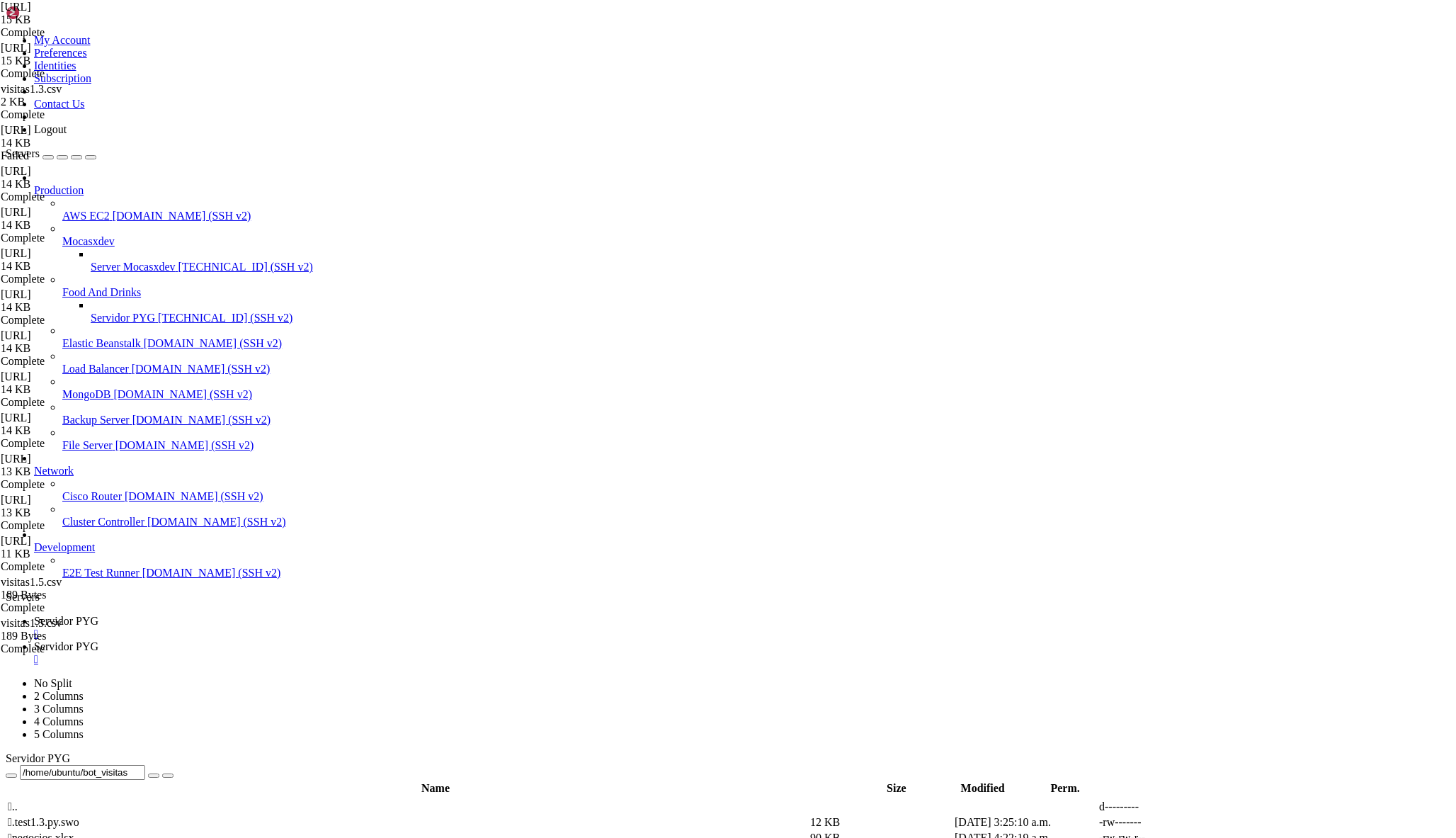
drag, startPoint x: 23, startPoint y: 2227, endPoint x: 184, endPoint y: 2262, distance: 164.8
copy div "File "/home/ubuntu/bot_visitas/[URL]", line 231 elif fase == "esperando_realiza…"
click at [98, 614] on span "Servidor PYG" at bounding box center [66, 620] width 64 height 12
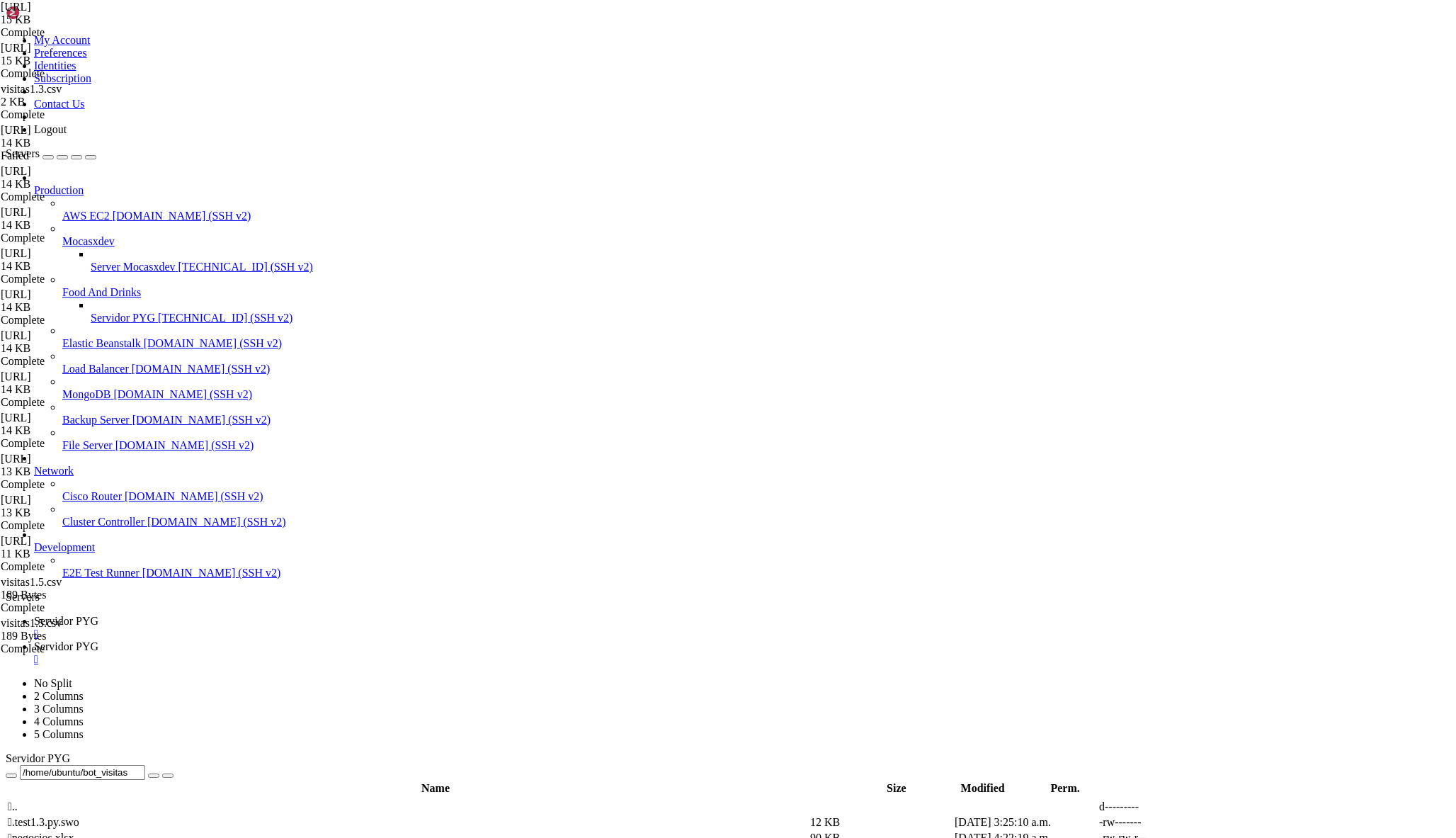
scroll to position [2626, 0]
click at [98, 640] on span "Servidor PYG" at bounding box center [66, 646] width 64 height 12
click at [98, 614] on span "Servidor PYG" at bounding box center [66, 620] width 64 height 12
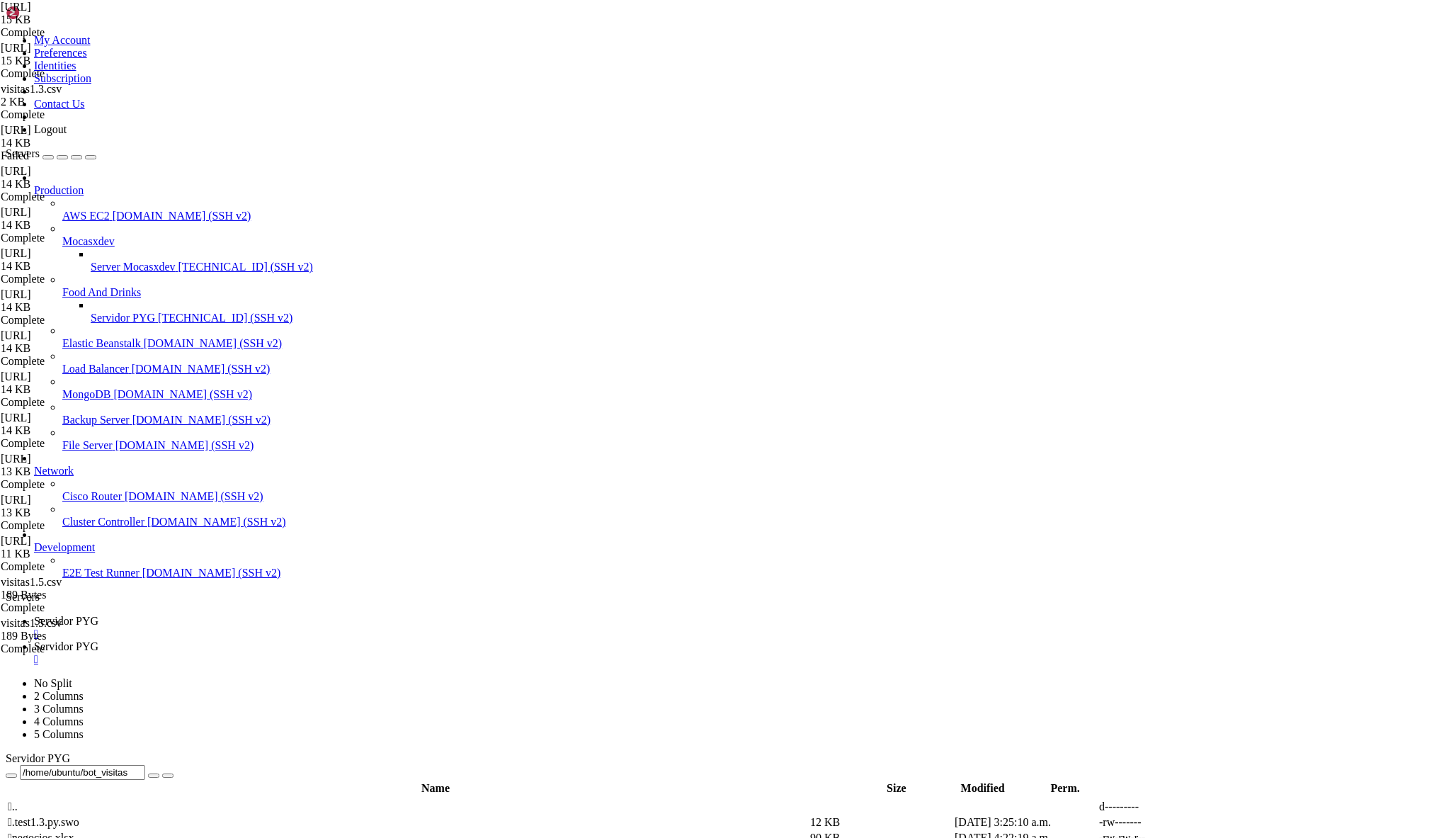
type textarea "elif fase == "esperando_realiza_pedido":"
click at [98, 640] on span "Servidor PYG" at bounding box center [66, 646] width 64 height 12
drag, startPoint x: 466, startPoint y: 2271, endPoint x: 21, endPoint y: 2240, distance: 446.1
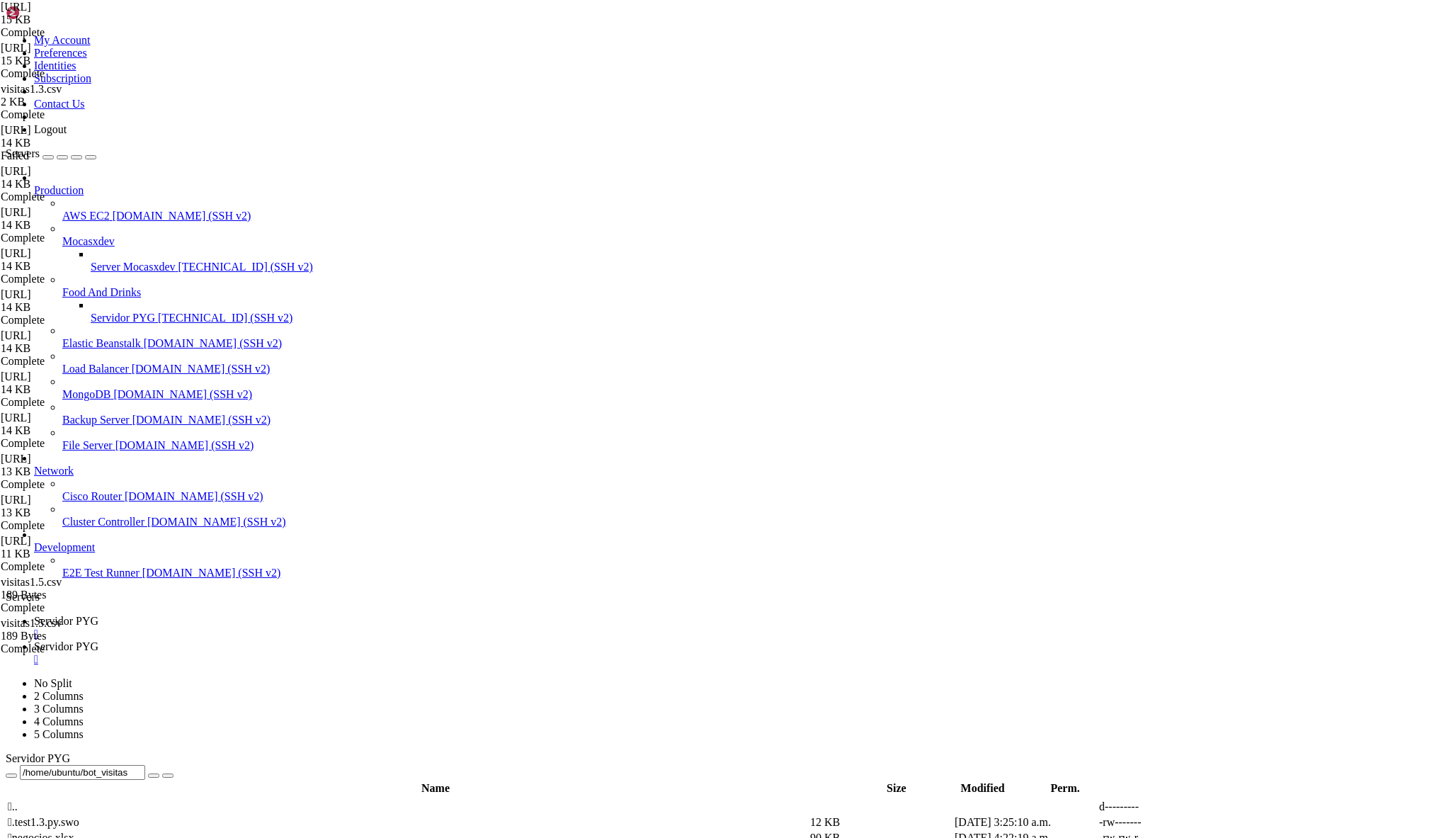
copy div "File "/home/ubuntu/bot_visitas/[URL]", line 232 respuesta = texto.lower() ^ Ind…"
click at [98, 614] on span "Servidor PYG" at bounding box center [66, 620] width 64 height 12
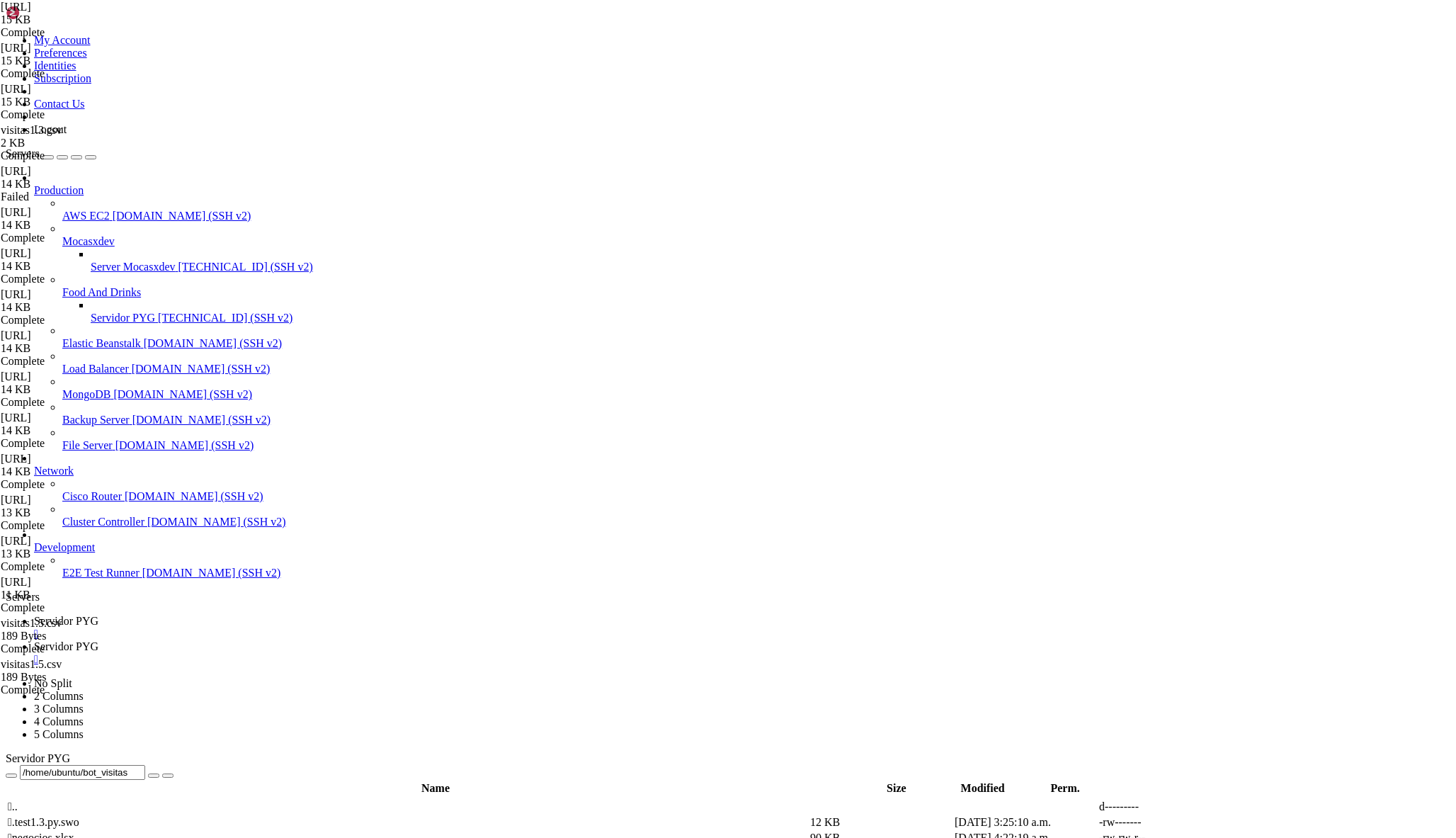
type textarea "usuarios[user_id]["fase"] = "esperando_realiza_pedido""
type textarea "return"
type textarea "usuarios[user_id]["realiza_pedido"] = texto # Guardamos la respuesta (Sí, No, e…"
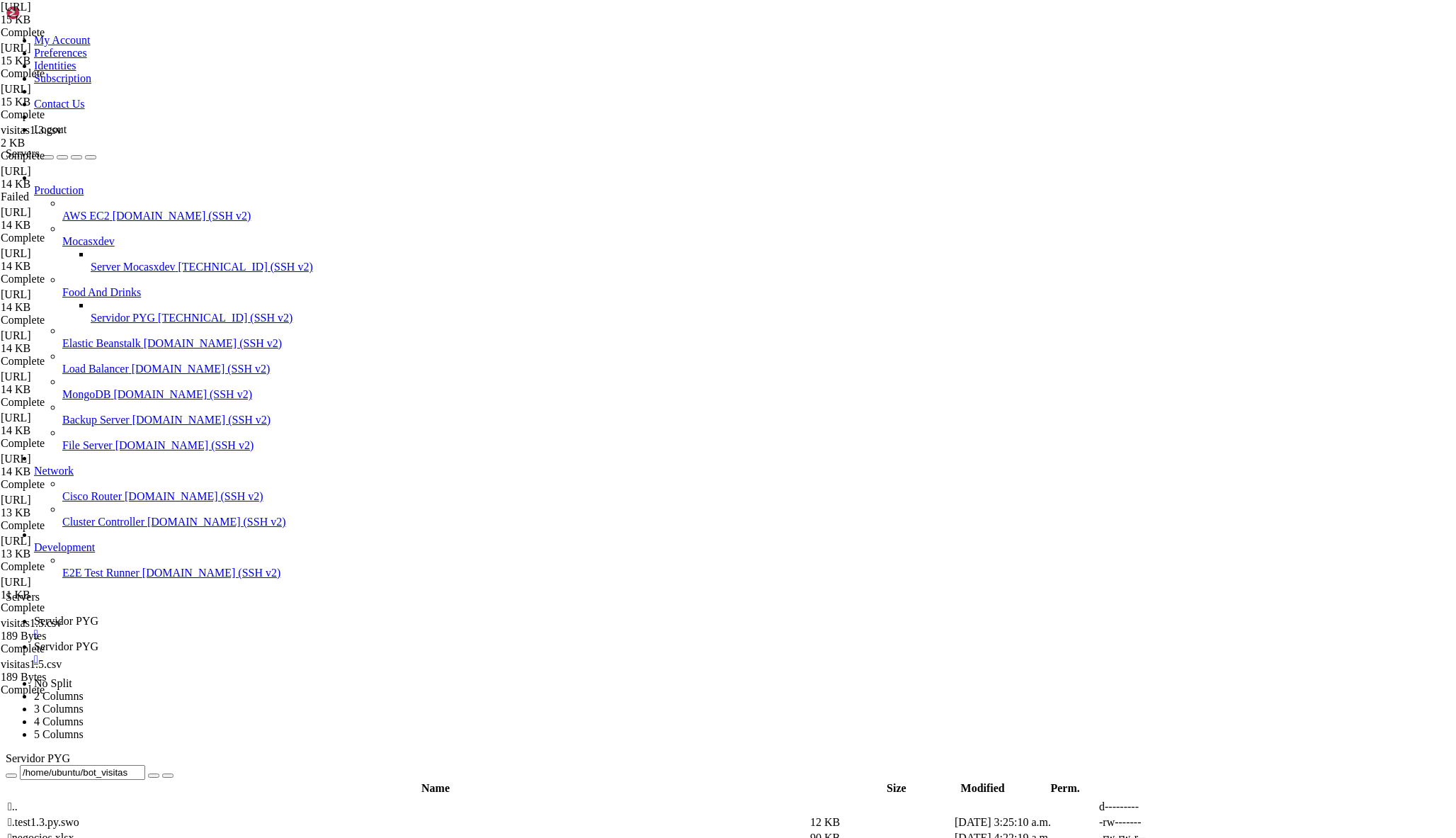
type textarea "if respuesta in ["no", "no aplica sub canal"]:"
drag, startPoint x: 240, startPoint y: 474, endPoint x: 753, endPoint y: 715, distance: 566.8
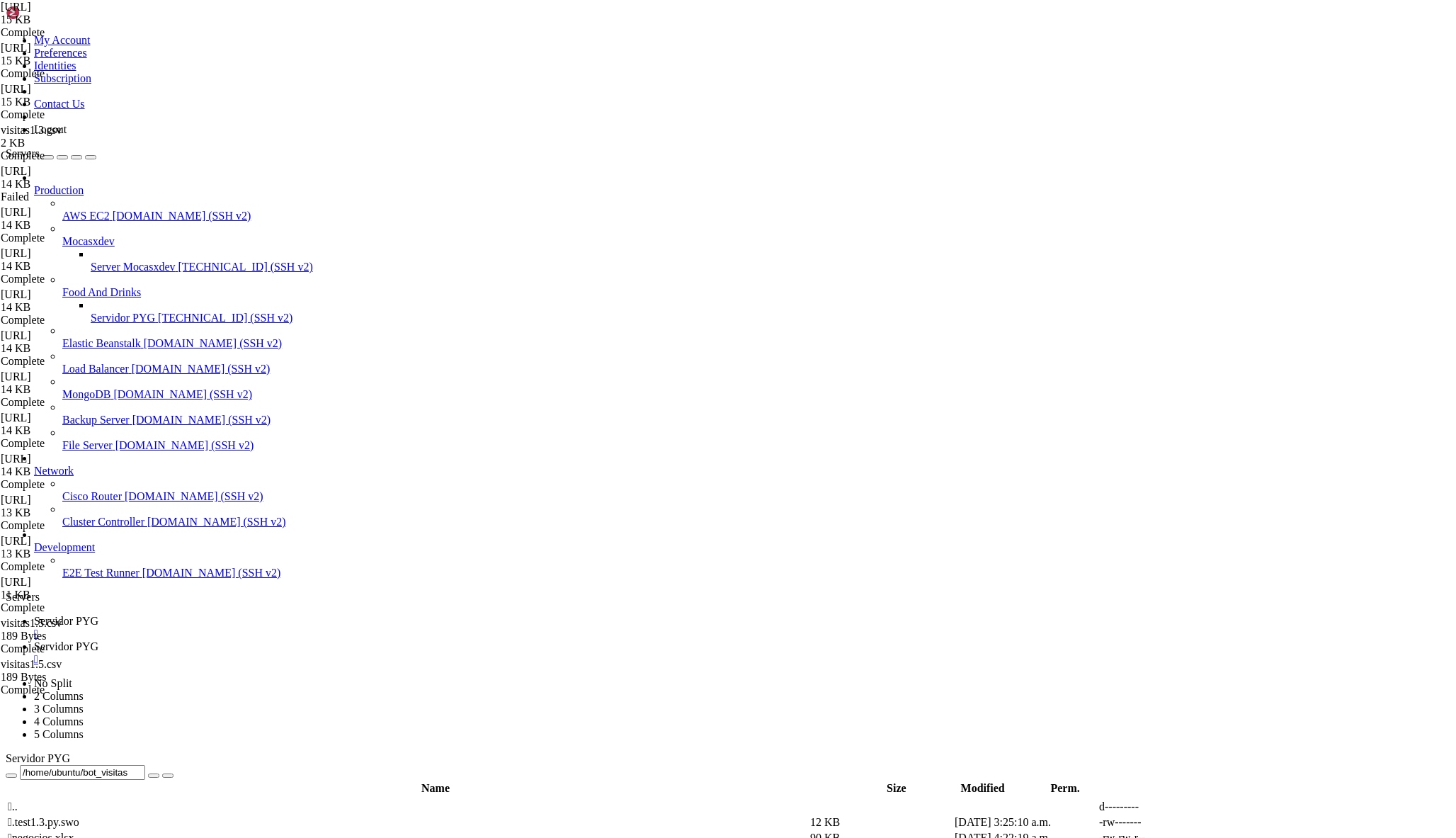
scroll to position [315, 0]
drag, startPoint x: 734, startPoint y: 718, endPoint x: 209, endPoint y: 321, distance: 658.2
type textarea "if user_id not in usuarios:"
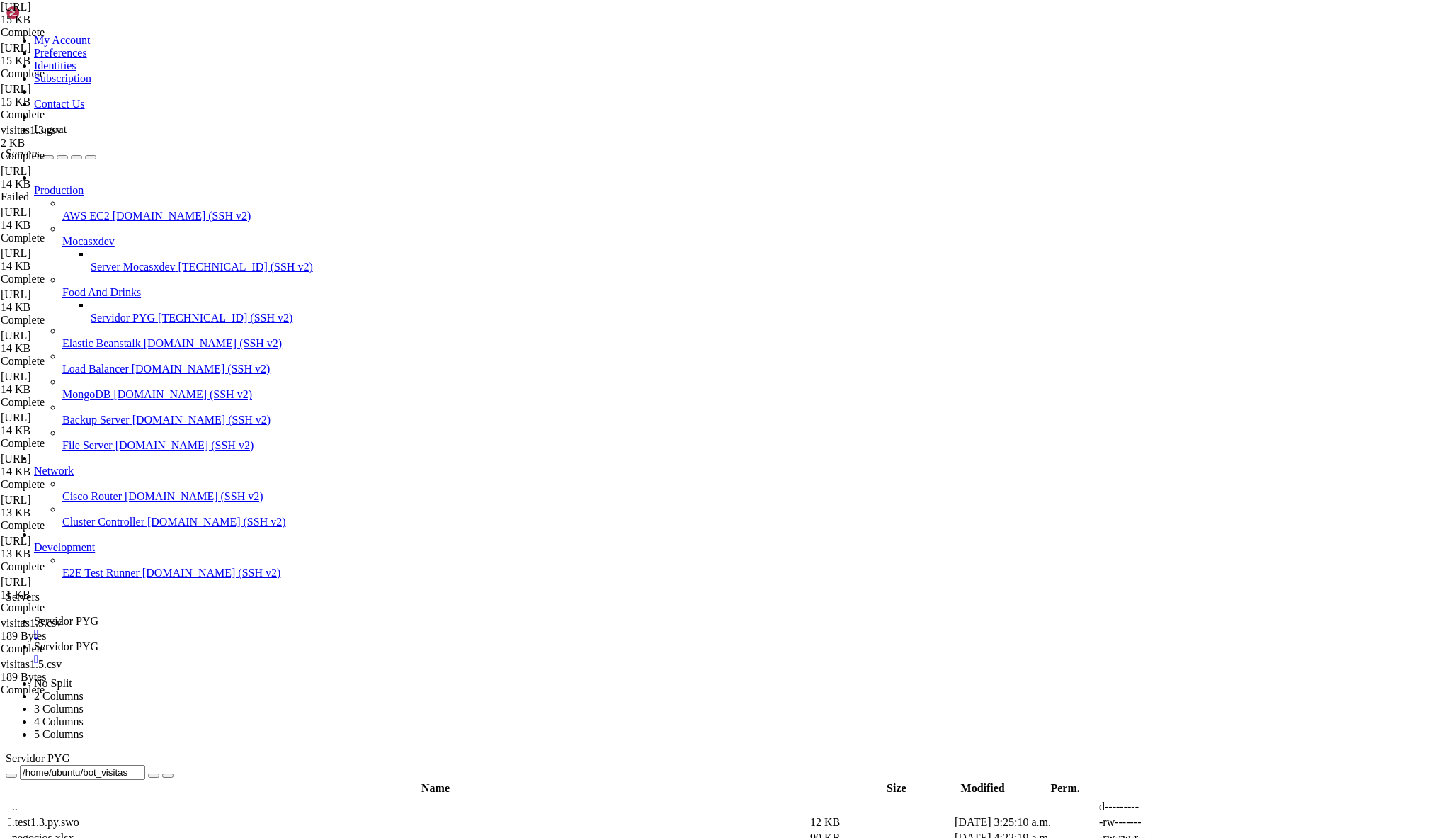
scroll to position [2433, 0]
drag, startPoint x: 238, startPoint y: 497, endPoint x: 697, endPoint y: 734, distance: 516.6
paste textarea
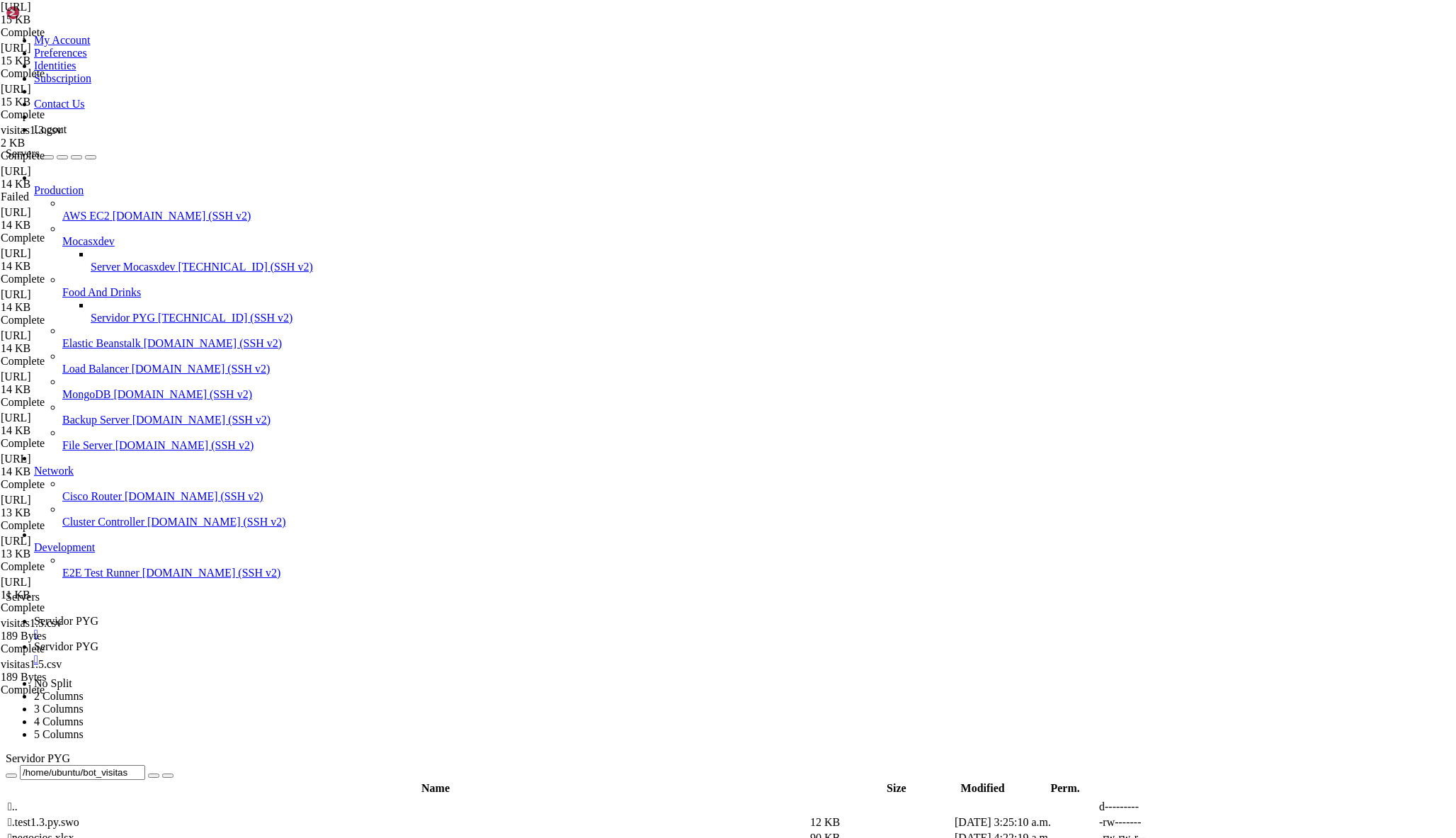
drag, startPoint x: 345, startPoint y: 9, endPoint x: 354, endPoint y: 25, distance: 18.4
click at [98, 640] on span "Servidor PYG" at bounding box center [66, 646] width 64 height 12
click at [98, 614] on span "Servidor PYG" at bounding box center [66, 620] width 64 height 12
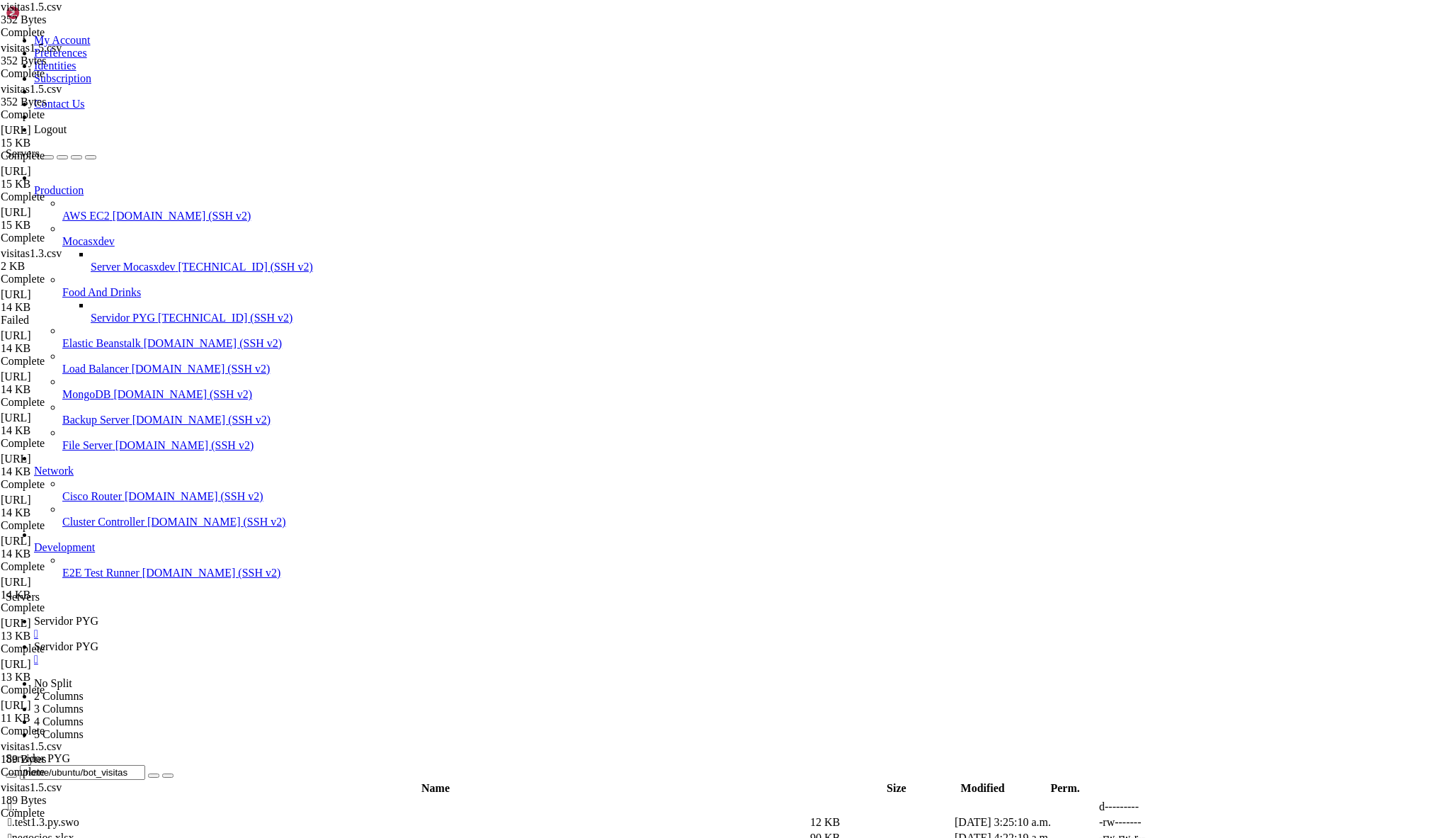
click at [98, 640] on span "Servidor PYG" at bounding box center [66, 646] width 64 height 12
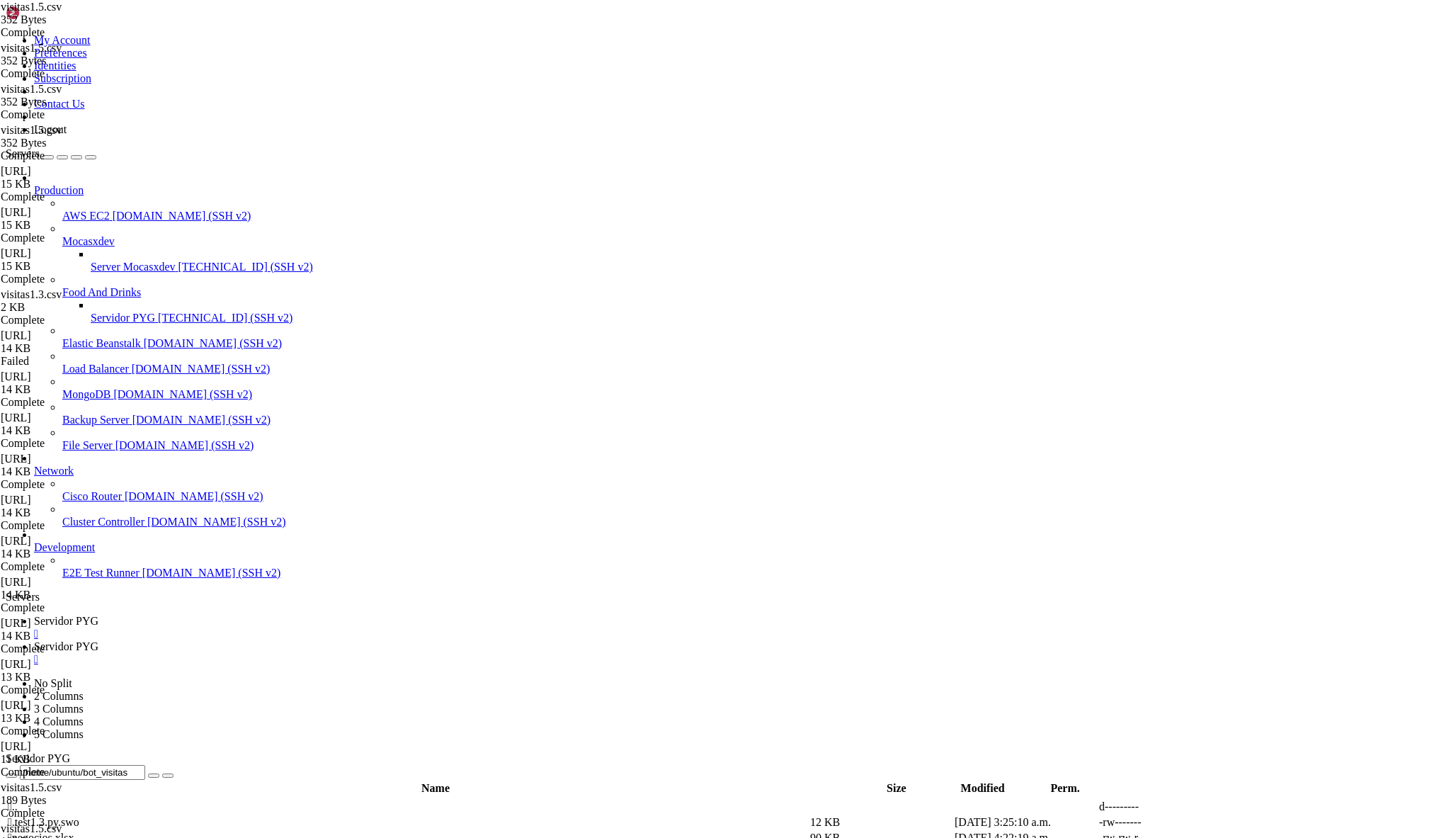
click at [98, 614] on span "Servidor PYG" at bounding box center [66, 620] width 64 height 12
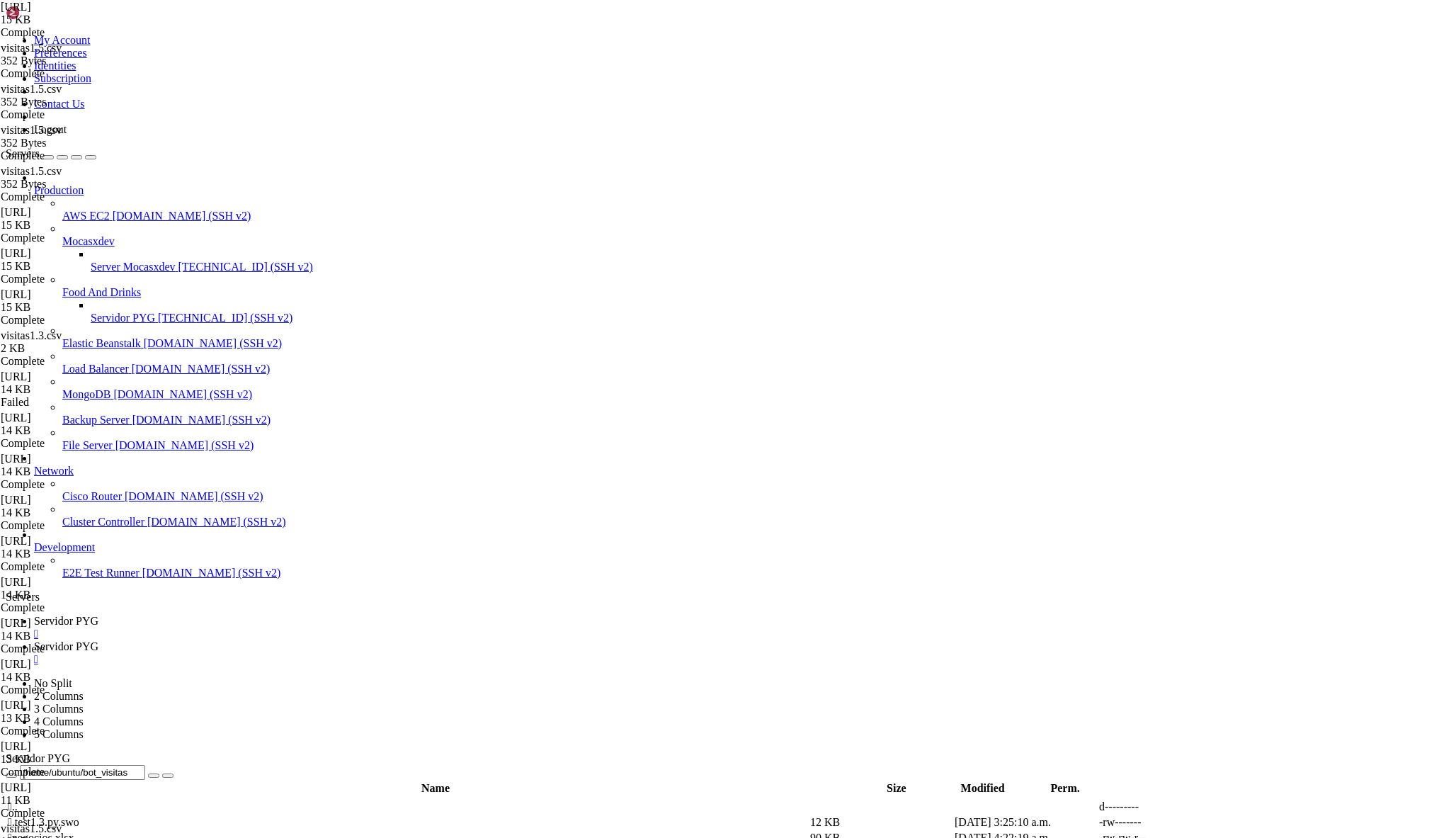
drag, startPoint x: 261, startPoint y: 455, endPoint x: 767, endPoint y: 677, distance: 552.6
type textarea "teclado = ReplyKeyboardMarkup(botones_tipo, resize_keyboard=True, one_time_keyb…"
paste textarea
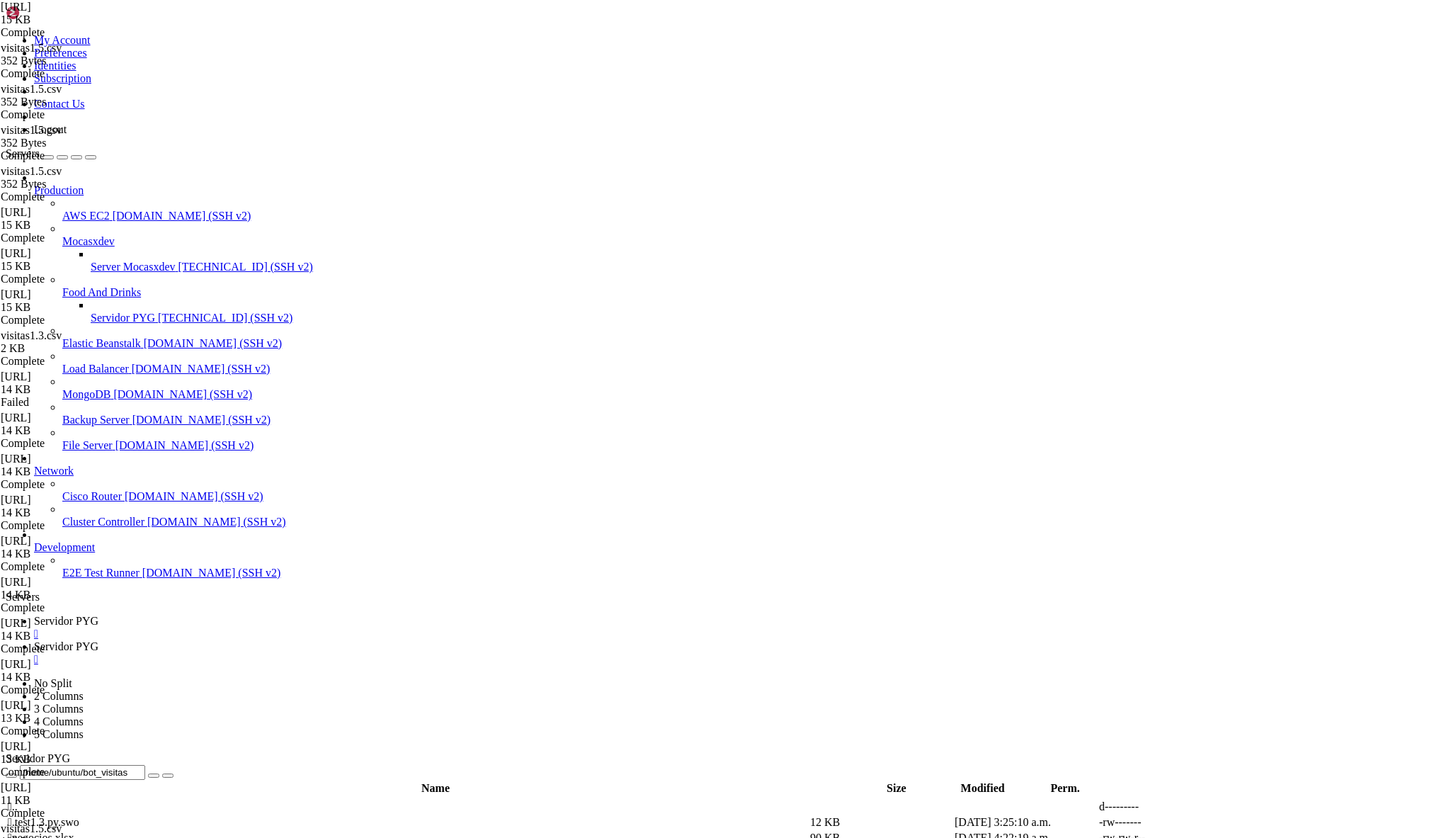
type textarea "teclado = ReplyKeyboardMarkup(botones_tipo, resize_keyboard=True, one_time_keyb…"
click at [98, 640] on span "Servidor PYG" at bounding box center [66, 646] width 64 height 12
click at [384, 653] on div "" at bounding box center [742, 658] width 1416 height 12
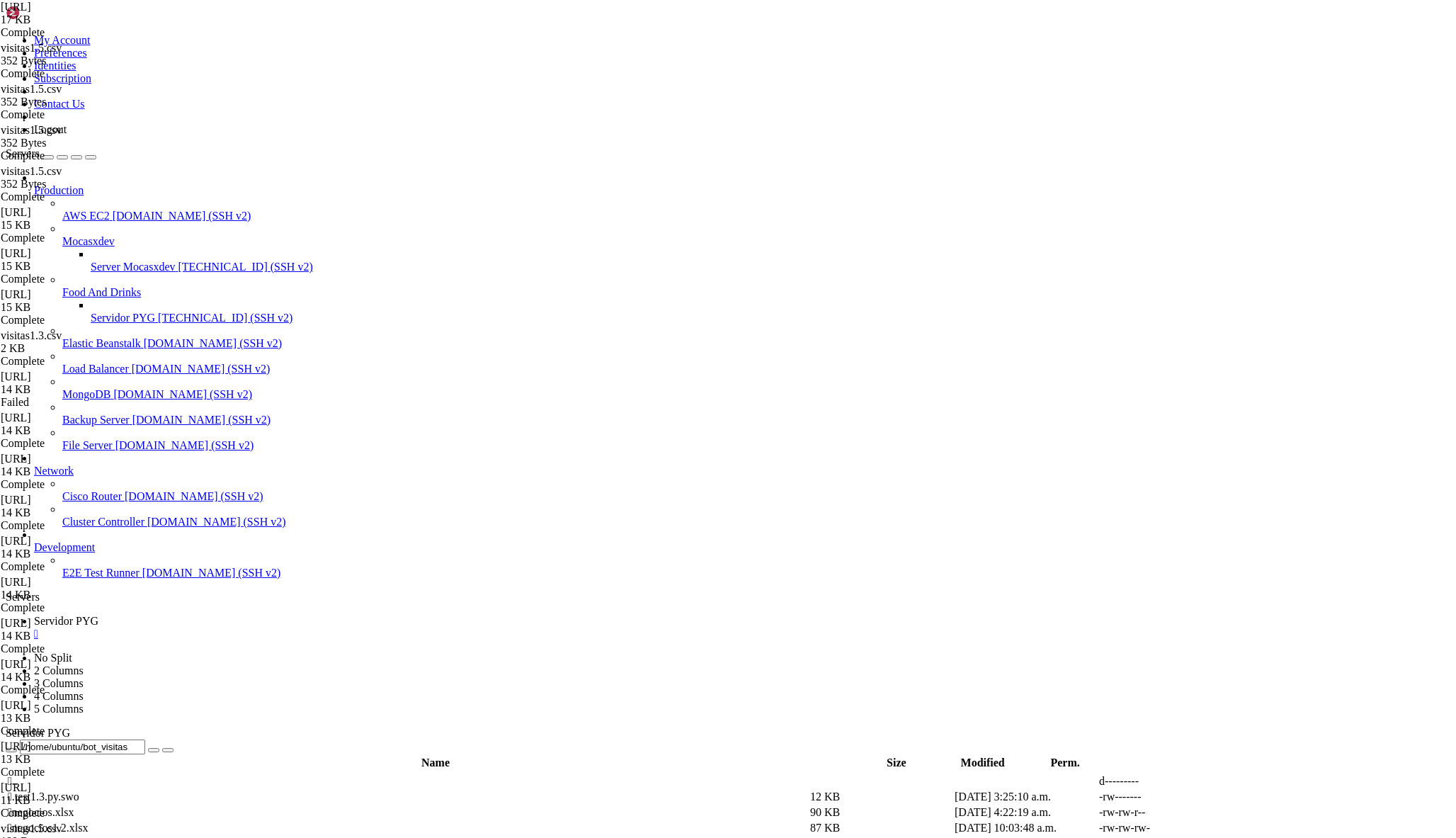
click at [101, 312] on link "Servidor PYG [TECHNICAL_ID] (SSH v2)" at bounding box center [770, 317] width 1360 height 12
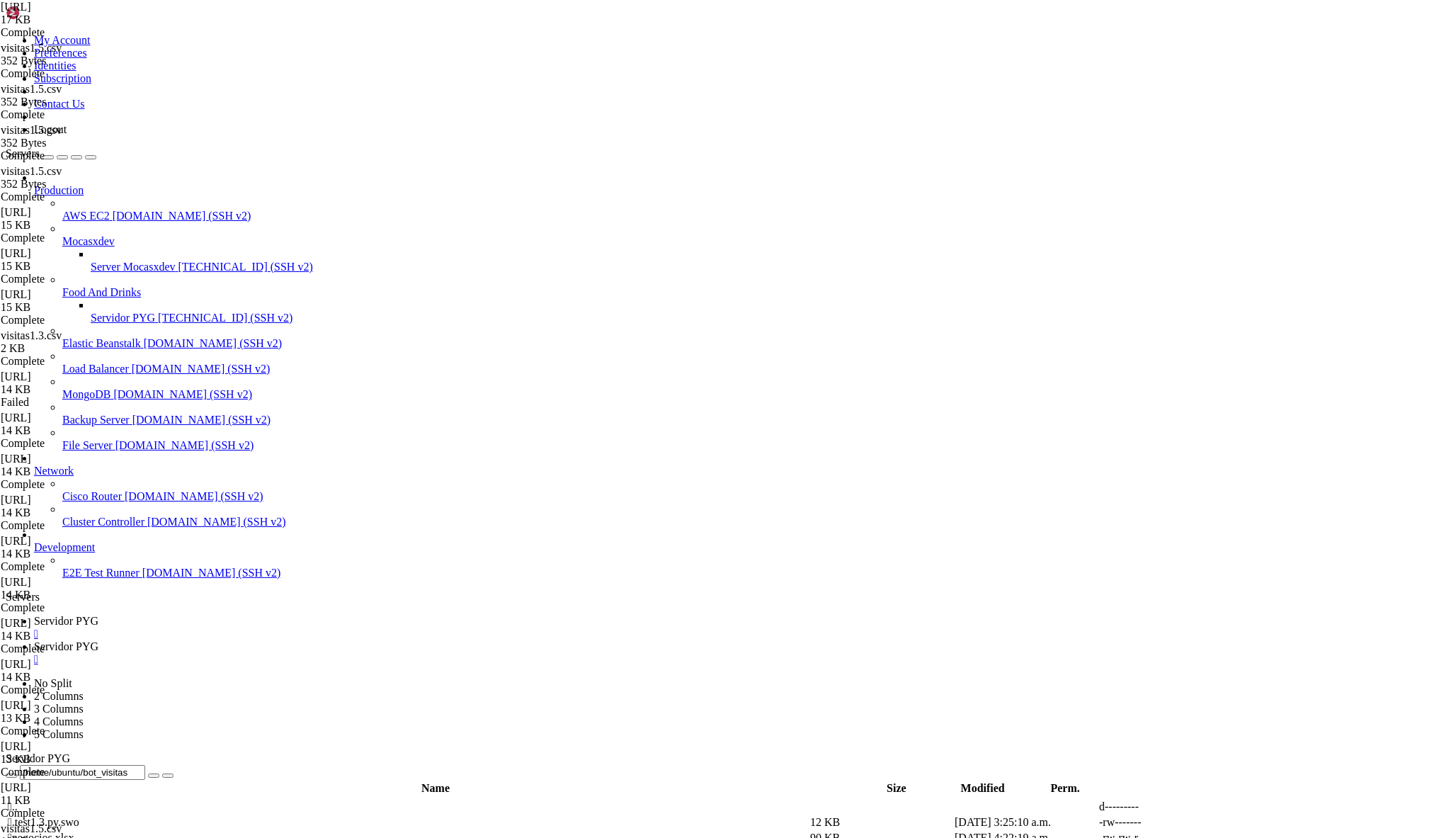
scroll to position [0, 0]
click at [98, 614] on span "Servidor PYG" at bounding box center [66, 620] width 64 height 12
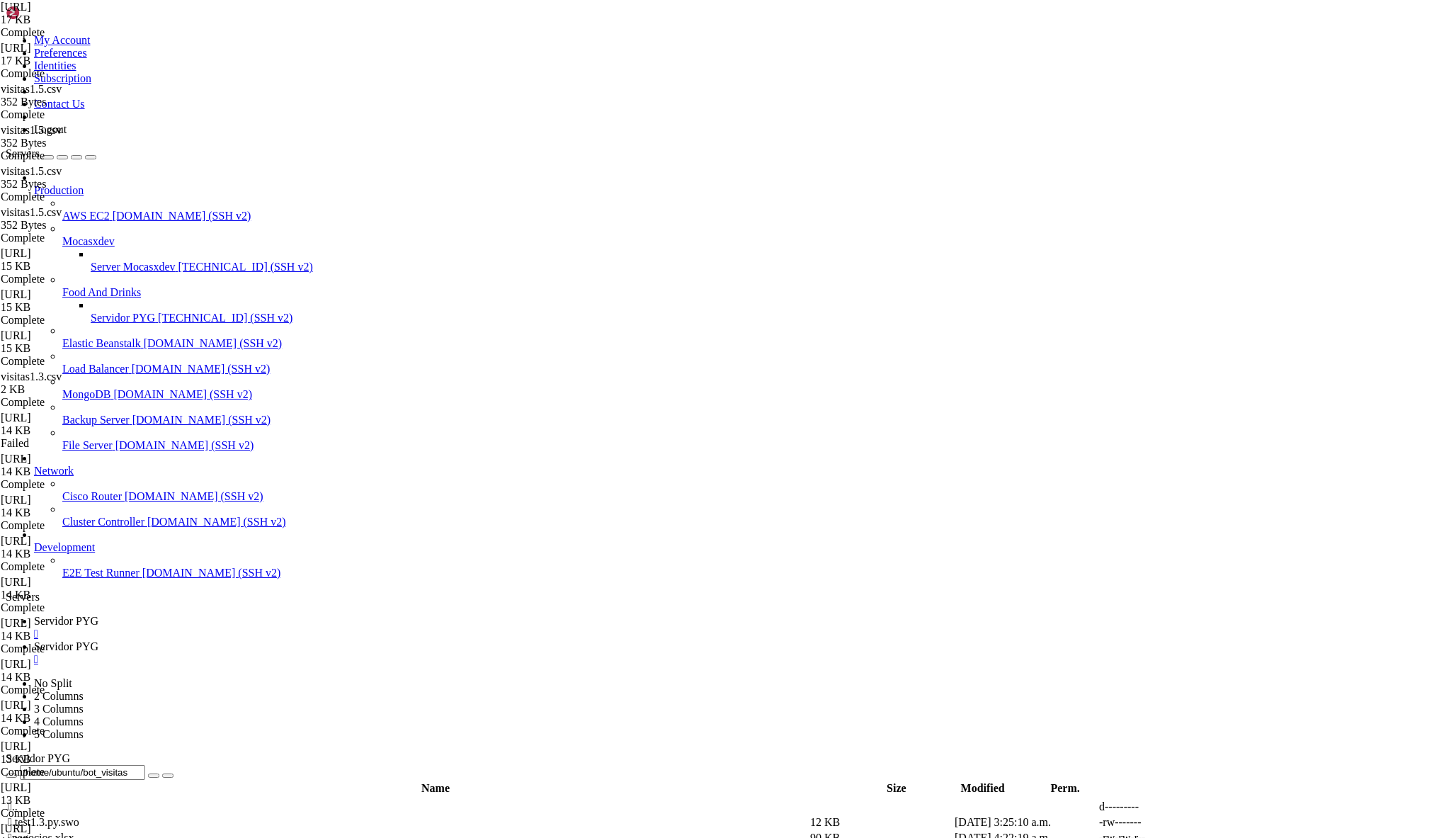
drag, startPoint x: 214, startPoint y: 318, endPoint x: 458, endPoint y: 619, distance: 387.5
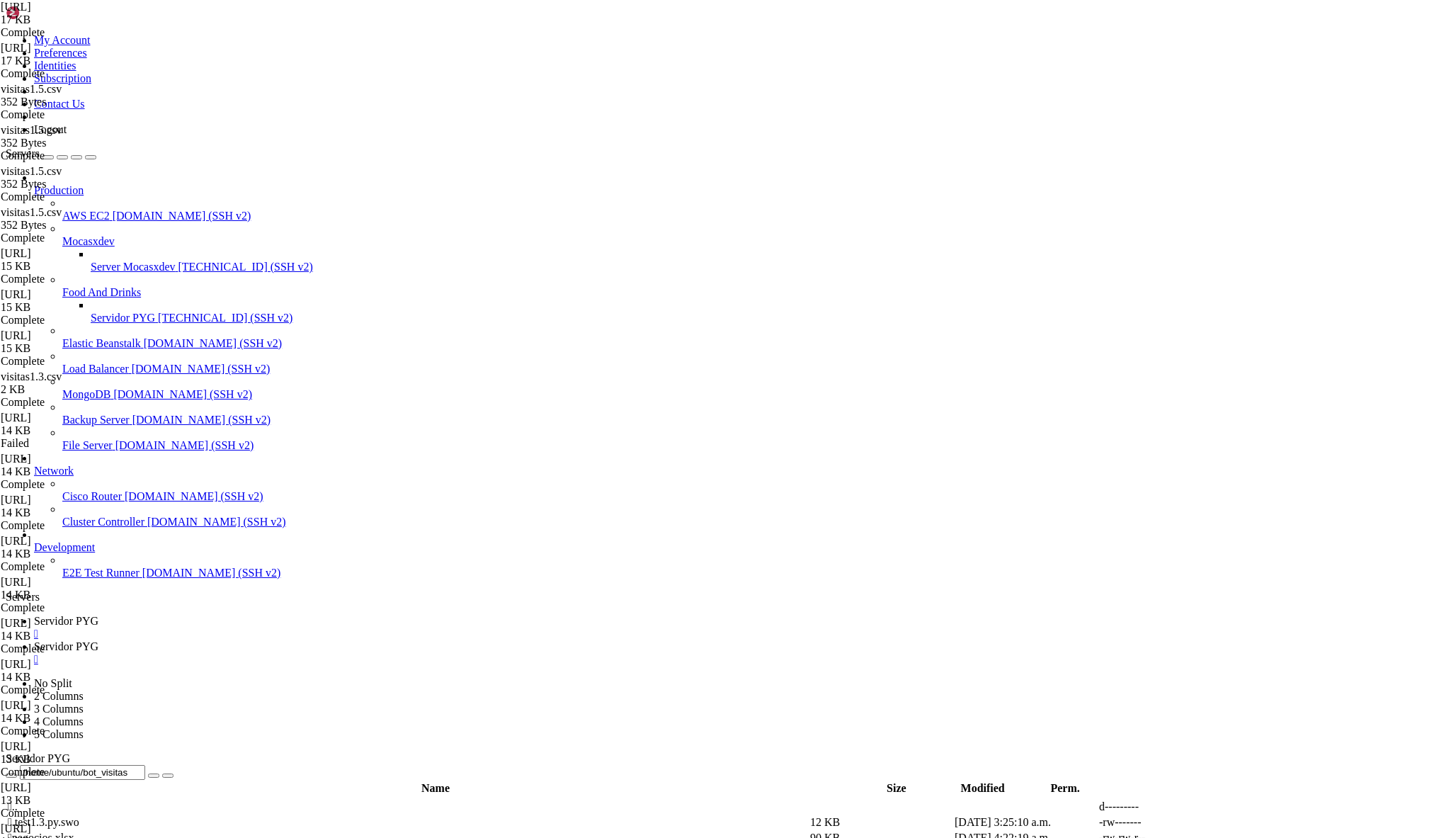
scroll to position [2539, 0]
drag, startPoint x: 280, startPoint y: 432, endPoint x: 654, endPoint y: 612, distance: 415.1
type textarea "f"{''}," # Código de bavaria f"{''}\n" # Observaciones"
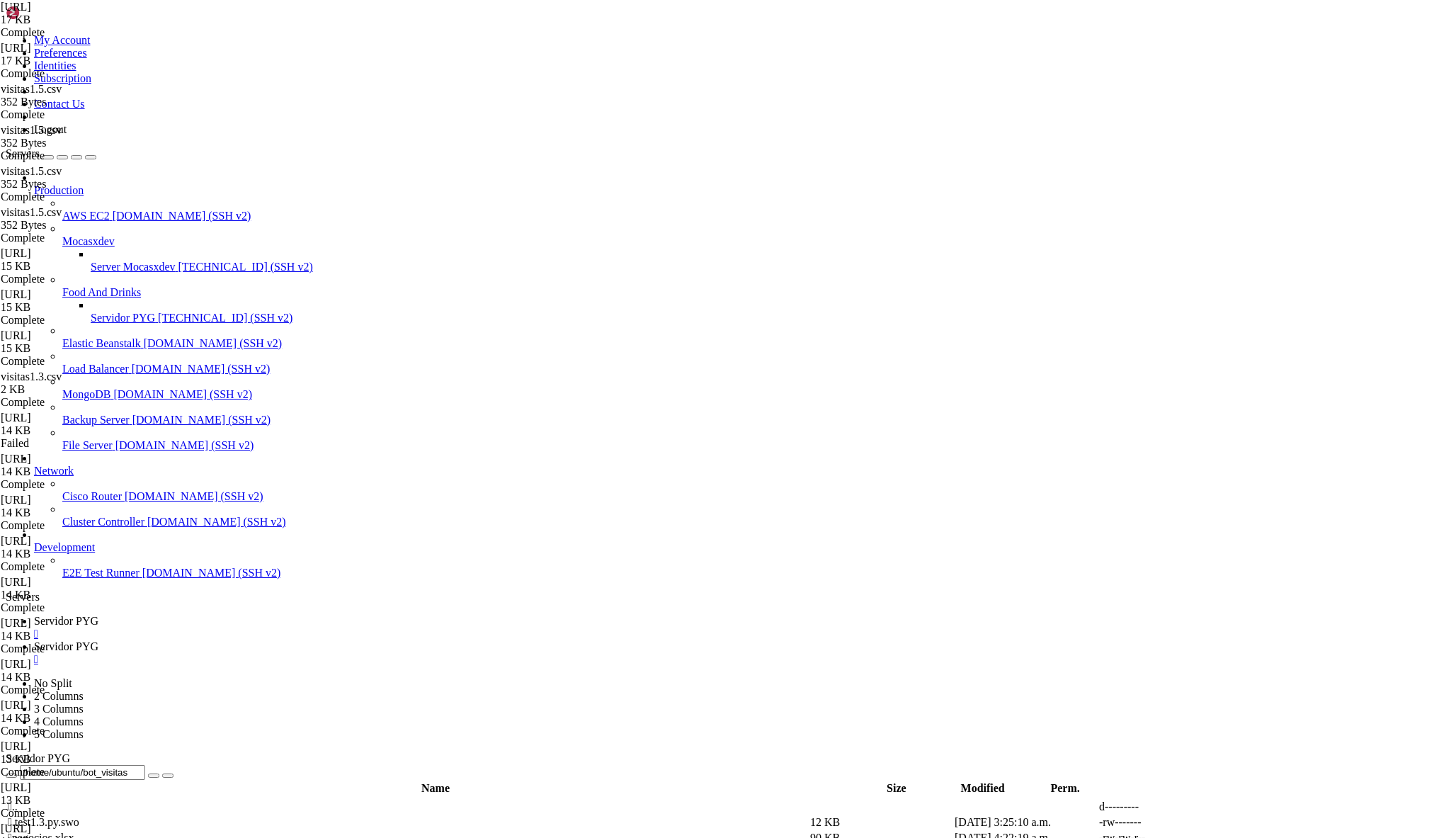
drag, startPoint x: 409, startPoint y: 582, endPoint x: 210, endPoint y: 223, distance: 410.5
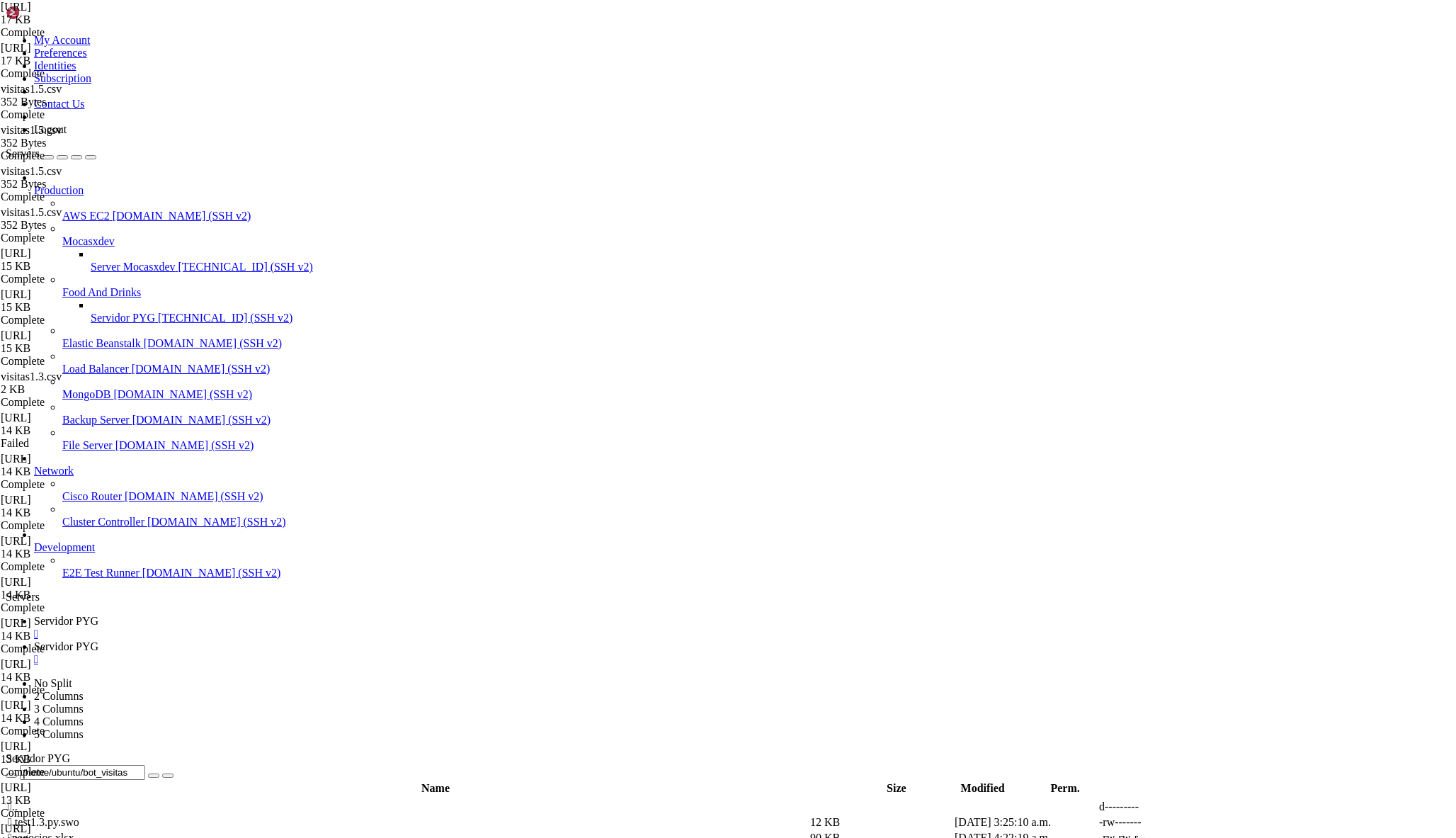
type textarea "# 8️⃣ Capturar respuesta "Realiza pedido" elif fase == "esperando_realiza_pedid…"
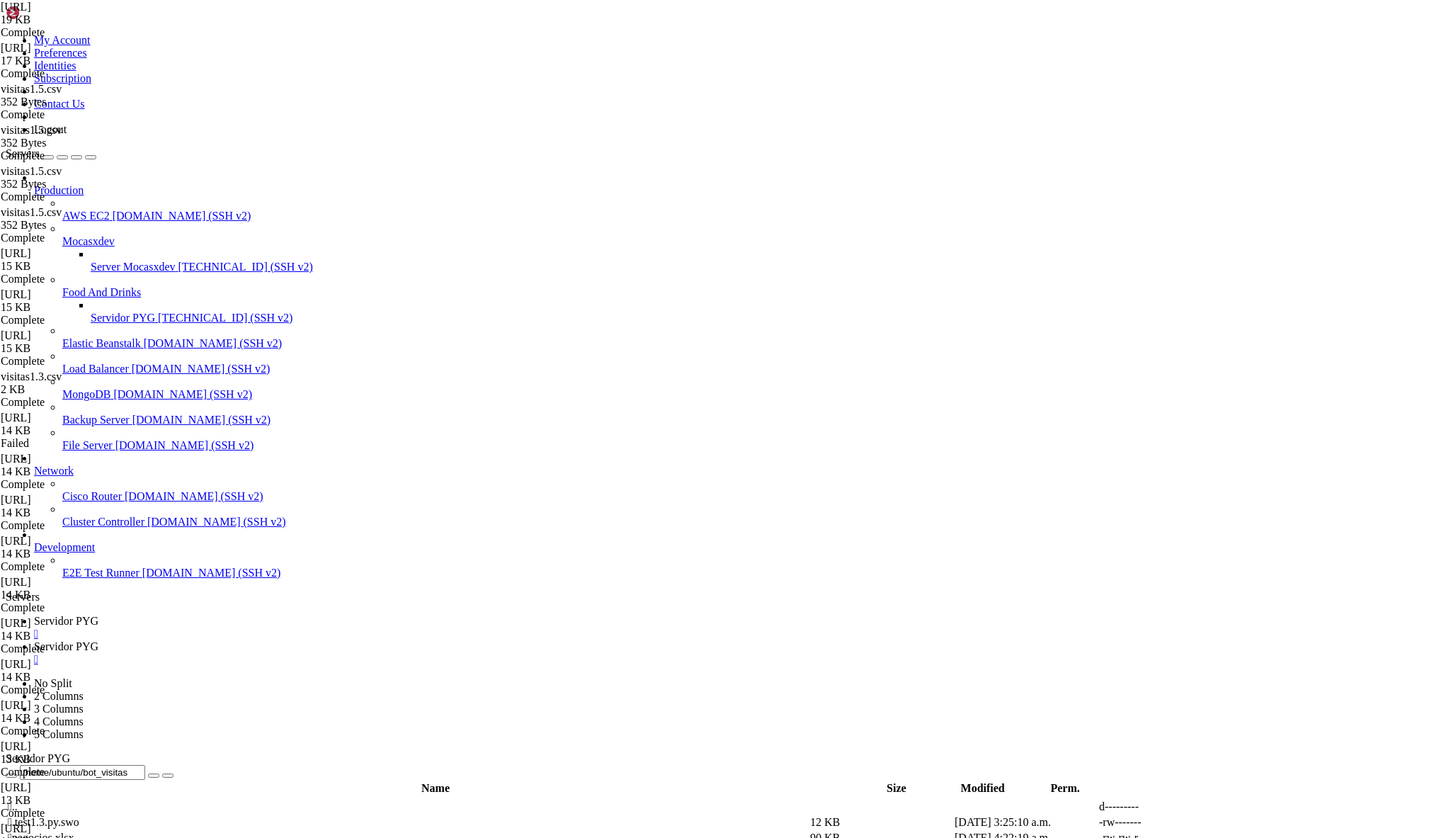
click at [98, 640] on span "Servidor PYG" at bounding box center [66, 646] width 64 height 12
click at [384, 653] on div "" at bounding box center [742, 658] width 1416 height 12
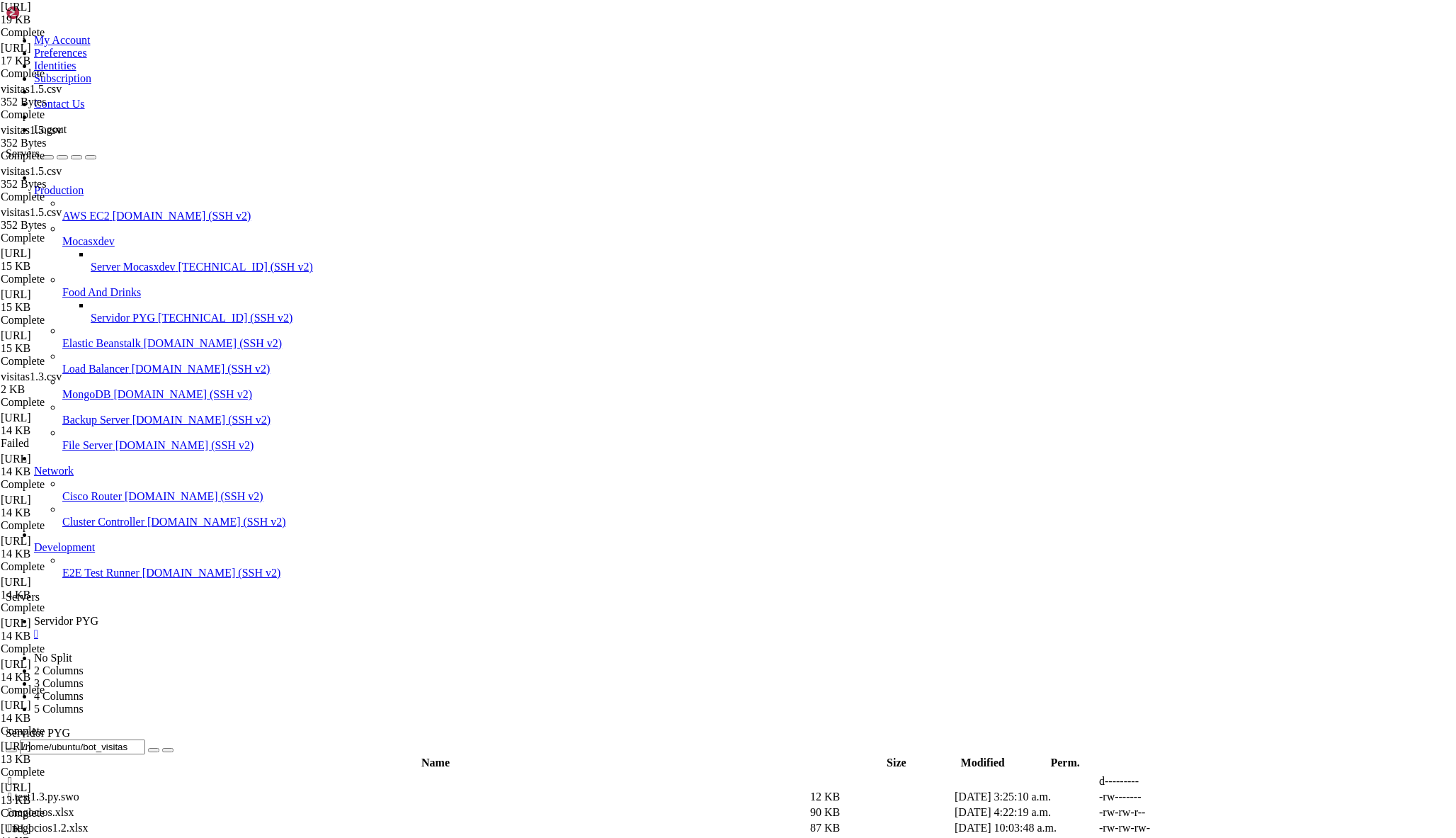
click at [121, 312] on span "Servidor PYG" at bounding box center [122, 317] width 64 height 12
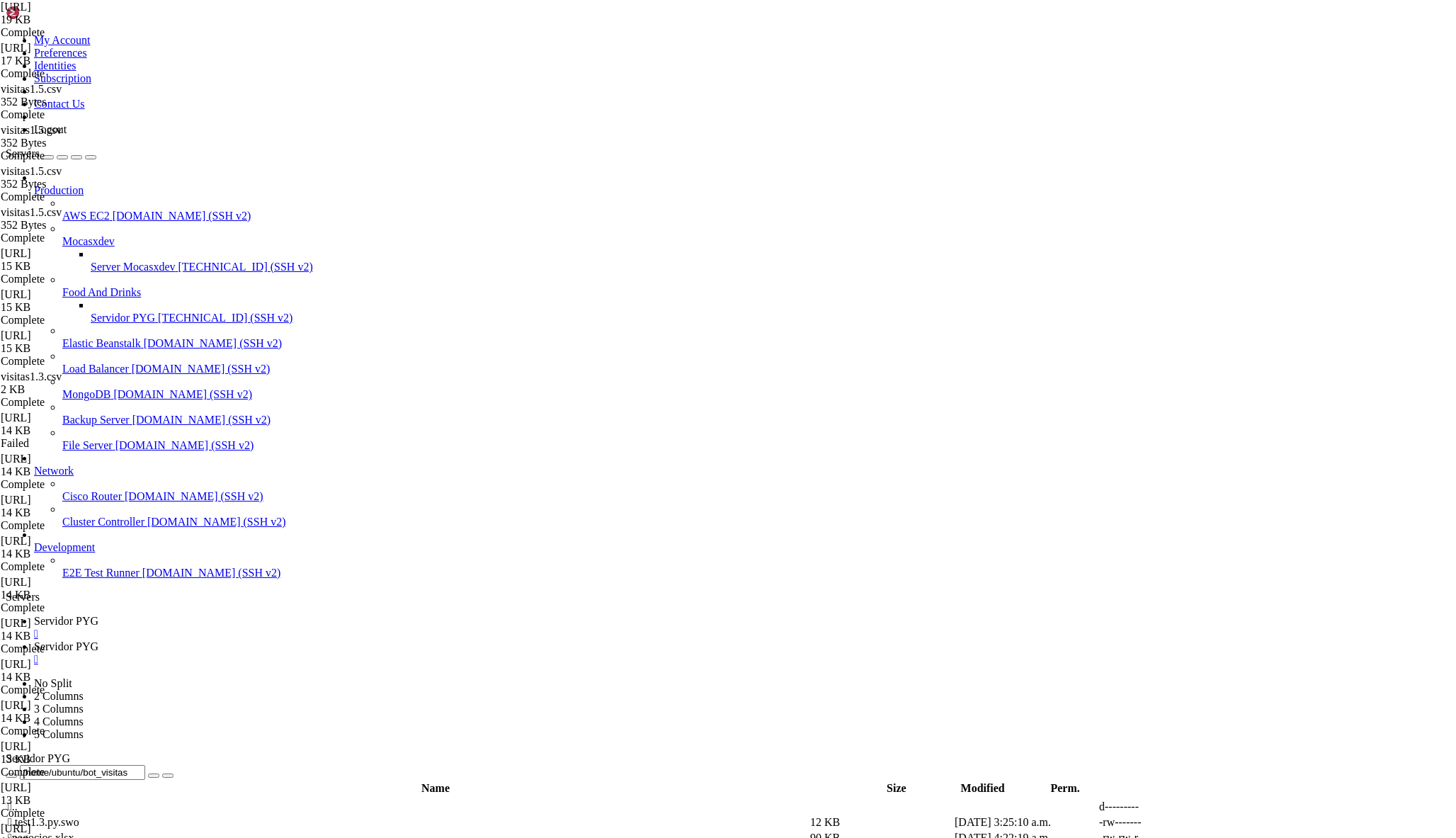
scroll to position [0, 0]
click at [98, 614] on span "Servidor PYG" at bounding box center [66, 620] width 64 height 12
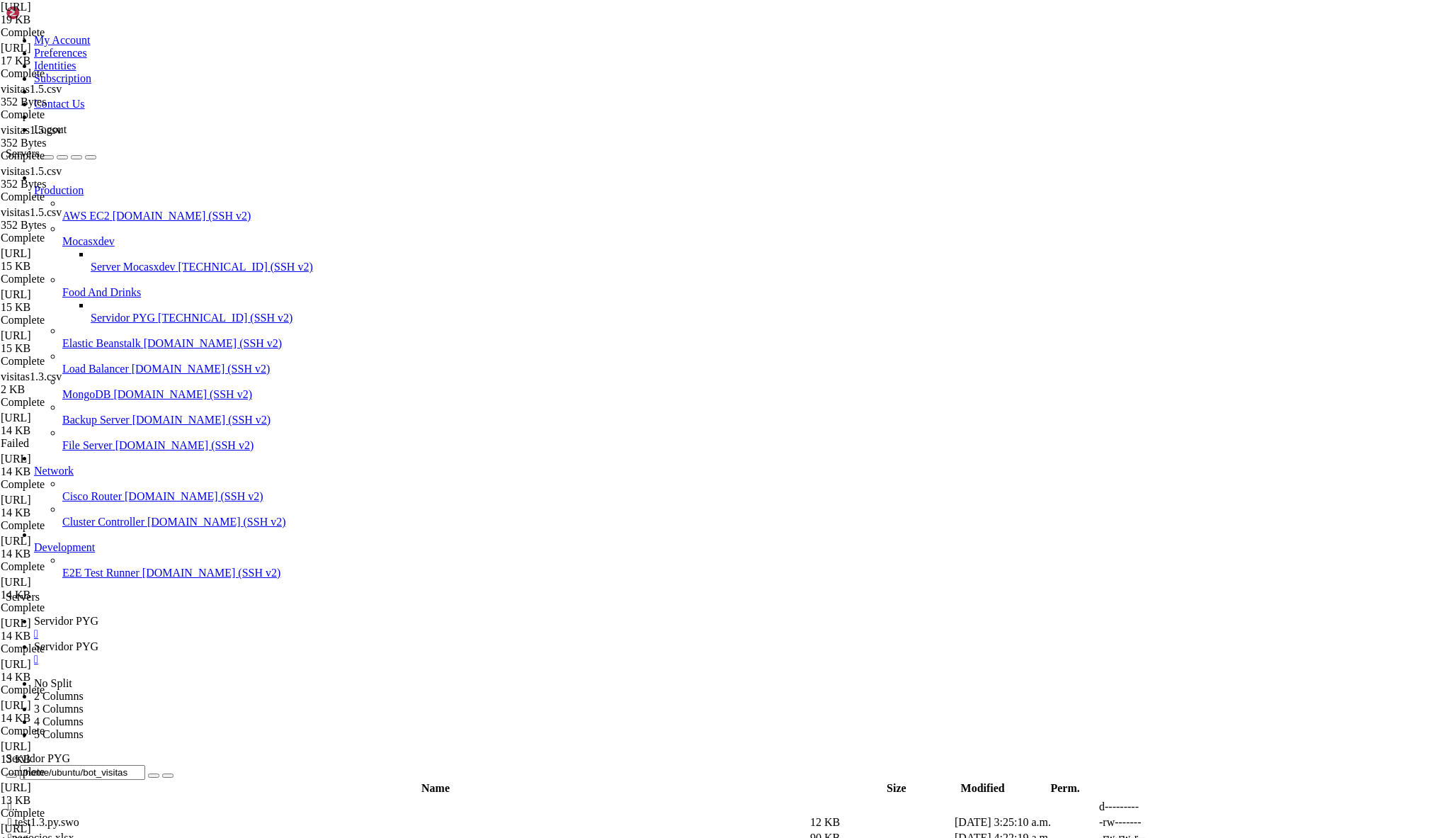
click at [98, 640] on span "Servidor PYG" at bounding box center [66, 646] width 64 height 12
click at [98, 614] on span "Servidor PYG" at bounding box center [66, 620] width 64 height 12
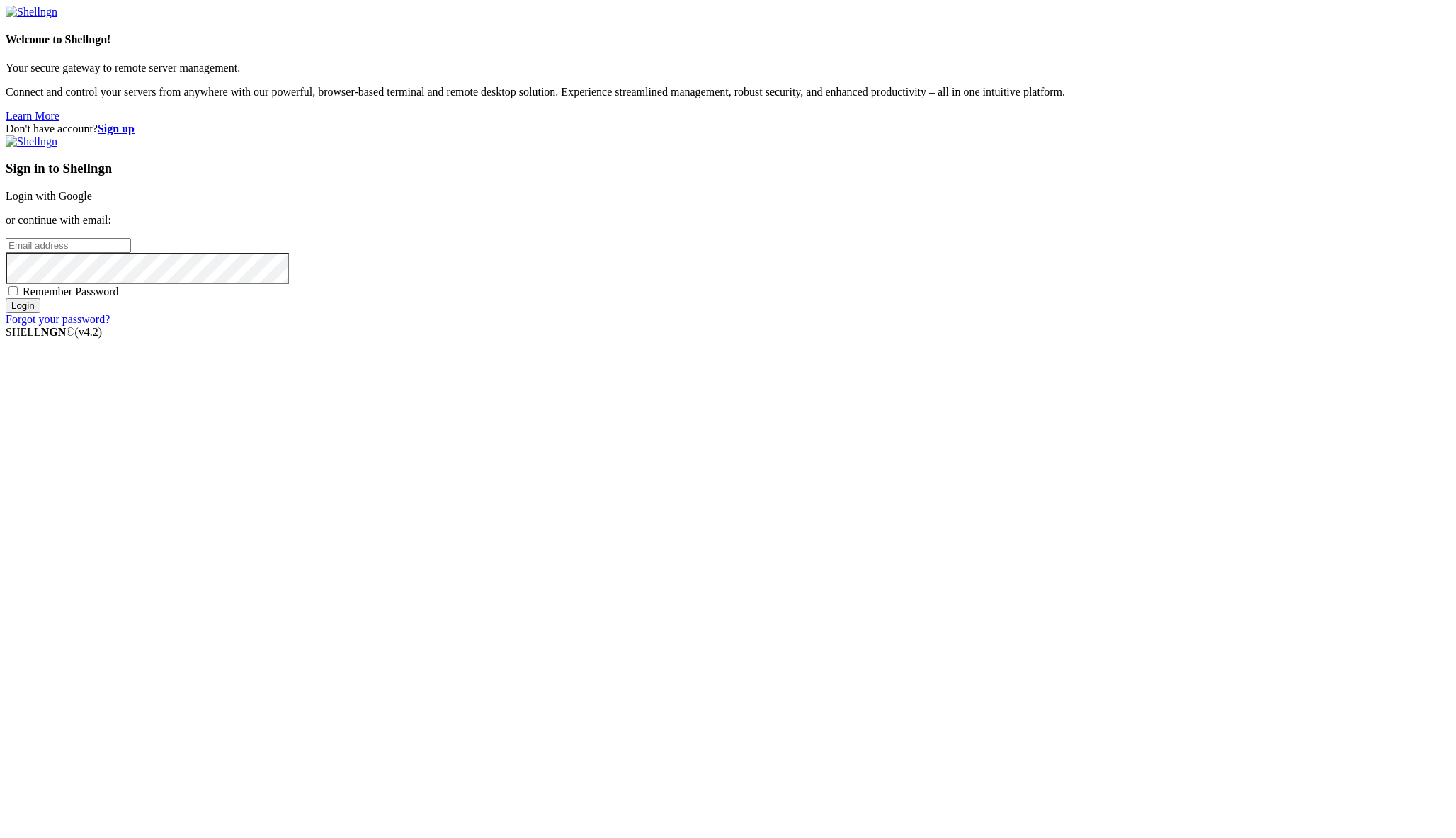
click at [92, 202] on link "Login with Google" at bounding box center [49, 196] width 86 height 12
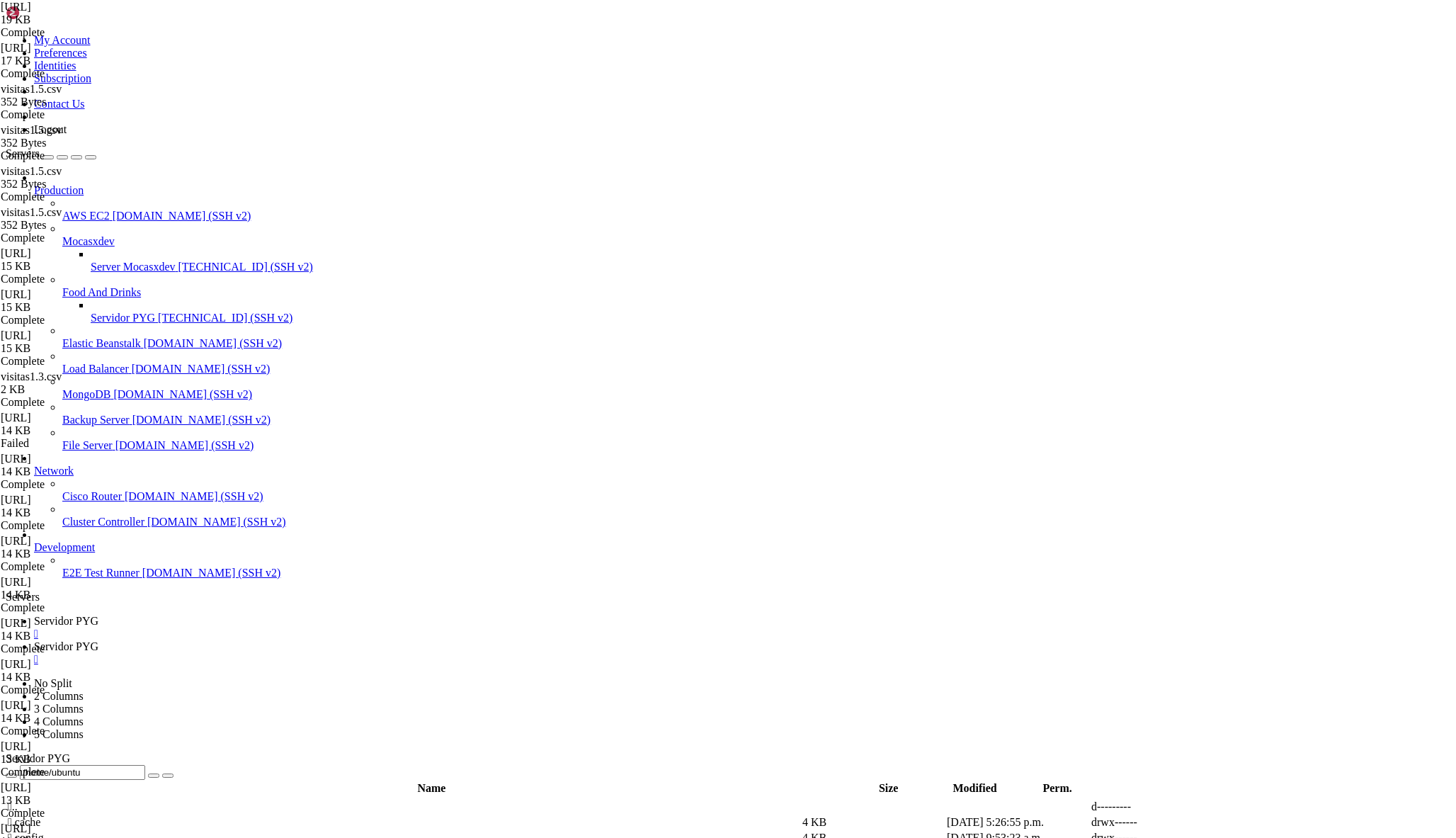
click at [98, 614] on span "Servidor PYG" at bounding box center [66, 620] width 64 height 12
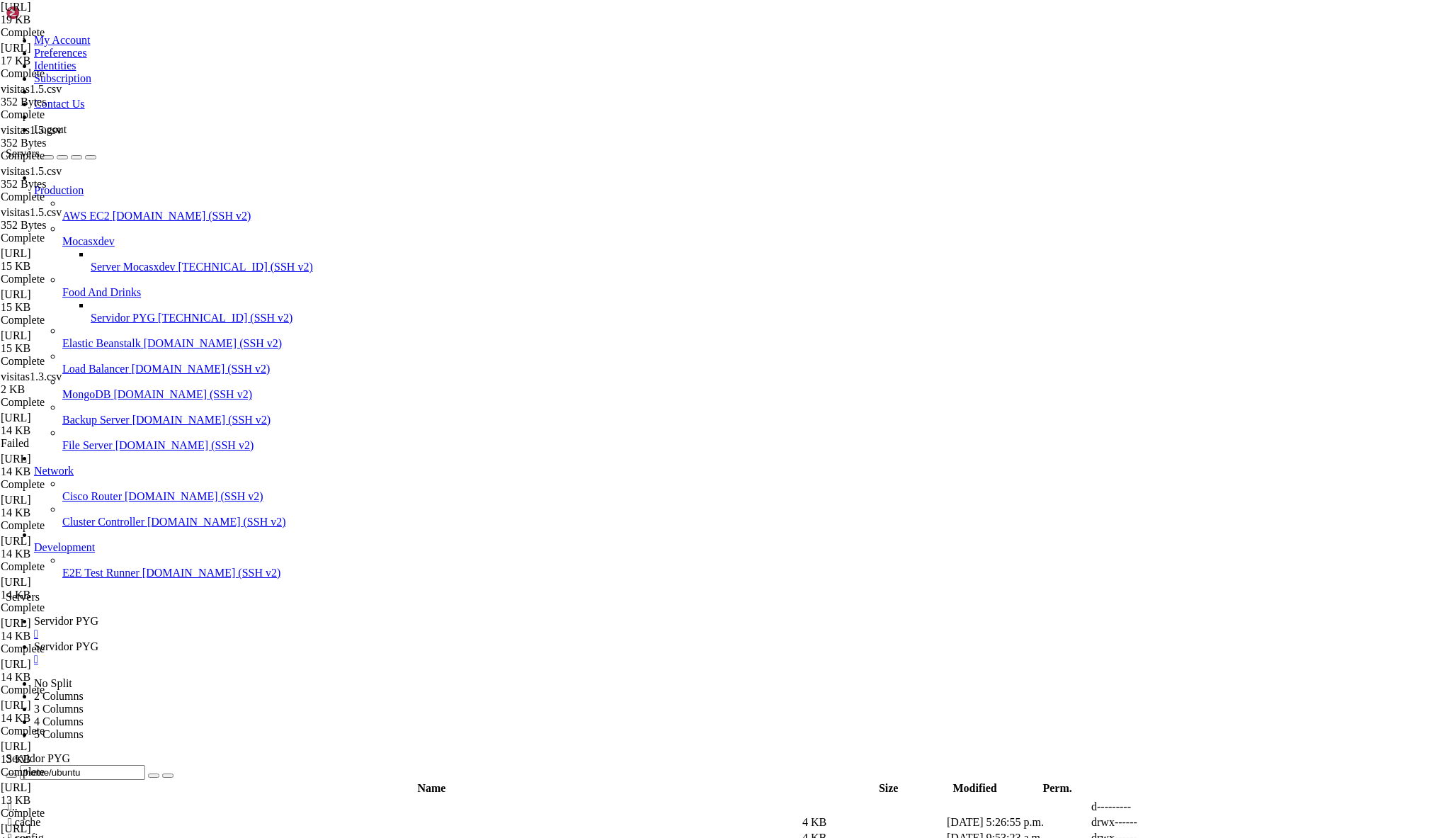
type input "/home/ubuntu/bot_visitas"
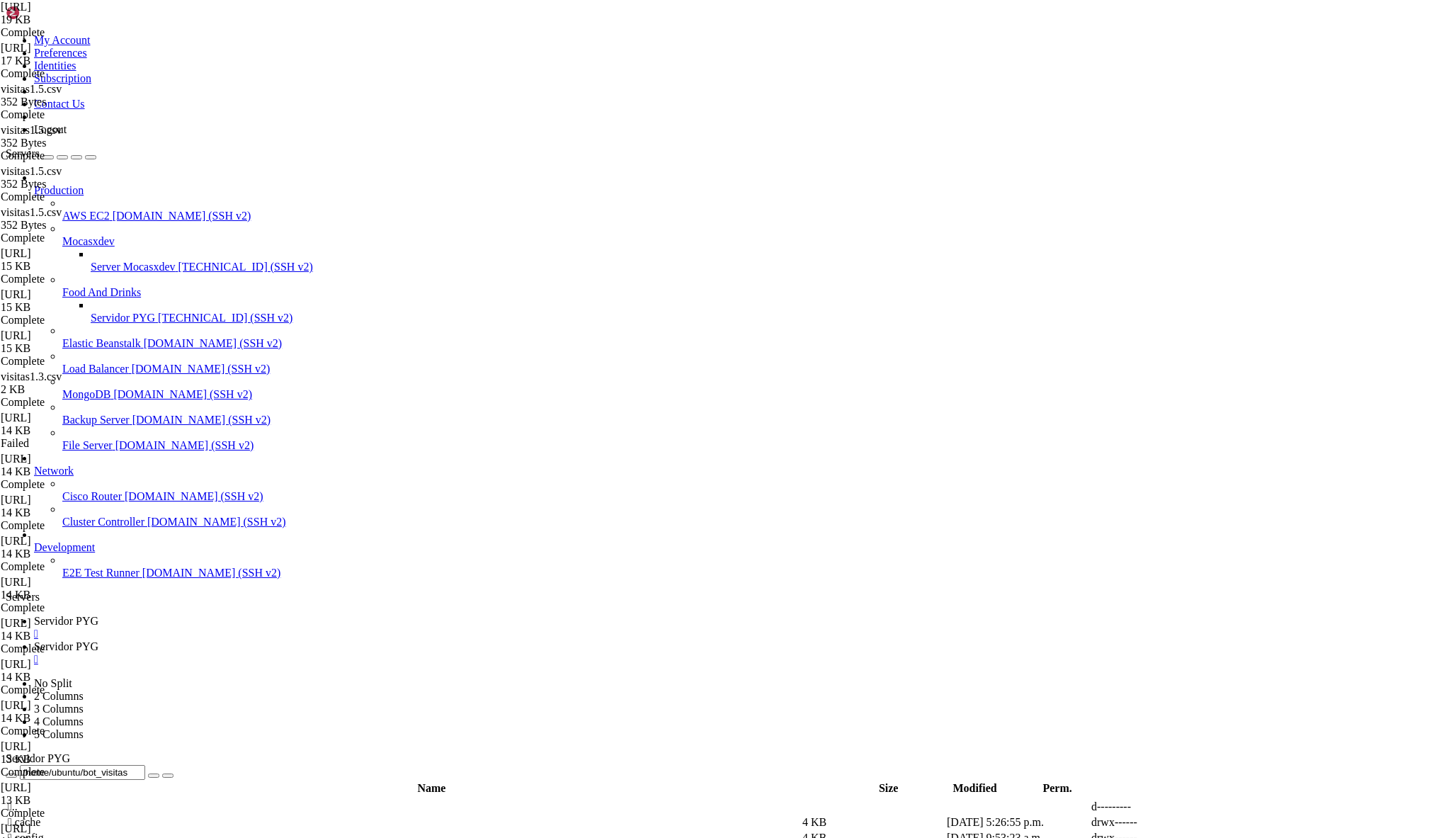
drag, startPoint x: 213, startPoint y: 363, endPoint x: 441, endPoint y: 489, distance: 260.5
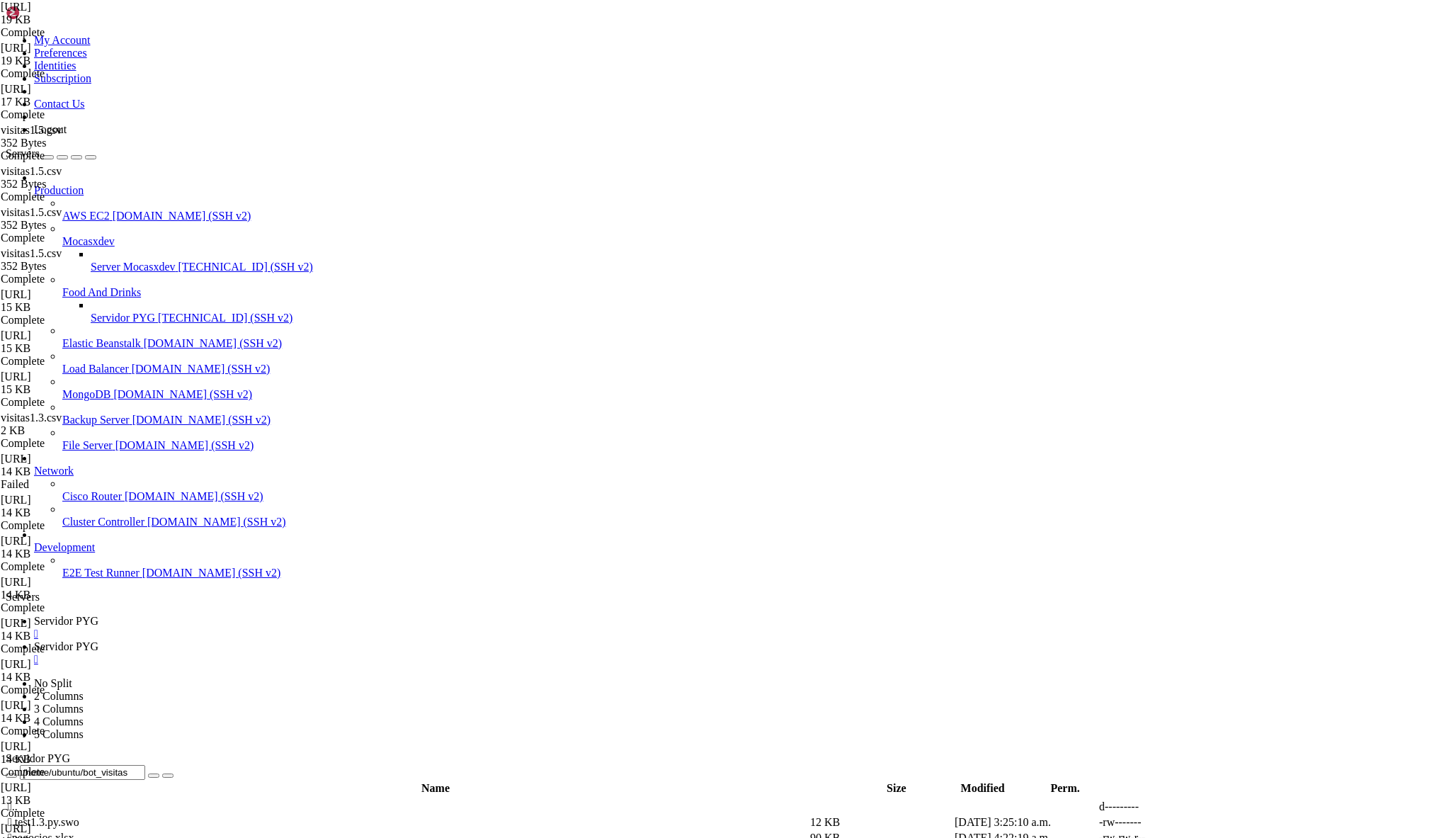
type textarea "usuarios.pop(user_id, None)"
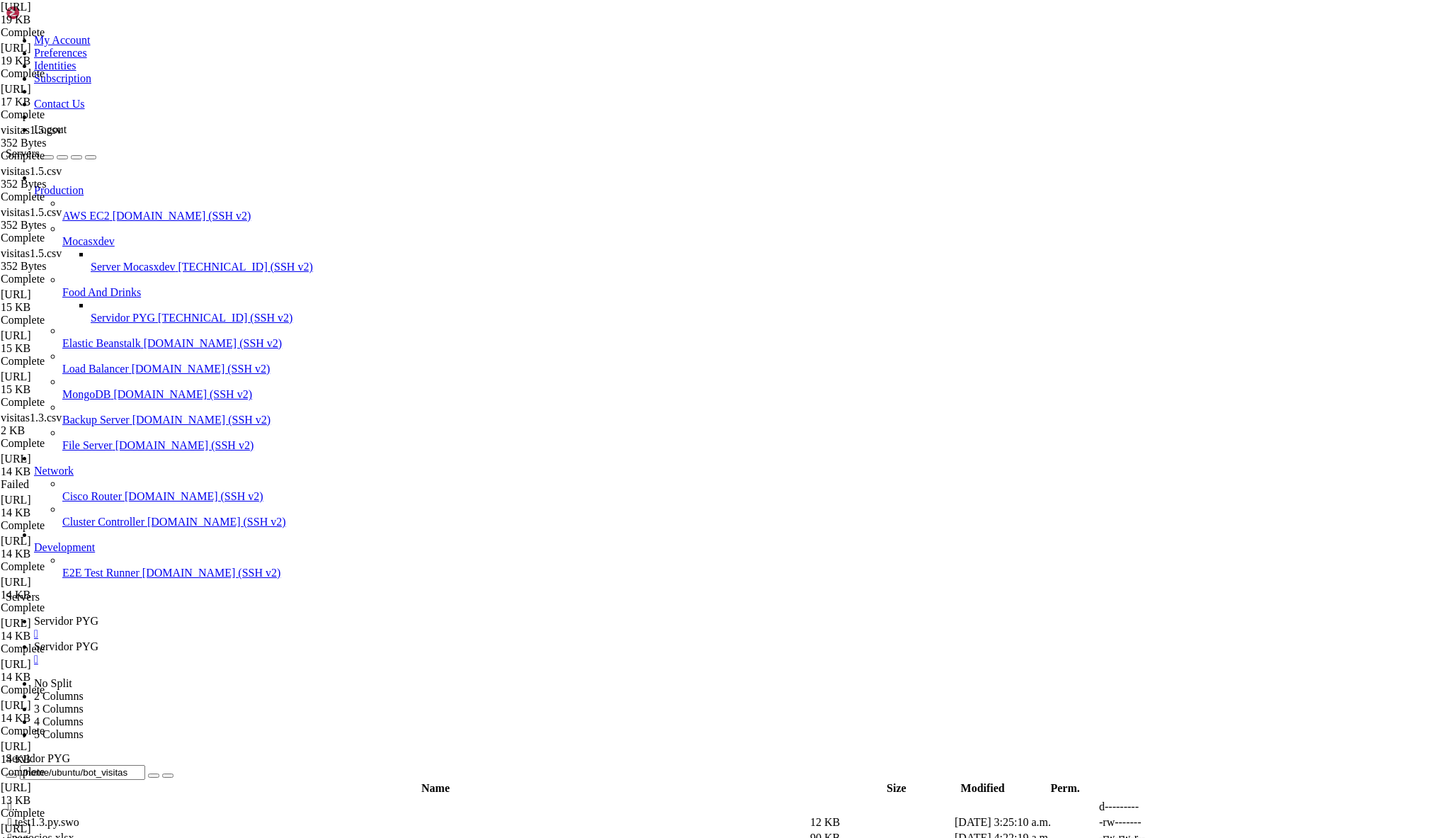
drag, startPoint x: 217, startPoint y: 256, endPoint x: 526, endPoint y: 701, distance: 541.8
type textarea "await update.message.reply_text("✅ Visita registrada con observación.") usuario…"
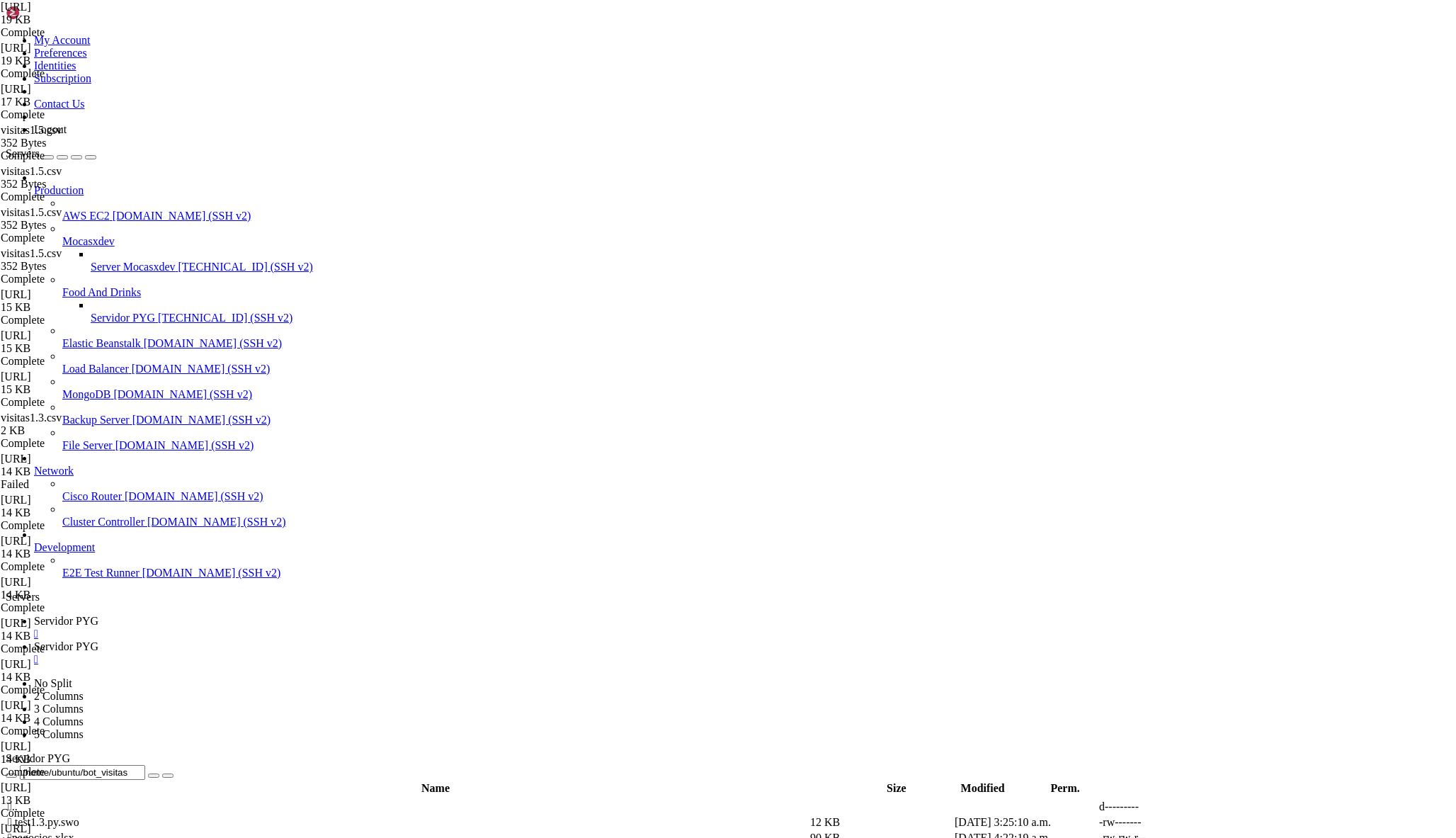
paste textarea "usuarios.pop(user_id, None)"
type textarea "# 🔟 Captura cantidad inventariada si respondió "Tiene Inventario""
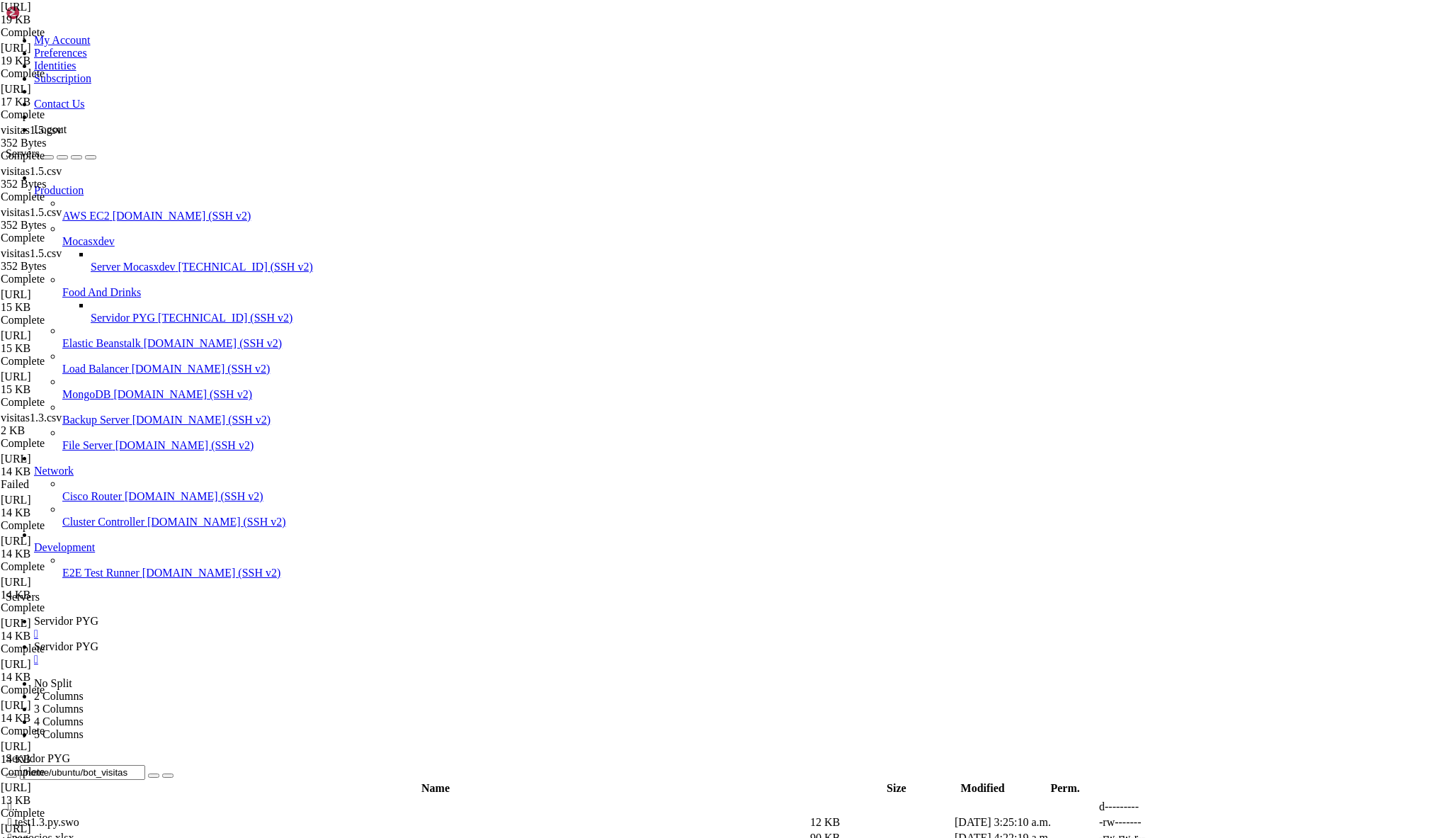
type textarea "# 🔟 Captura cantidad inventariada si respondió "Tiene Inventario""
drag, startPoint x: 220, startPoint y: 240, endPoint x: 418, endPoint y: 627, distance: 434.7
paste textarea "usuarios.pop(user_id, None)"
type textarea "usuarios.pop(user_id, None)"
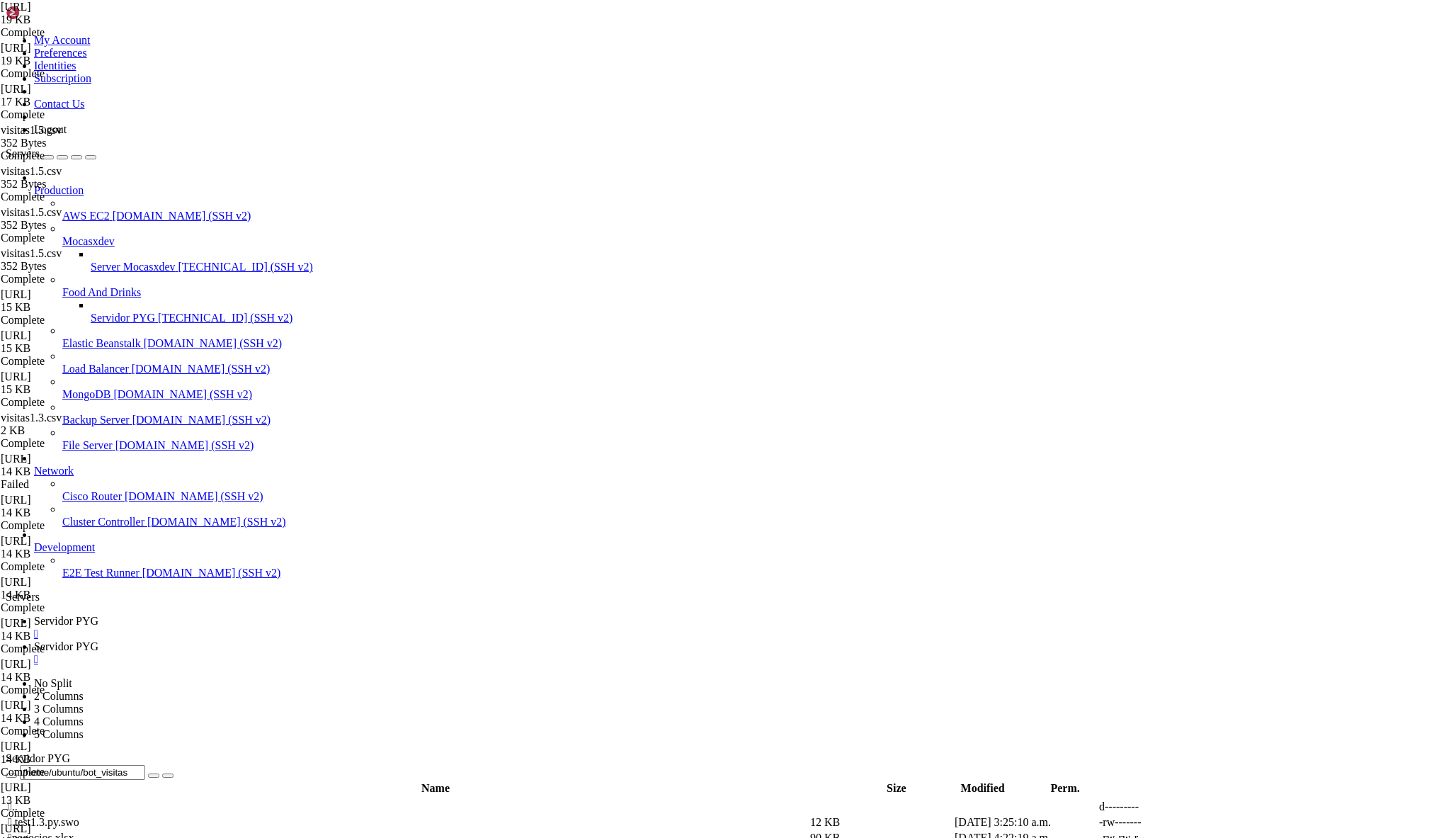
scroll to position [3438, 0]
click at [98, 640] on span "Servidor PYG" at bounding box center [66, 646] width 64 height 12
click at [384, 653] on div "" at bounding box center [742, 658] width 1416 height 12
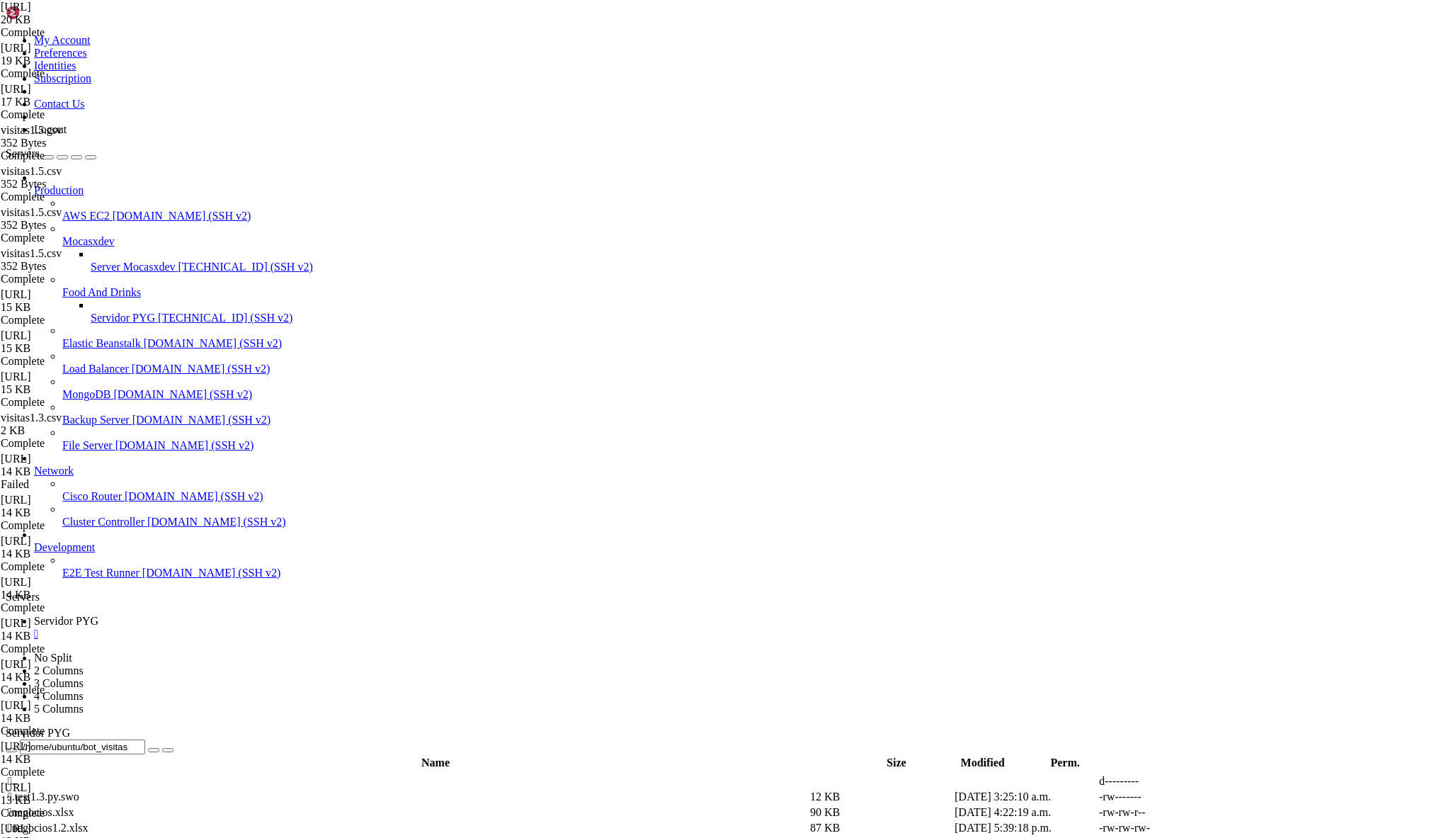
click at [91, 312] on span "Servidor PYG" at bounding box center [122, 317] width 64 height 12
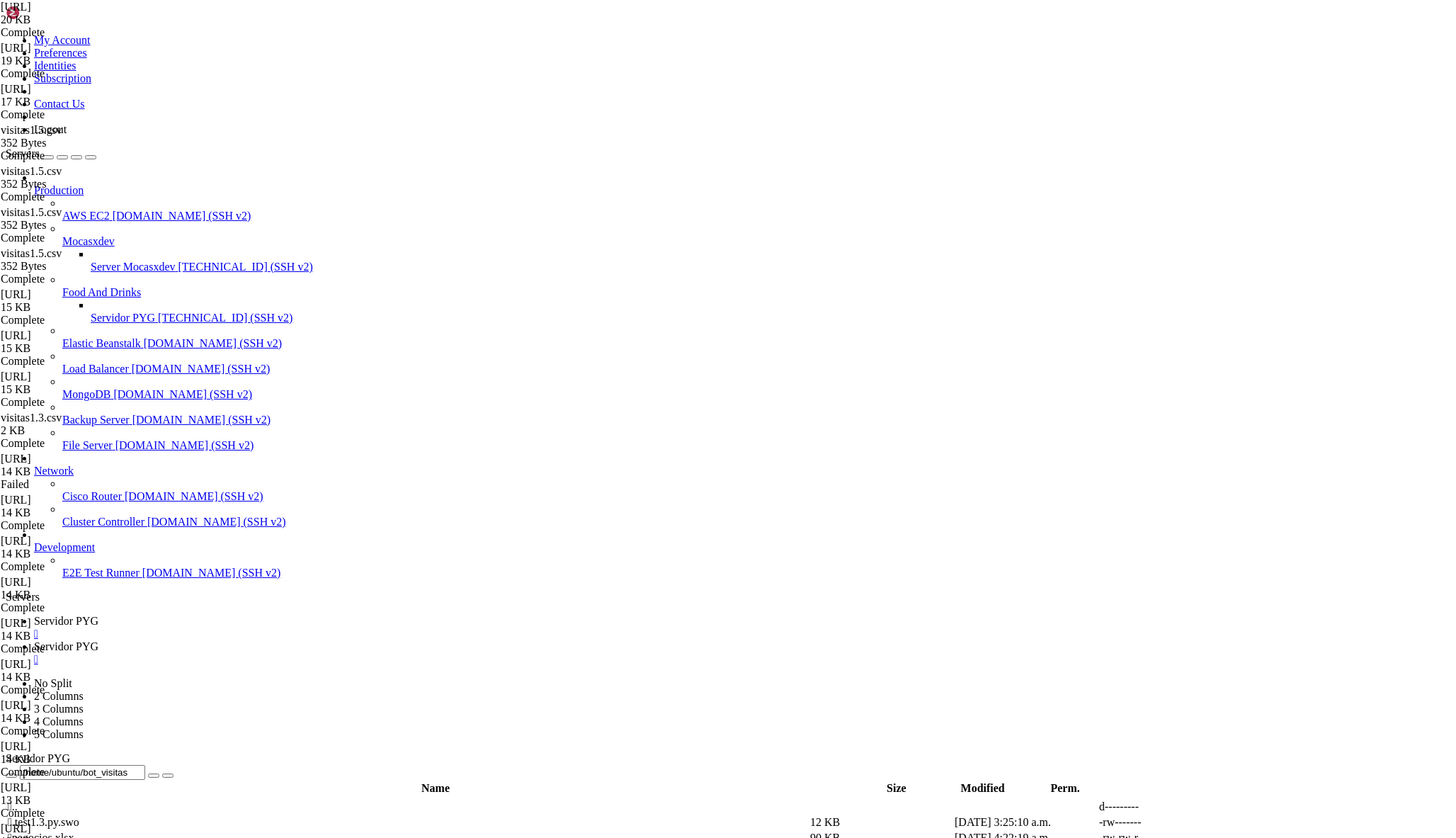
scroll to position [0, 0]
click at [98, 640] on span "Servidor PYG" at bounding box center [66, 646] width 64 height 12
click at [384, 653] on div "" at bounding box center [742, 658] width 1416 height 12
